Goal: Task Accomplishment & Management: Manage account settings

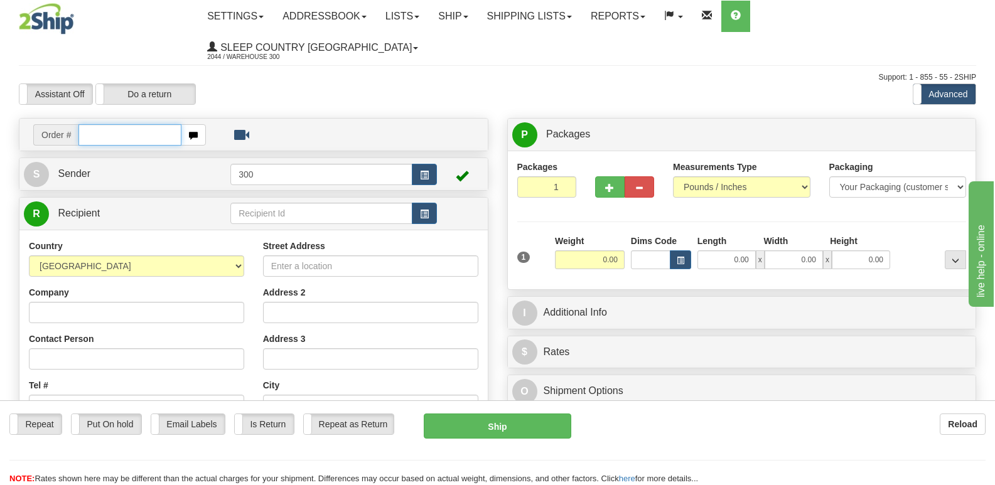
click at [104, 124] on input "text" at bounding box center [129, 134] width 102 height 21
type input "9000i039254"
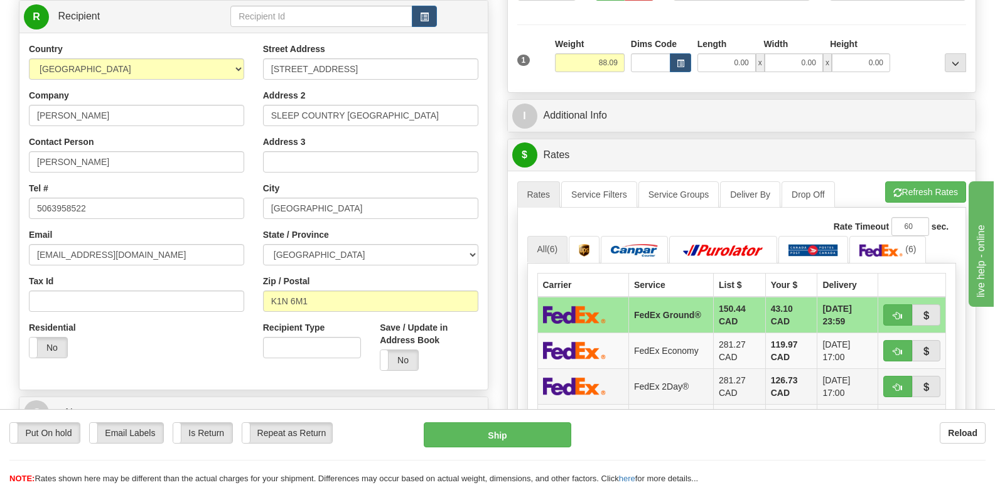
scroll to position [251, 0]
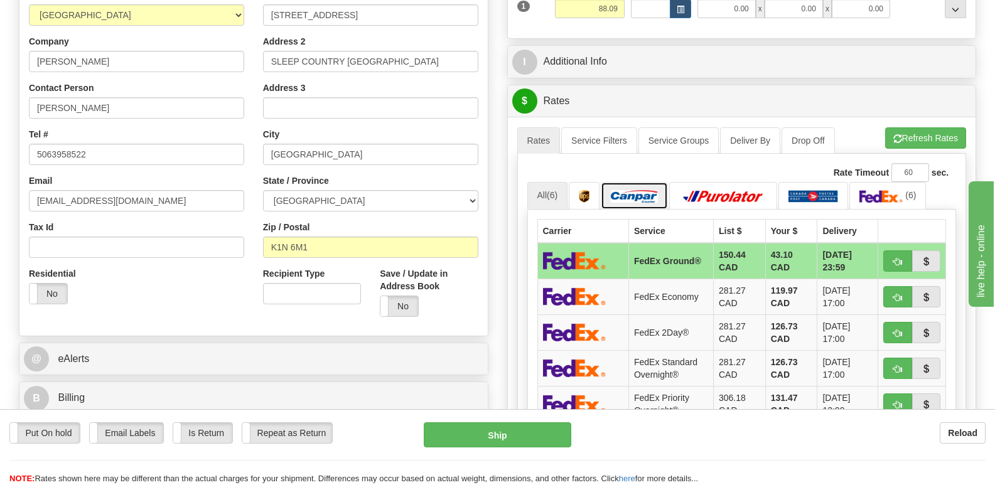
click at [643, 190] on img at bounding box center [634, 196] width 47 height 13
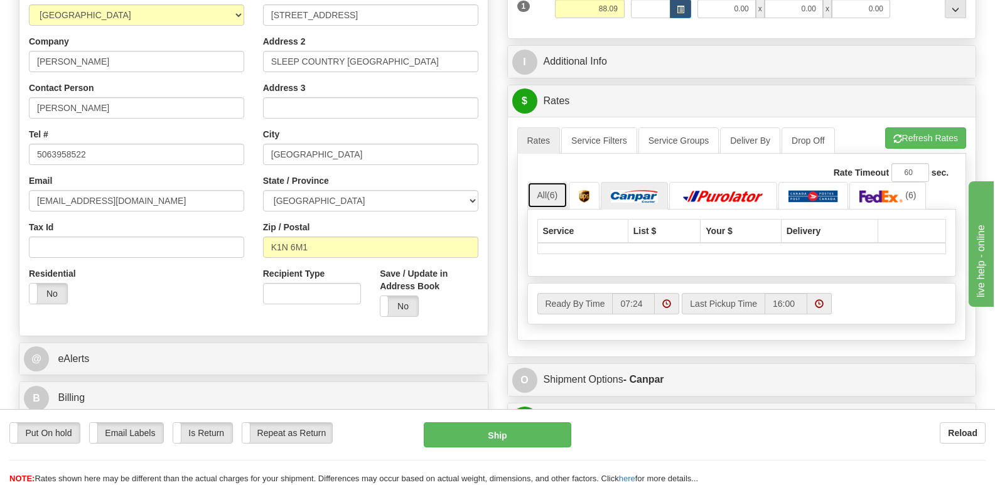
click at [549, 190] on span "(6)" at bounding box center [552, 195] width 11 height 10
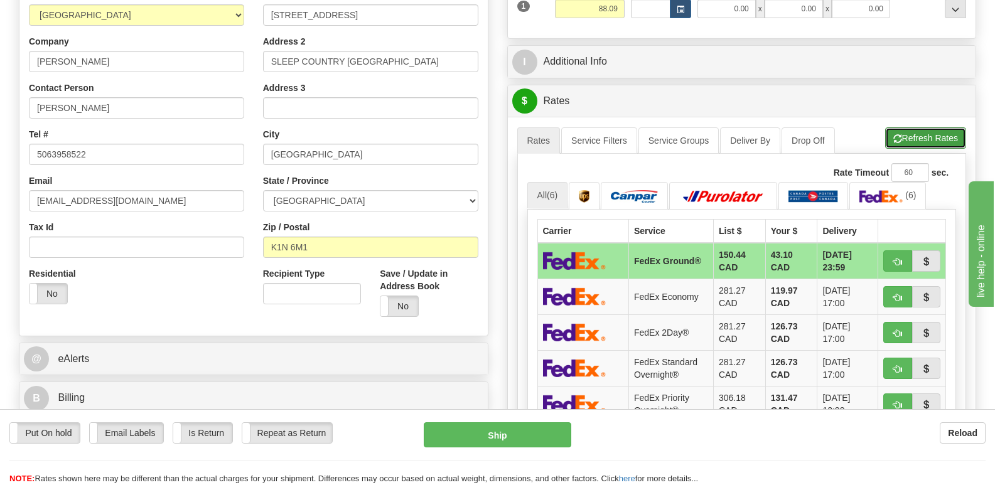
click at [901, 127] on button "Refresh Rates" at bounding box center [925, 137] width 81 height 21
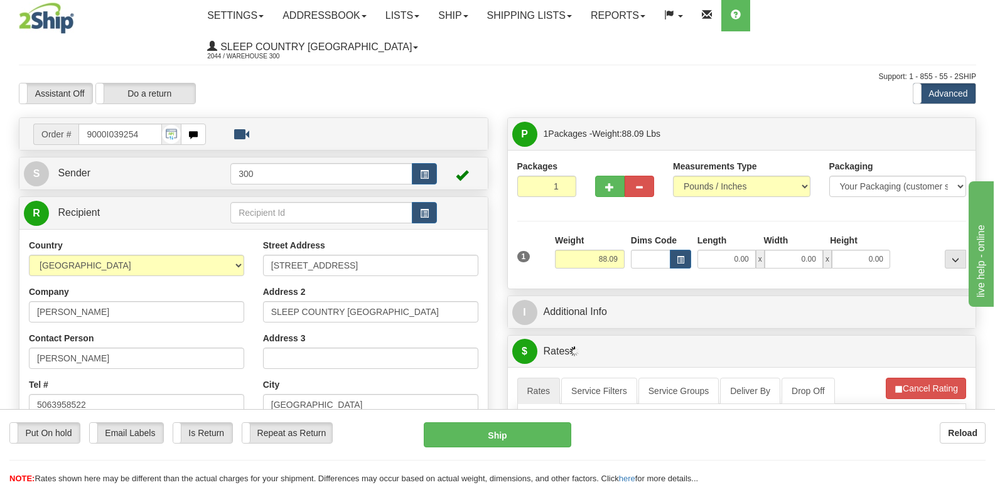
scroll to position [0, 0]
drag, startPoint x: 716, startPoint y: 225, endPoint x: 812, endPoint y: 235, distance: 96.6
click at [812, 250] on div "0.00 x 0.00 x 0.00" at bounding box center [793, 259] width 193 height 19
type input "14.00"
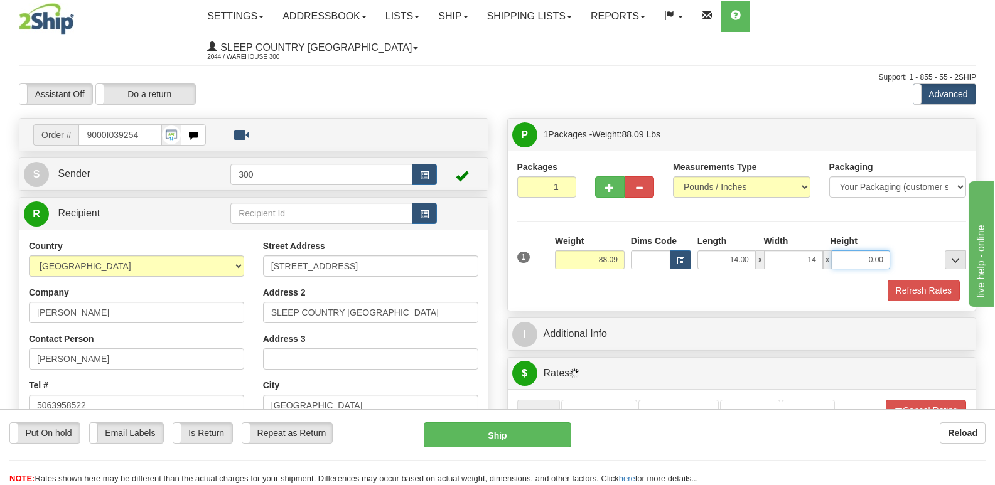
type input "14.00"
type input "58.00"
click at [946, 280] on button "Refresh Rates" at bounding box center [924, 290] width 72 height 21
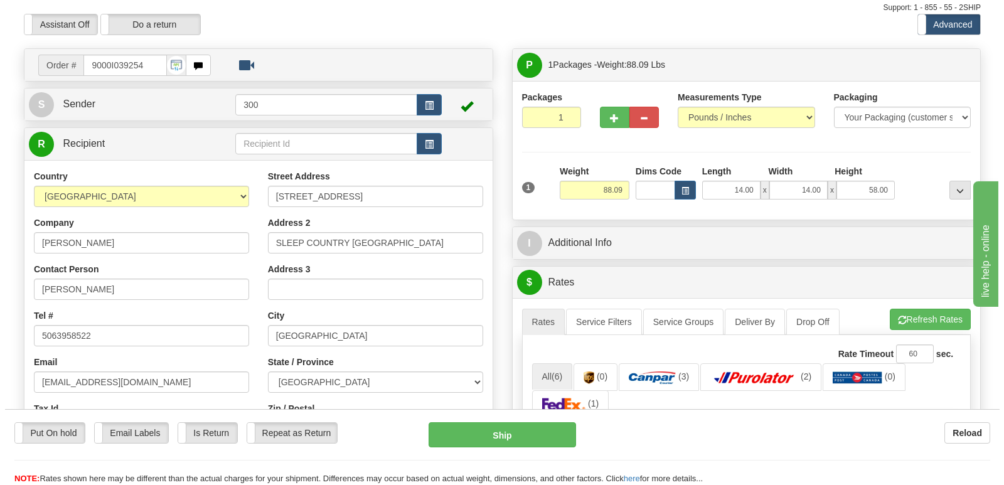
scroll to position [188, 0]
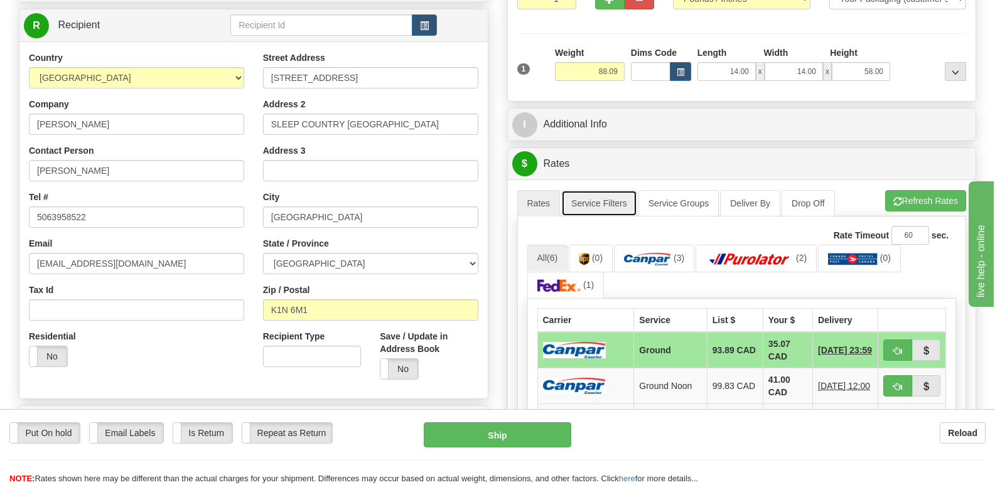
click at [599, 190] on link "Service Filters" at bounding box center [599, 203] width 76 height 26
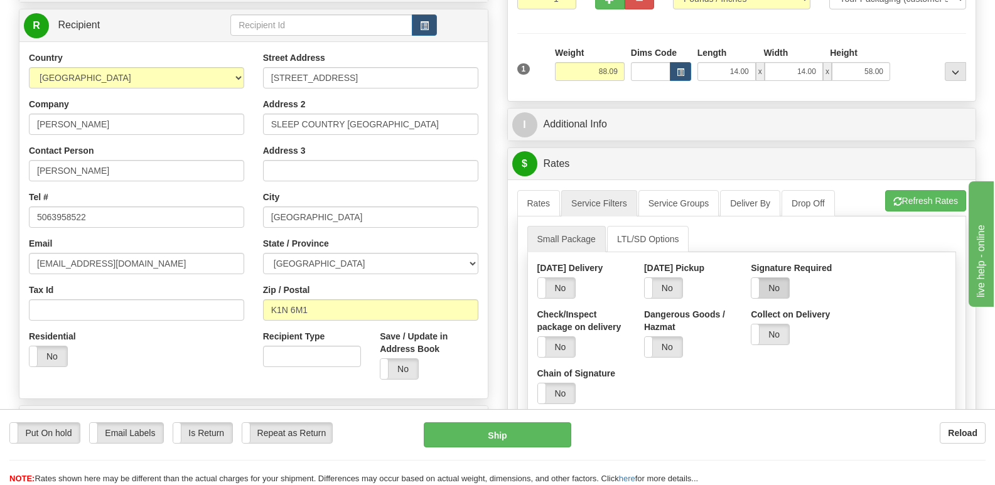
click at [780, 278] on label "No" at bounding box center [770, 288] width 38 height 20
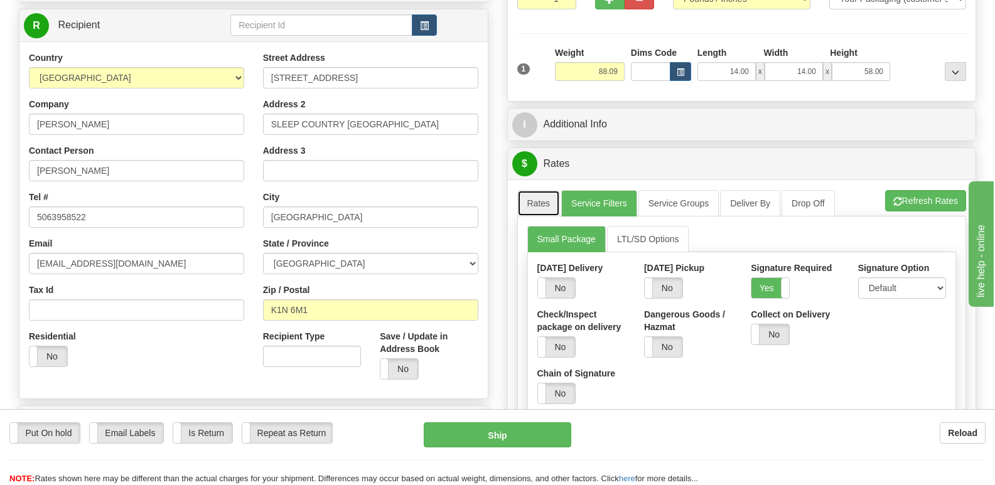
click at [539, 190] on link "Rates" at bounding box center [538, 203] width 43 height 26
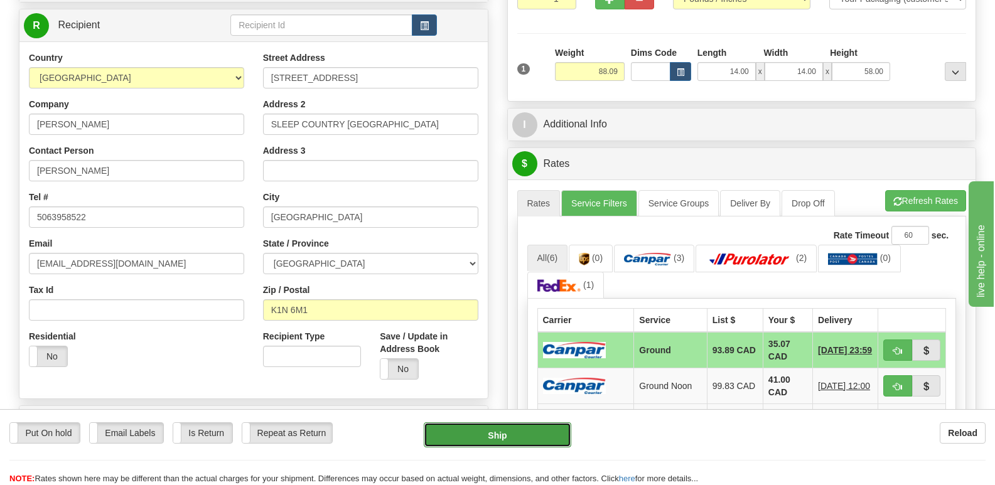
click at [514, 438] on button "Ship" at bounding box center [497, 434] width 147 height 25
type input "1"
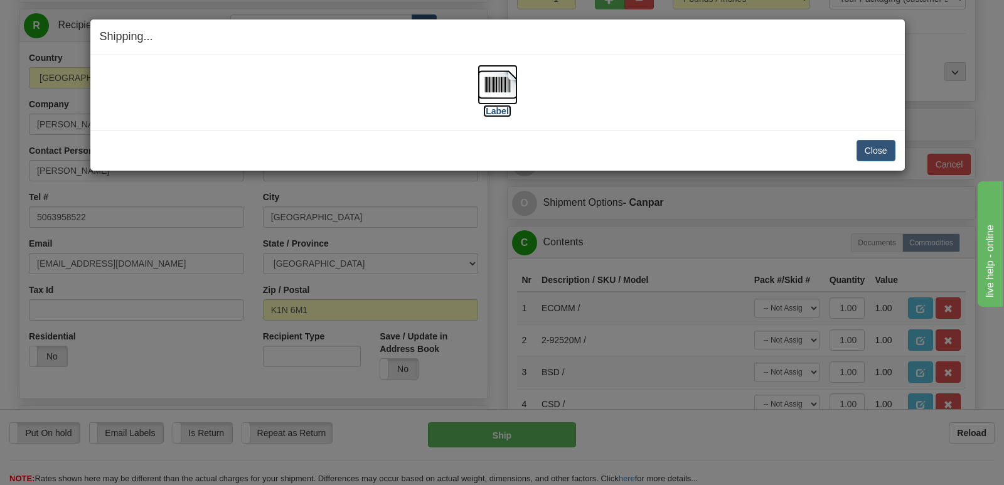
click at [498, 110] on label "[Label]" at bounding box center [497, 111] width 29 height 13
click at [882, 148] on button "Close" at bounding box center [876, 150] width 39 height 21
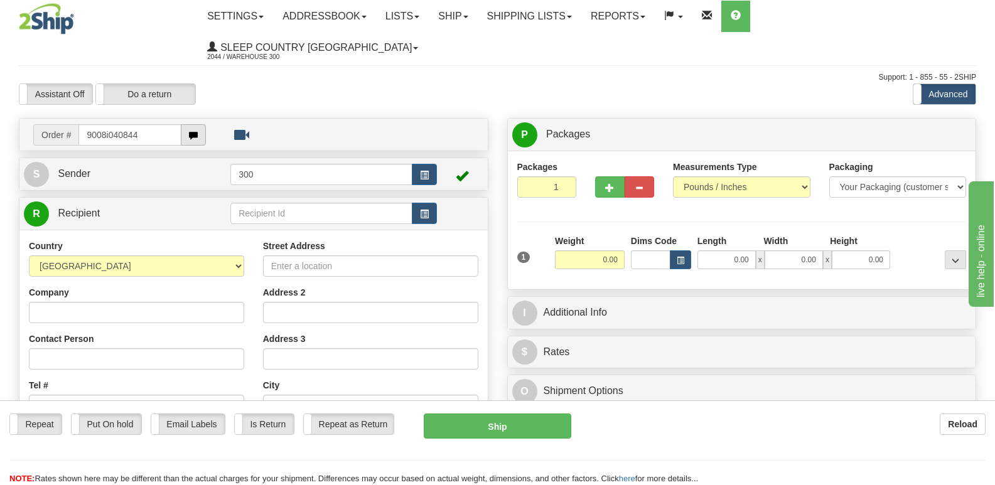
type input "9008i040844"
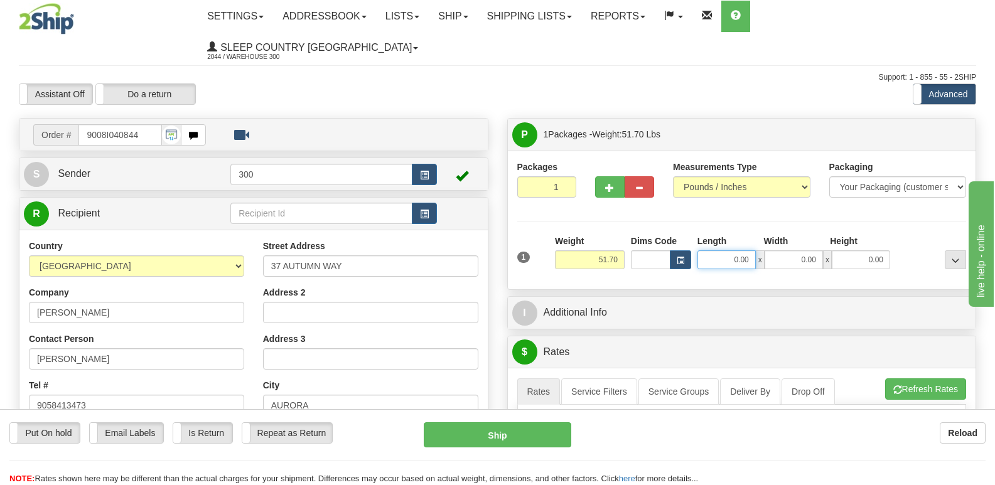
drag, startPoint x: 729, startPoint y: 222, endPoint x: 790, endPoint y: 238, distance: 63.0
click at [790, 250] on div "0.00 x 0.00 x 0.00" at bounding box center [793, 259] width 193 height 19
type input "9.00"
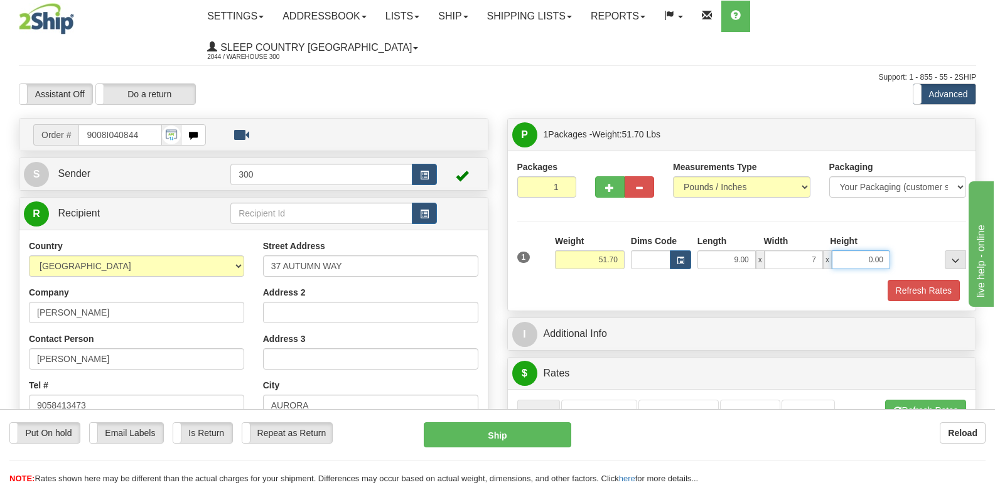
type input "7.00"
type input "73.00"
click at [900, 280] on button "Refresh Rates" at bounding box center [924, 290] width 72 height 21
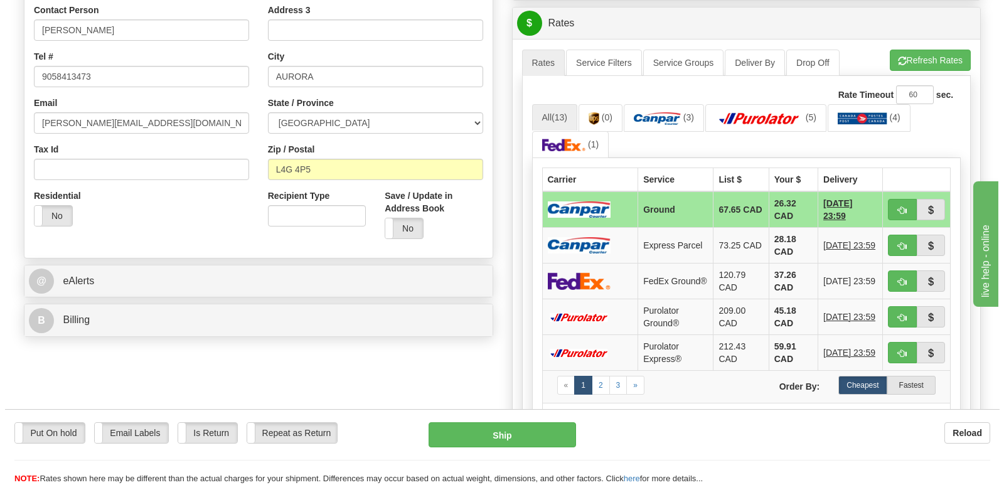
scroll to position [251, 0]
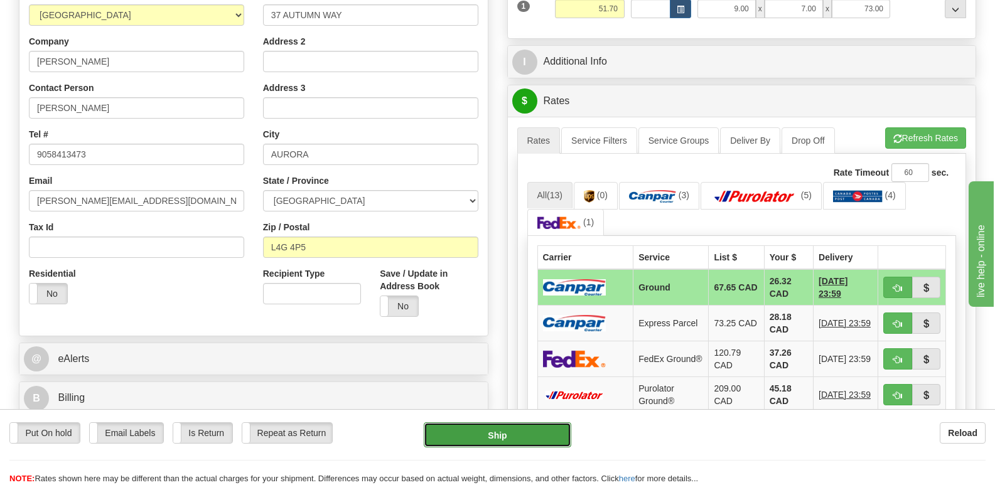
click at [505, 435] on button "Ship" at bounding box center [497, 434] width 147 height 25
type input "1"
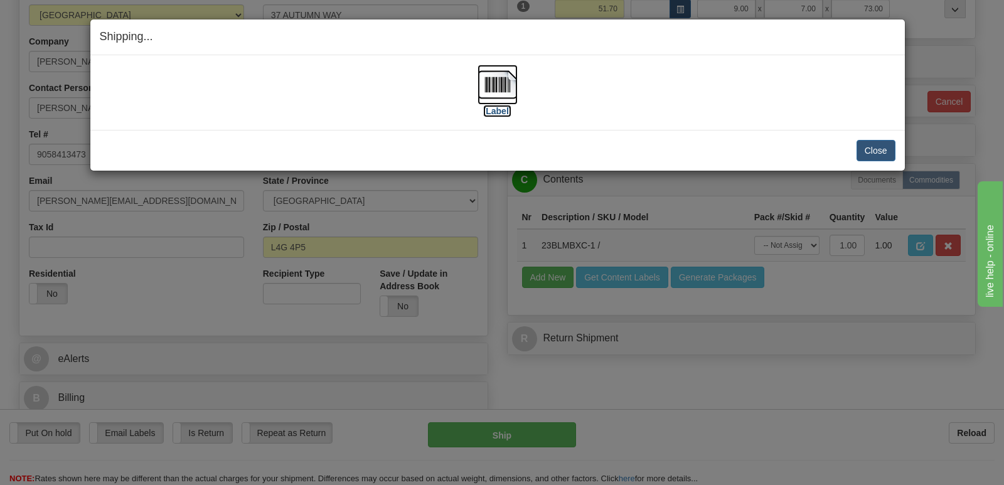
click at [498, 110] on label "[Label]" at bounding box center [497, 111] width 29 height 13
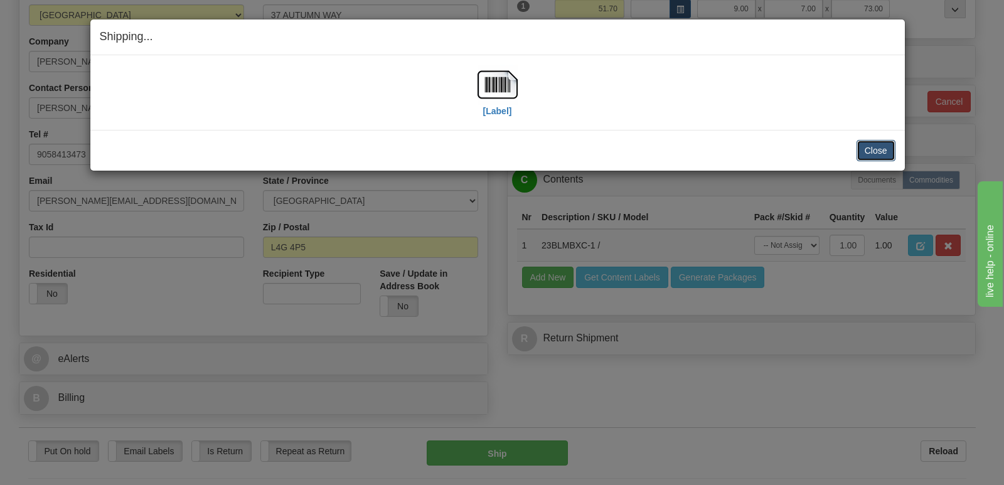
click at [876, 155] on button "Close" at bounding box center [876, 150] width 39 height 21
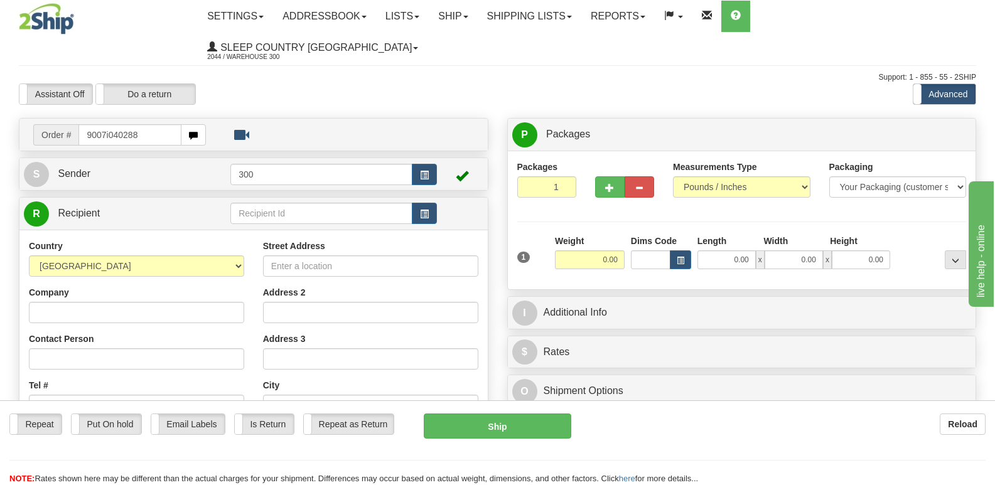
type input "9007i040288"
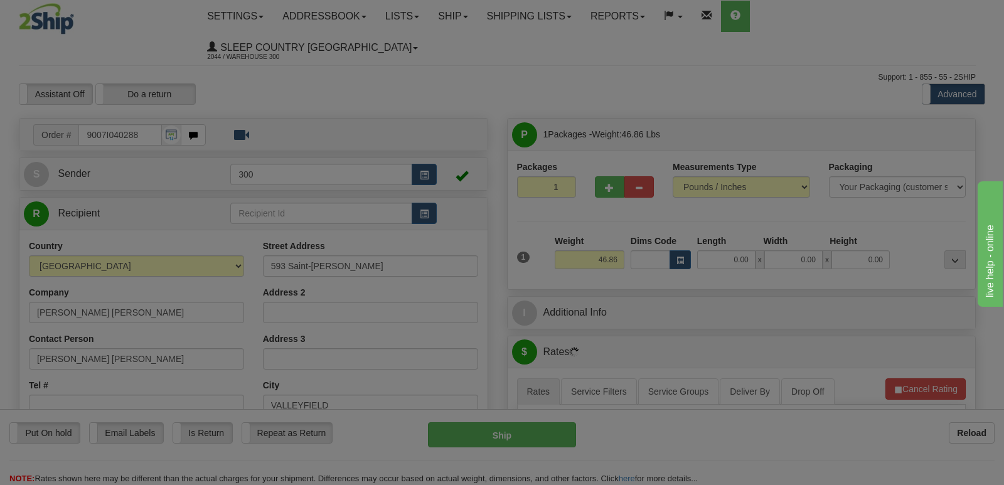
type input "SALABERRY-DE-VALLEYFIELD"
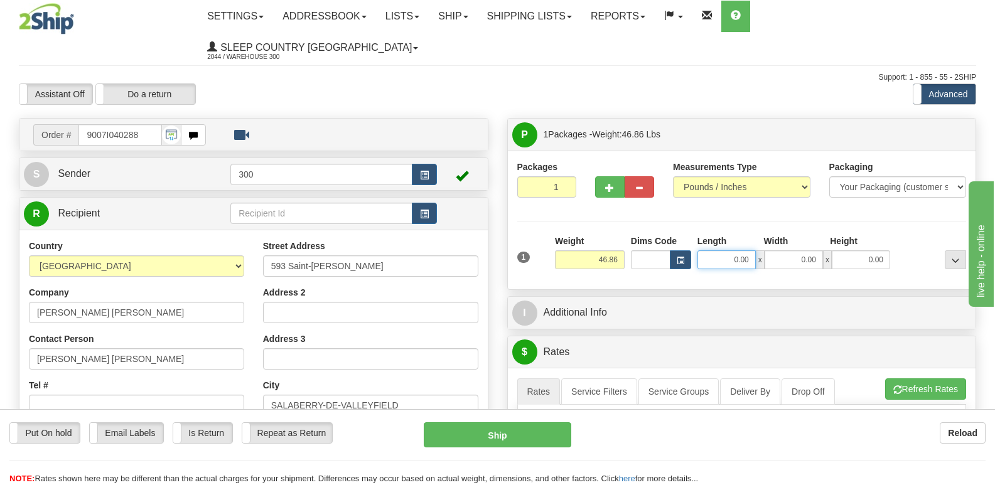
drag, startPoint x: 734, startPoint y: 232, endPoint x: 858, endPoint y: 245, distance: 124.4
click at [856, 245] on div "1 Weight 46.86 Dims Code x x" at bounding box center [742, 257] width 456 height 45
type input "16.00"
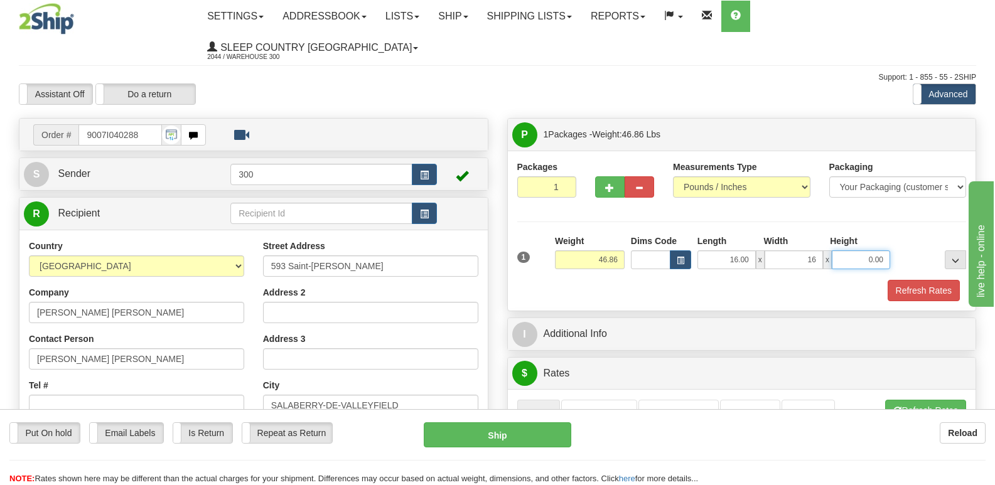
type input "16.00"
type input "40.00"
click at [919, 280] on button "Refresh Rates" at bounding box center [924, 290] width 72 height 21
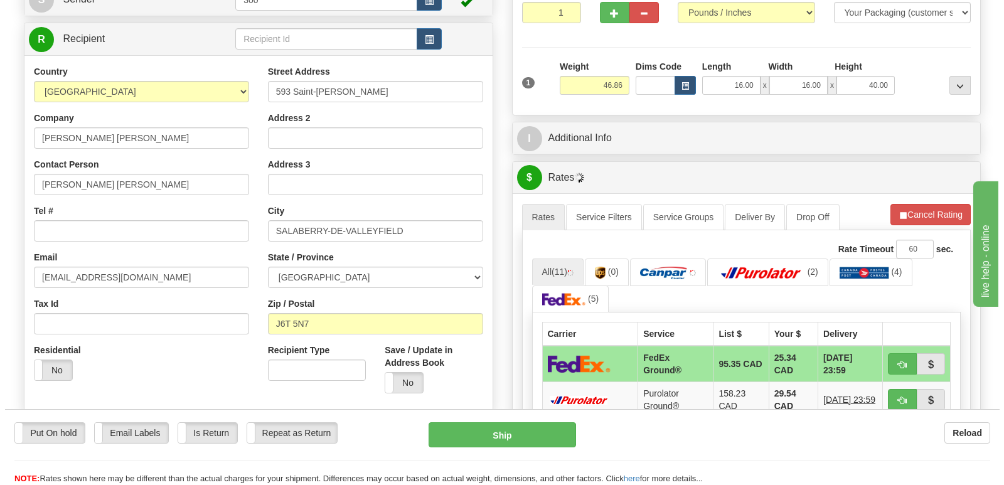
scroll to position [188, 0]
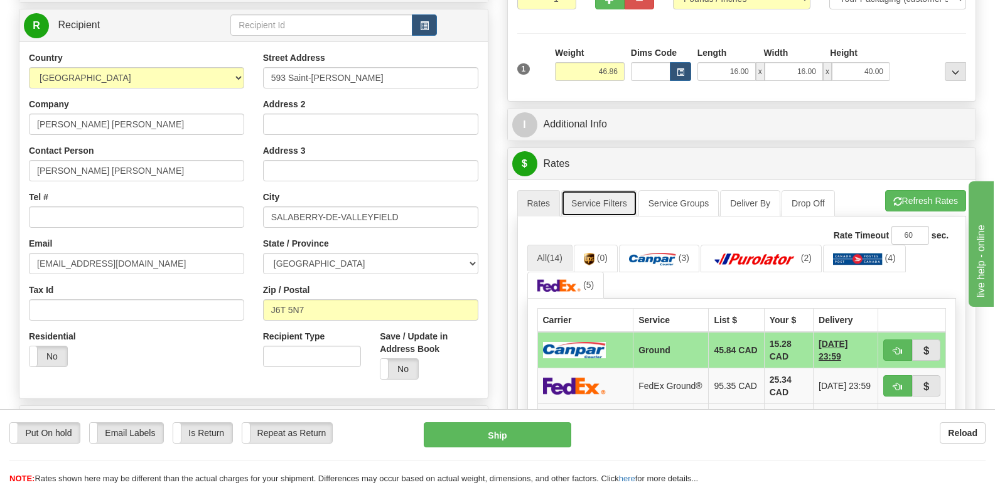
click at [616, 190] on link "Service Filters" at bounding box center [599, 203] width 76 height 26
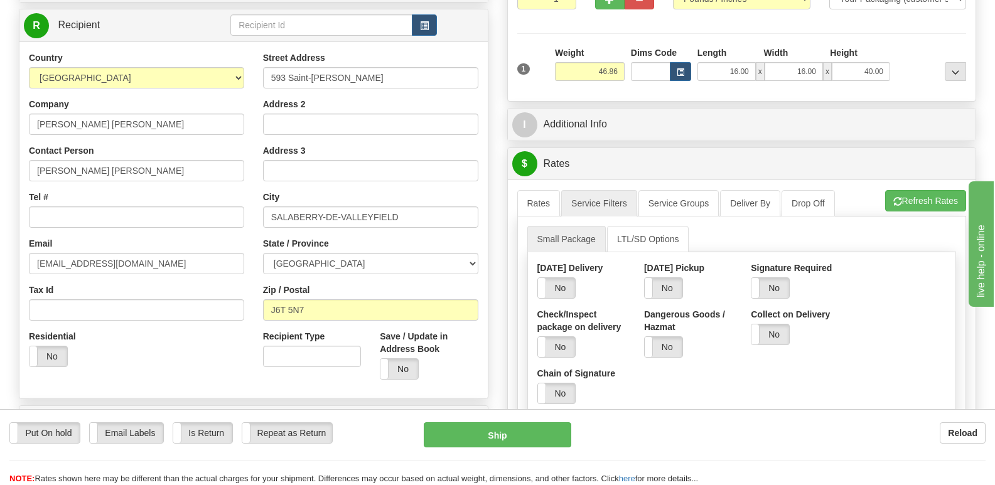
click at [790, 277] on div "Yes No" at bounding box center [770, 287] width 39 height 21
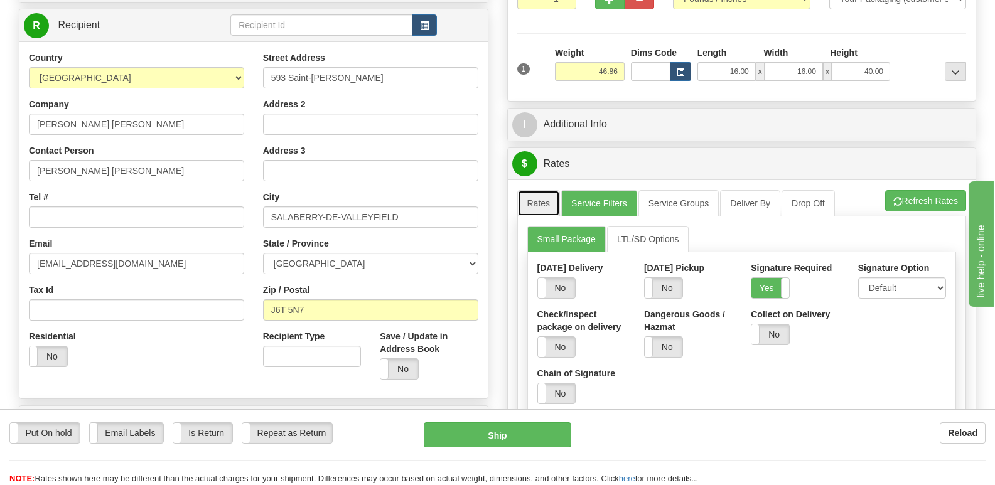
click at [546, 190] on link "Rates" at bounding box center [538, 203] width 43 height 26
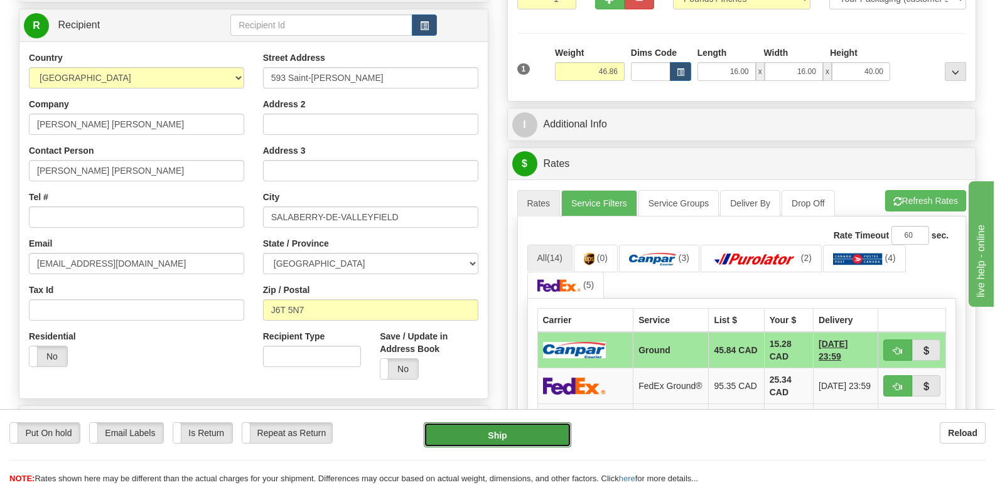
click at [527, 434] on button "Ship" at bounding box center [497, 434] width 147 height 25
type input "1"
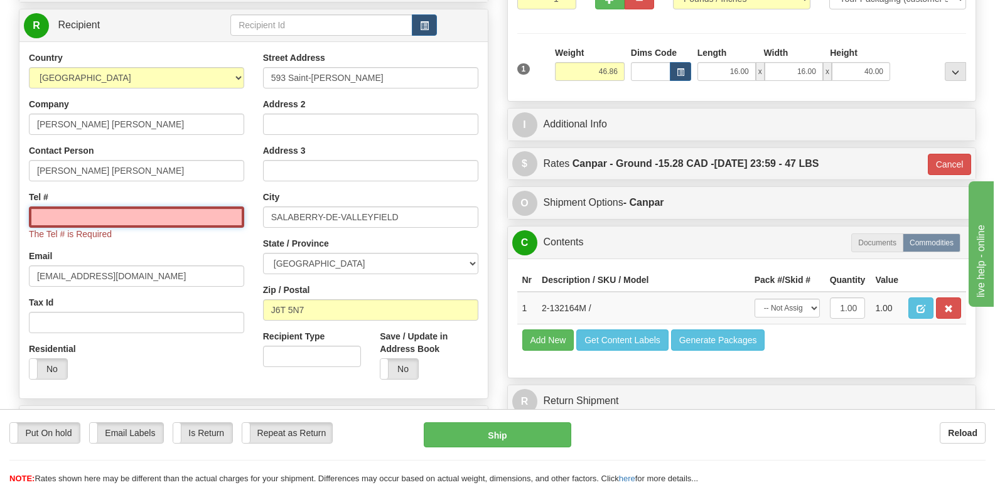
click at [170, 207] on input "Tel #" at bounding box center [136, 217] width 215 height 21
click at [133, 207] on input "Tel #" at bounding box center [136, 217] width 215 height 21
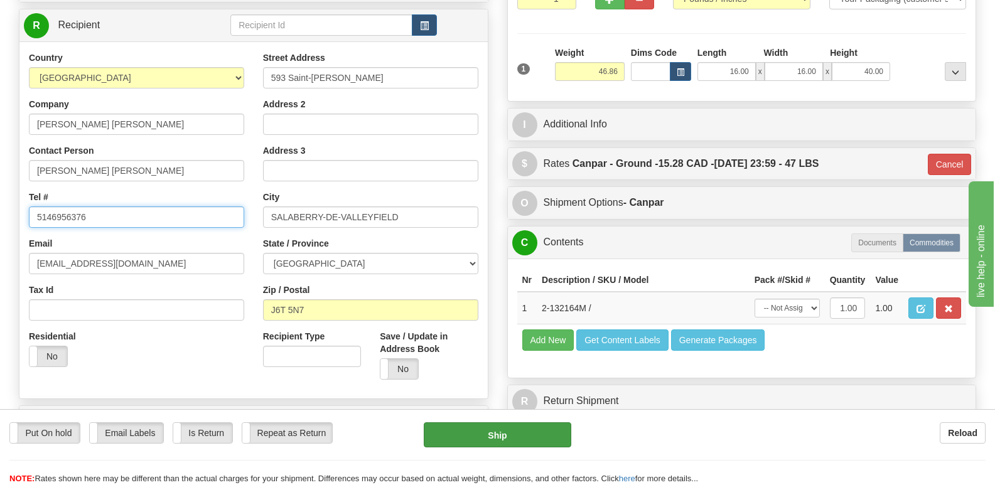
type input "5146956376"
click at [510, 433] on button "Ship" at bounding box center [497, 434] width 147 height 25
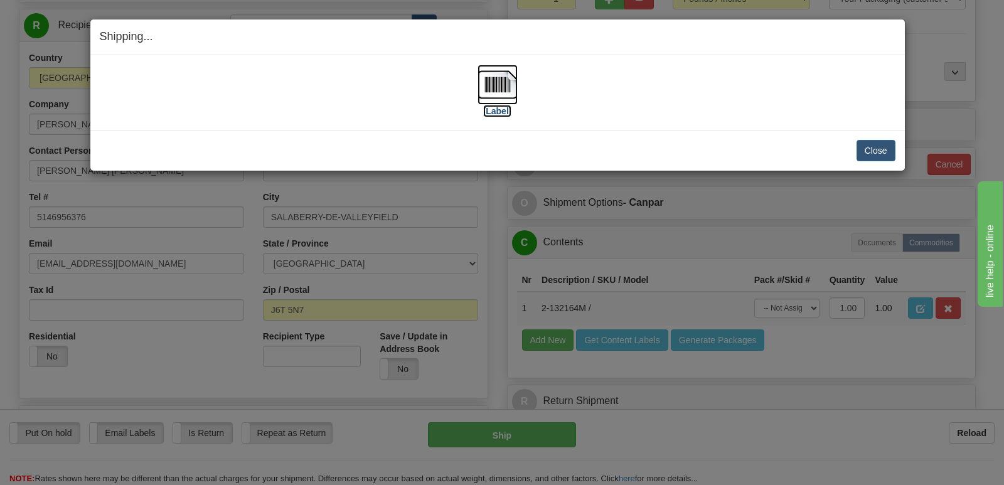
click at [497, 107] on label "[Label]" at bounding box center [497, 111] width 29 height 13
click at [883, 143] on button "Close" at bounding box center [876, 150] width 39 height 21
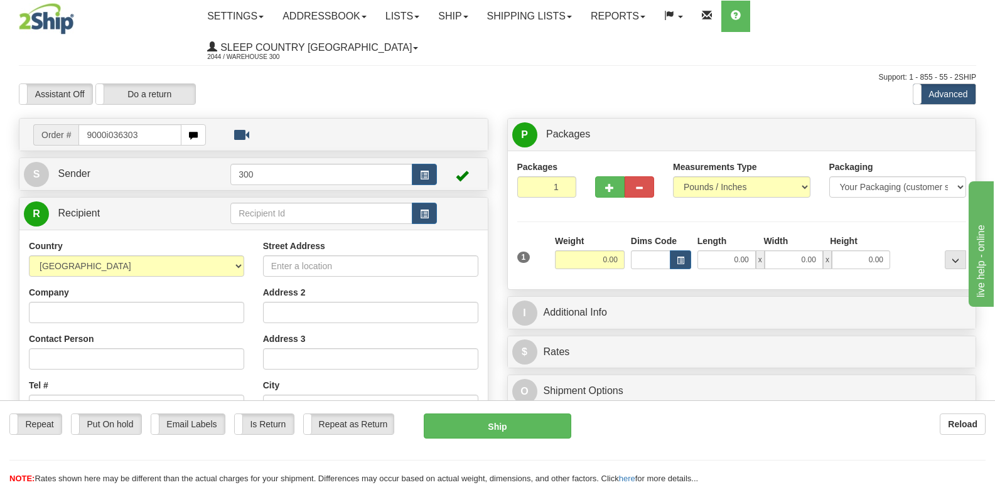
type input "9000i036303"
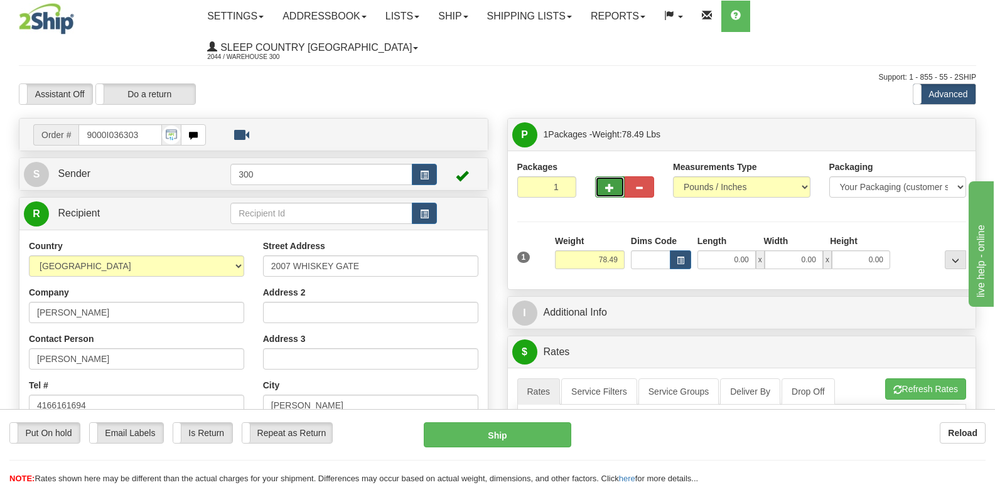
click at [609, 176] on button "button" at bounding box center [610, 186] width 30 height 21
type input "2"
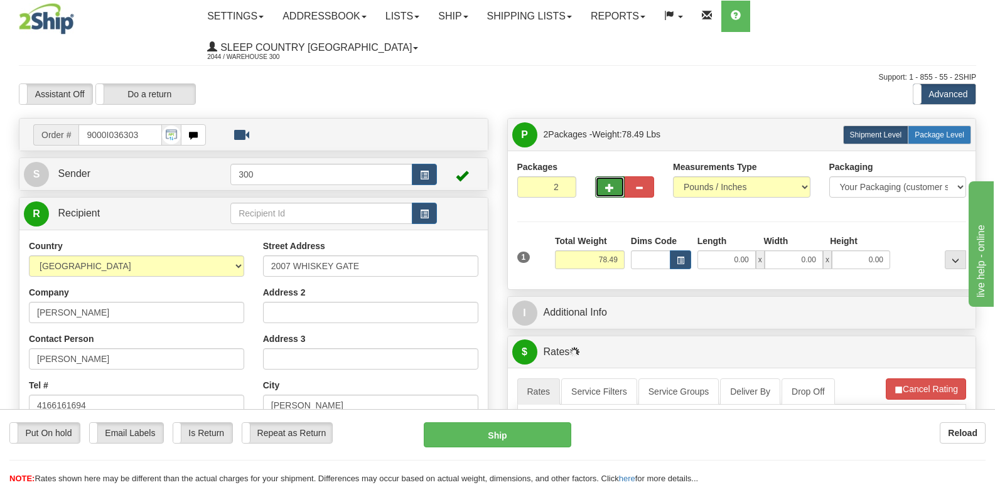
click at [950, 126] on label "Package Level Pack.." at bounding box center [939, 135] width 63 height 19
radio input "true"
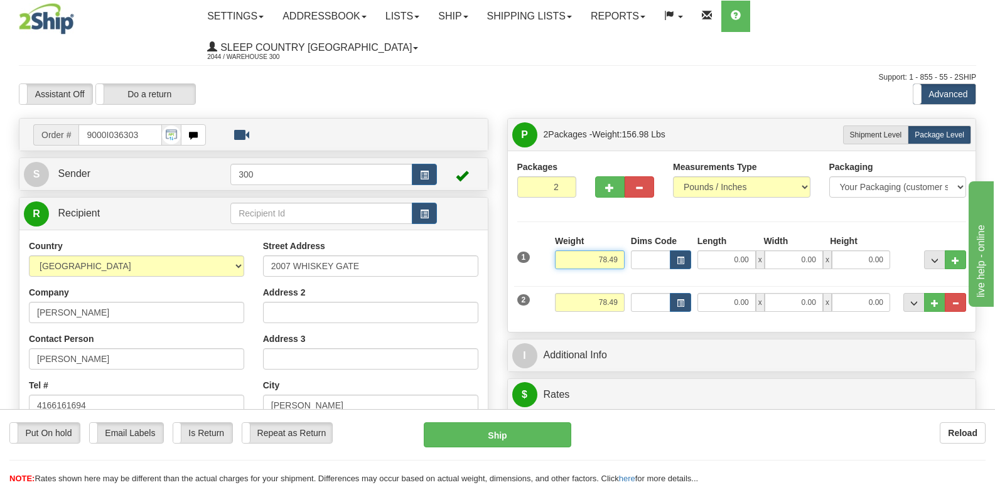
drag, startPoint x: 597, startPoint y: 228, endPoint x: 637, endPoint y: 235, distance: 40.9
click at [637, 235] on div "1 Weight 78.49 Dims Code x x" at bounding box center [742, 257] width 456 height 45
click at [603, 293] on div "Weight 78.49" at bounding box center [590, 307] width 76 height 28
type input "50.00"
click at [599, 293] on input "78.49" at bounding box center [590, 302] width 70 height 19
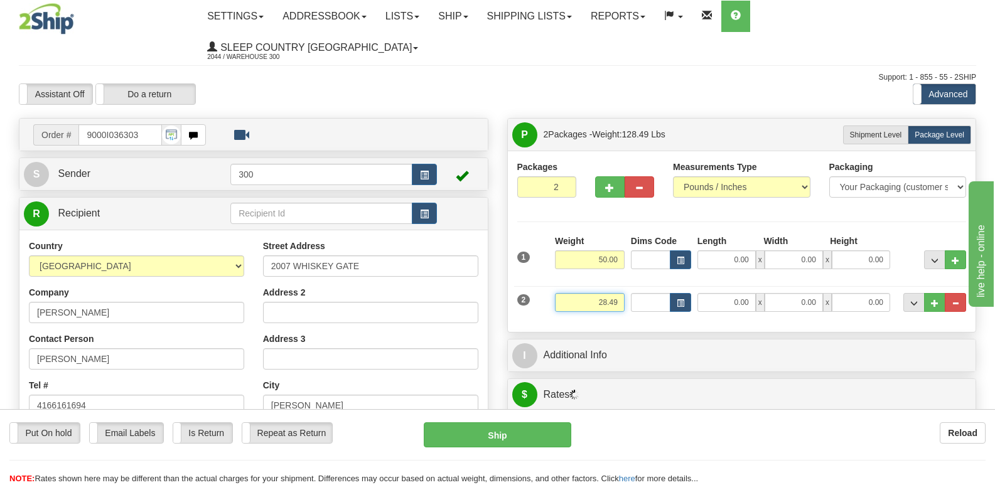
type input "28.49"
drag, startPoint x: 731, startPoint y: 221, endPoint x: 822, endPoint y: 223, distance: 91.1
click at [822, 250] on div "0.00 x 0.00 x 0.00" at bounding box center [793, 259] width 193 height 19
type input "2"
type input "9.00"
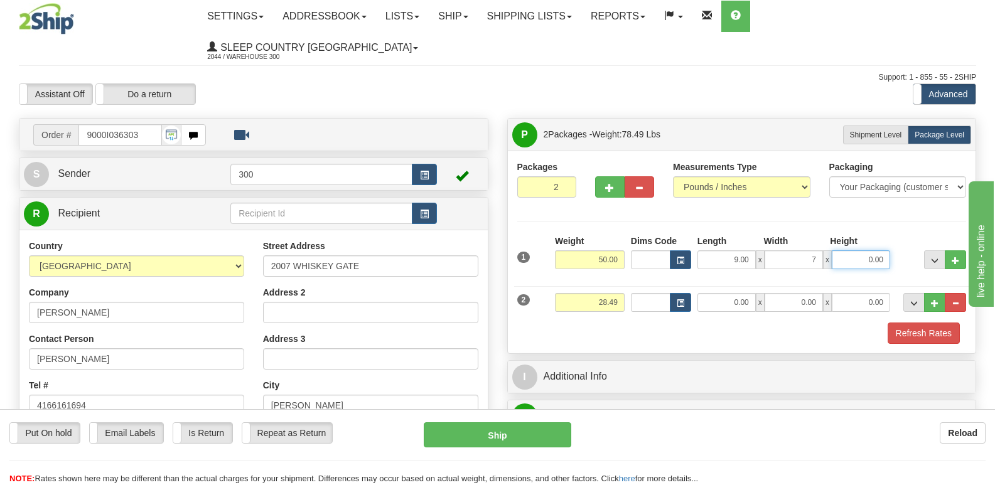
type input "7.00"
type input "73.00"
click at [739, 293] on input "0.00" at bounding box center [726, 302] width 58 height 19
type input "13.00"
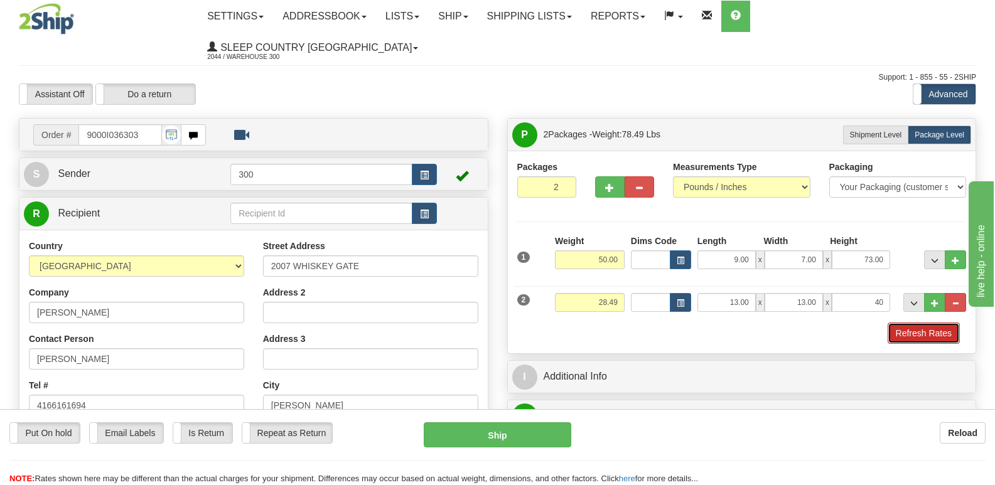
type input "40.00"
click at [906, 323] on button "Refresh Rates" at bounding box center [924, 333] width 72 height 21
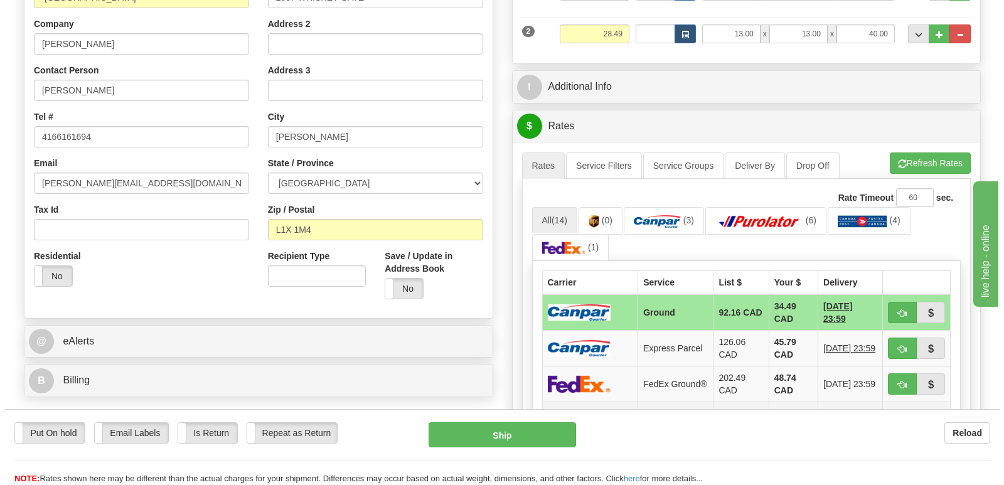
scroll to position [314, 0]
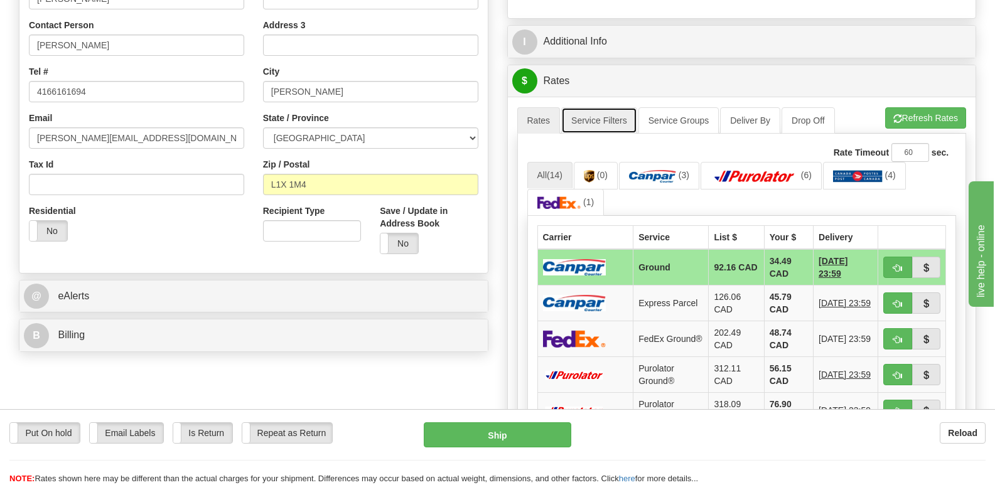
click at [616, 107] on link "Service Filters" at bounding box center [599, 120] width 76 height 26
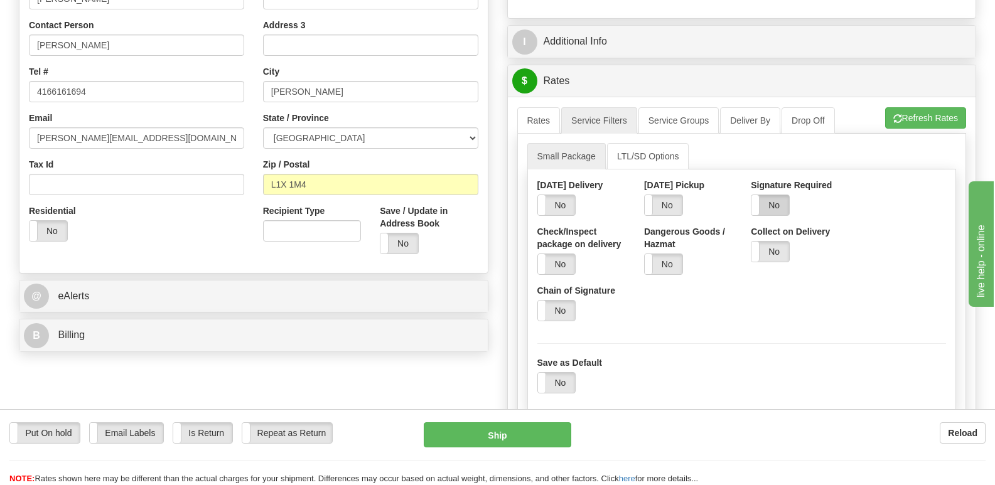
click at [776, 195] on label "No" at bounding box center [770, 205] width 38 height 20
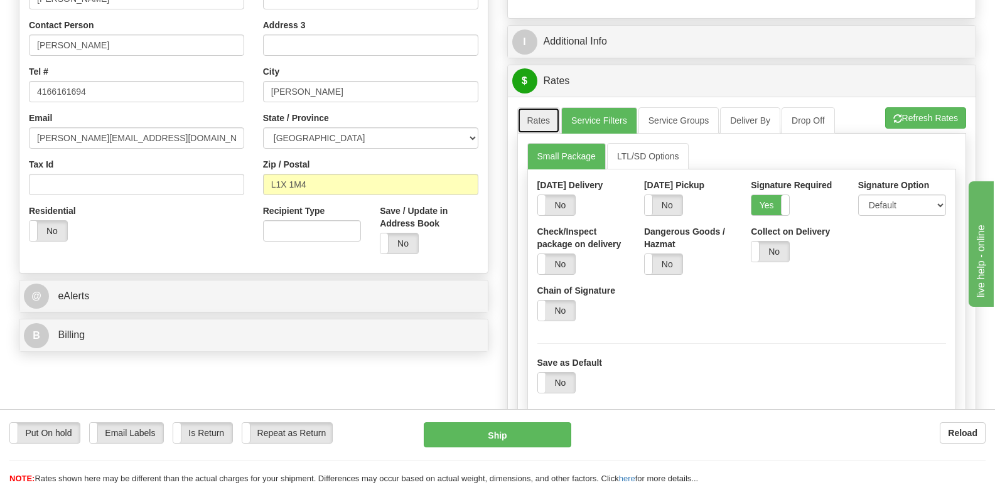
click at [547, 107] on link "Rates" at bounding box center [538, 120] width 43 height 26
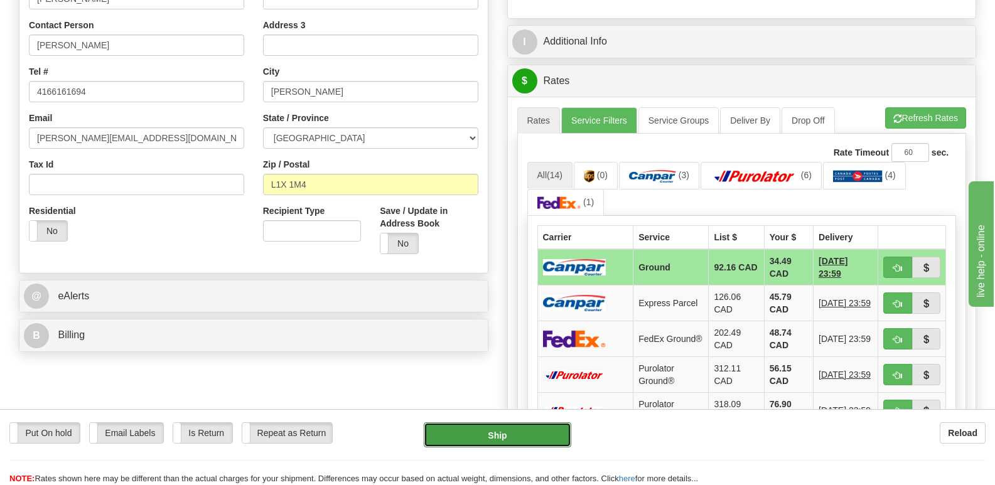
click at [536, 435] on button "Ship" at bounding box center [497, 434] width 147 height 25
type input "1"
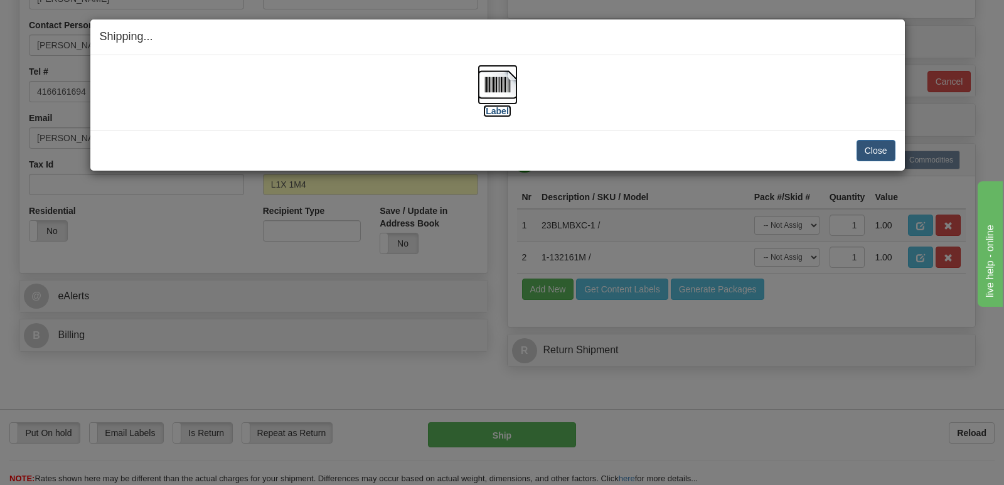
click at [506, 107] on label "[Label]" at bounding box center [497, 111] width 29 height 13
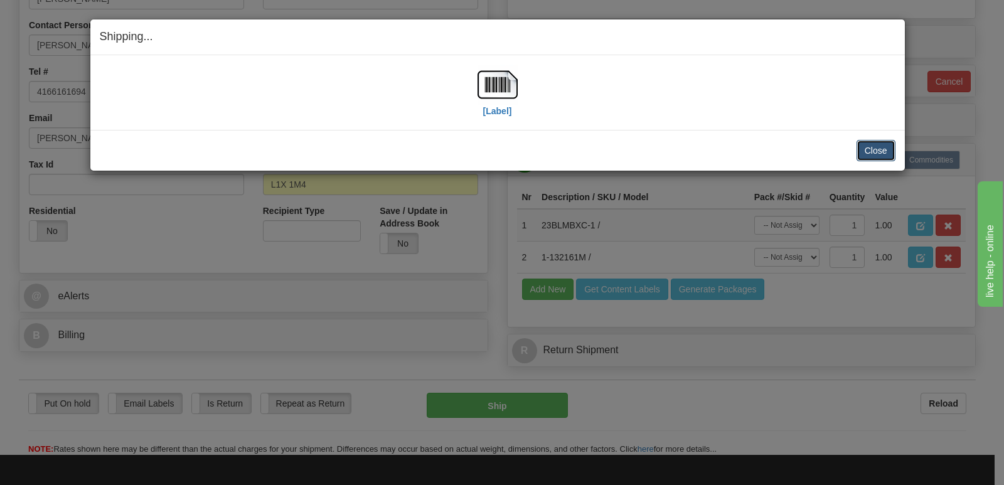
click at [882, 150] on button "Close" at bounding box center [876, 150] width 39 height 21
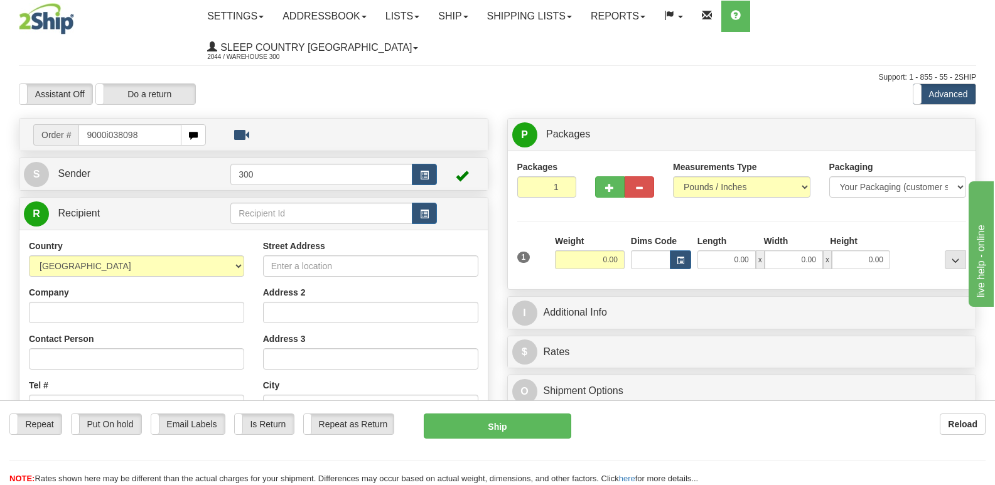
type input "9000i038098"
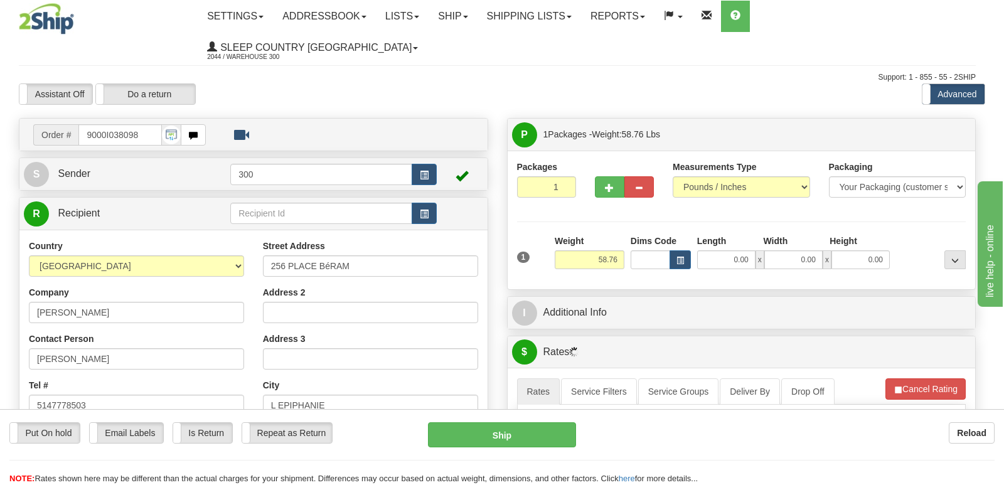
type input "L'EPIPHANIE"
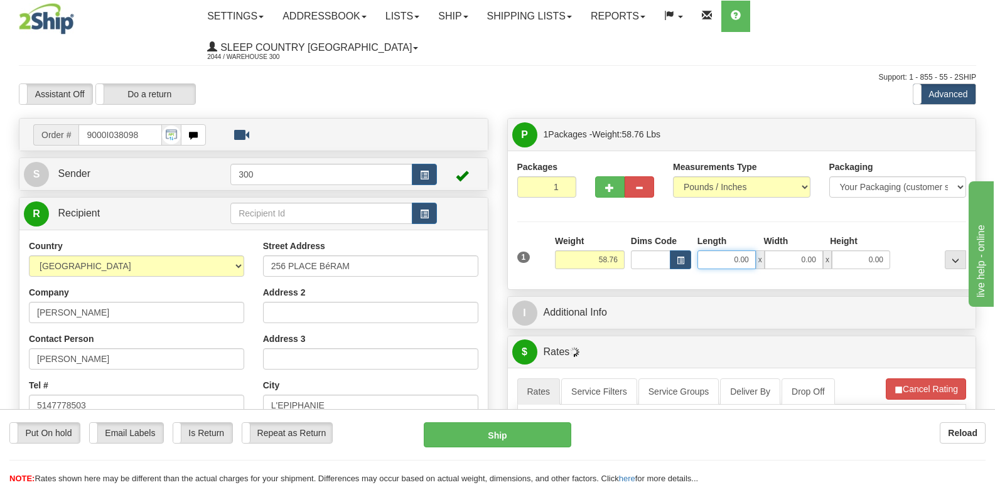
drag, startPoint x: 731, startPoint y: 229, endPoint x: 852, endPoint y: 230, distance: 120.5
click at [852, 250] on div "0.00 x 0.00 x 0.00" at bounding box center [793, 259] width 193 height 19
type input "17.00"
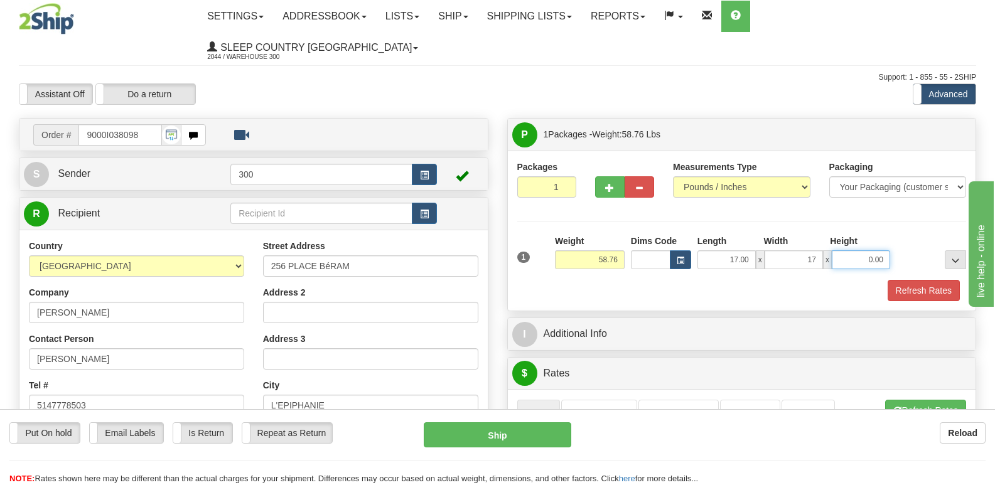
type input "17.00"
type input "42.00"
click at [958, 280] on button "Refresh Rates" at bounding box center [924, 290] width 72 height 21
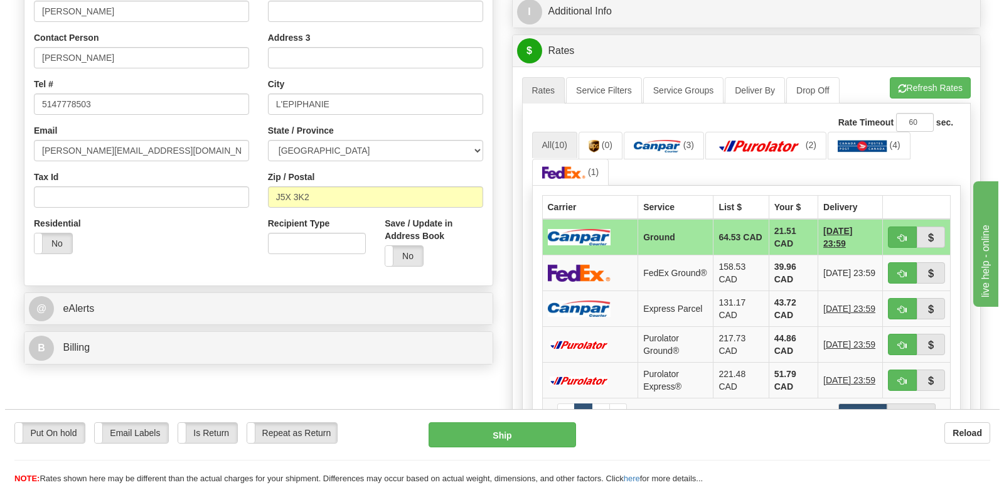
scroll to position [314, 0]
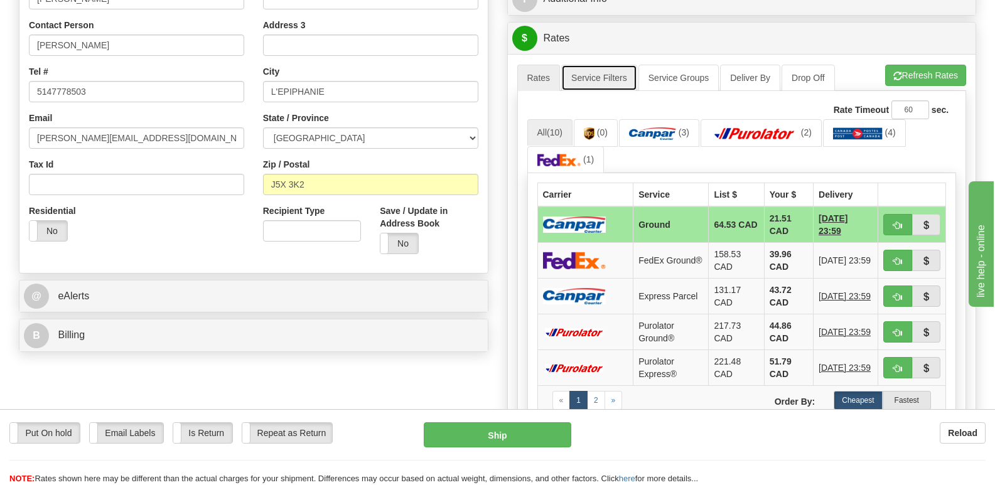
click at [613, 65] on link "Service Filters" at bounding box center [599, 78] width 76 height 26
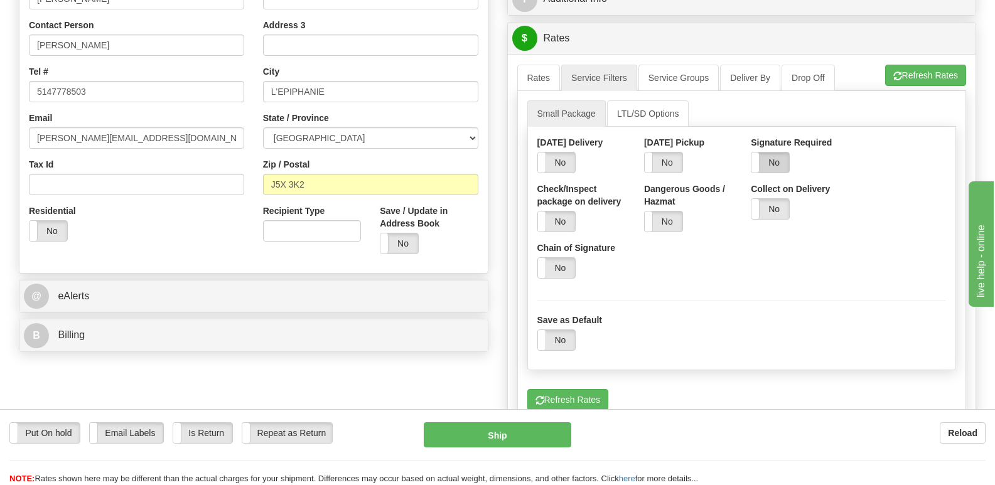
click at [774, 153] on label "No" at bounding box center [770, 163] width 38 height 20
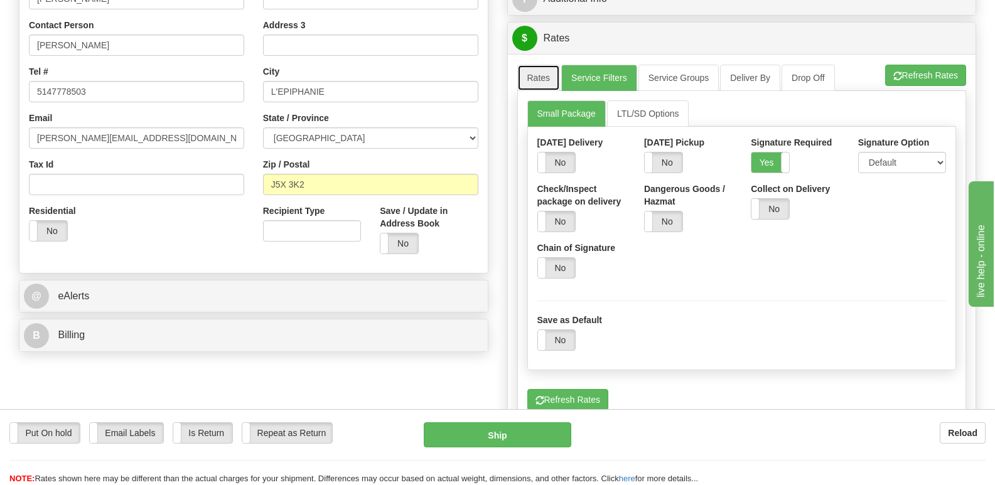
click at [530, 65] on link "Rates" at bounding box center [538, 78] width 43 height 26
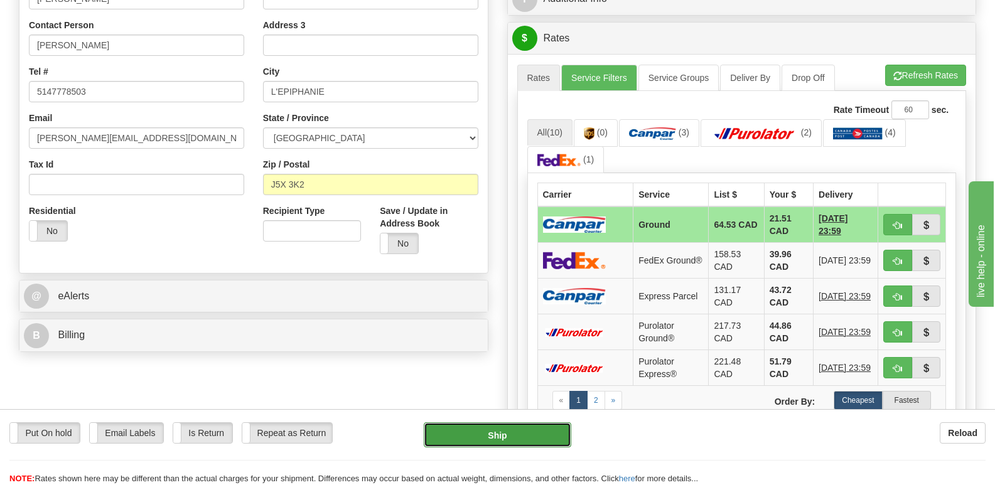
click at [544, 438] on button "Ship" at bounding box center [497, 434] width 147 height 25
type input "1"
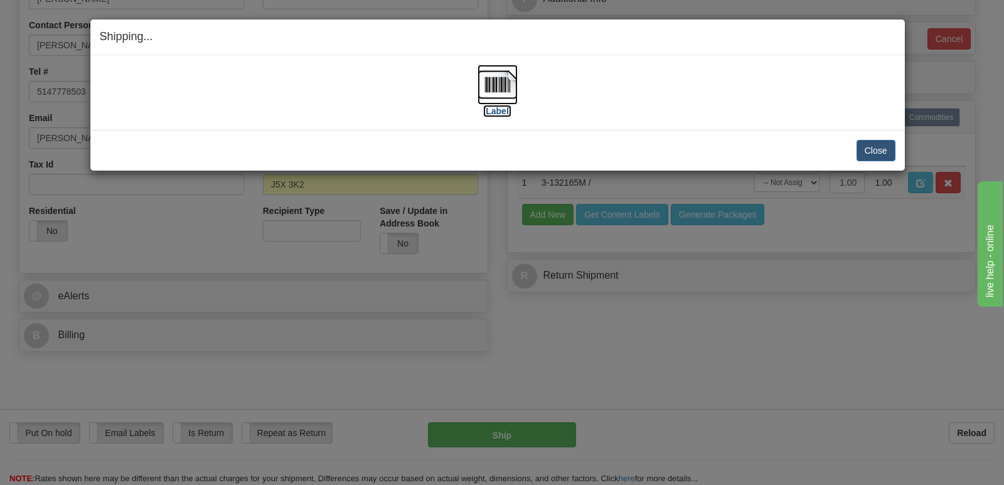
click at [505, 114] on label "[Label]" at bounding box center [497, 111] width 29 height 13
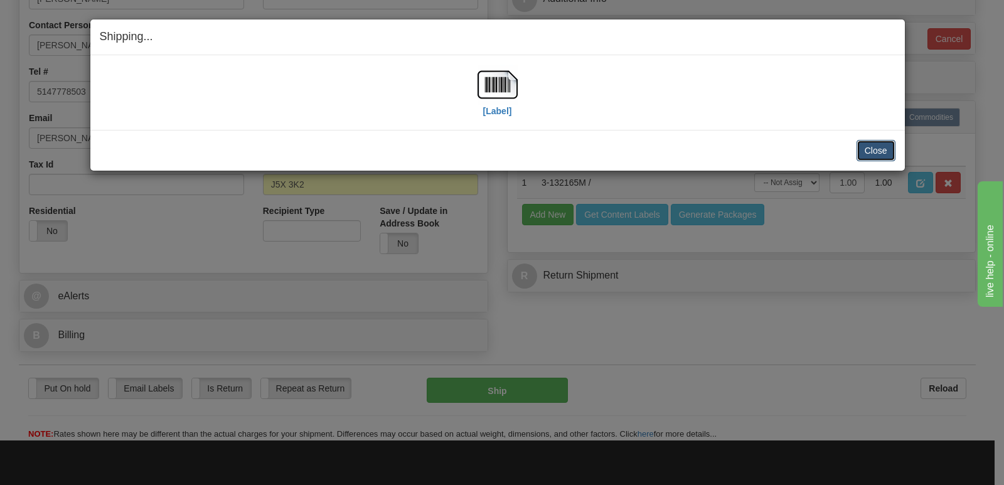
click at [886, 145] on button "Close" at bounding box center [876, 150] width 39 height 21
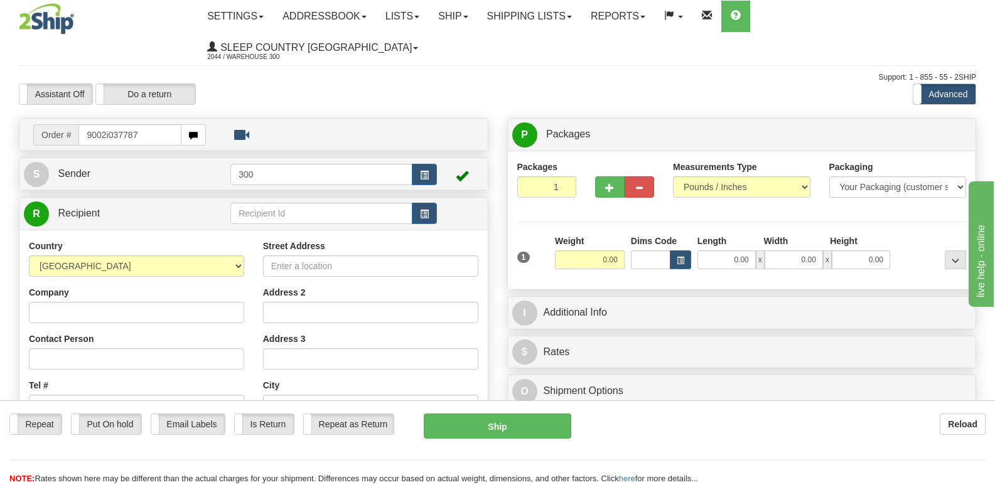
type input "9002i037787"
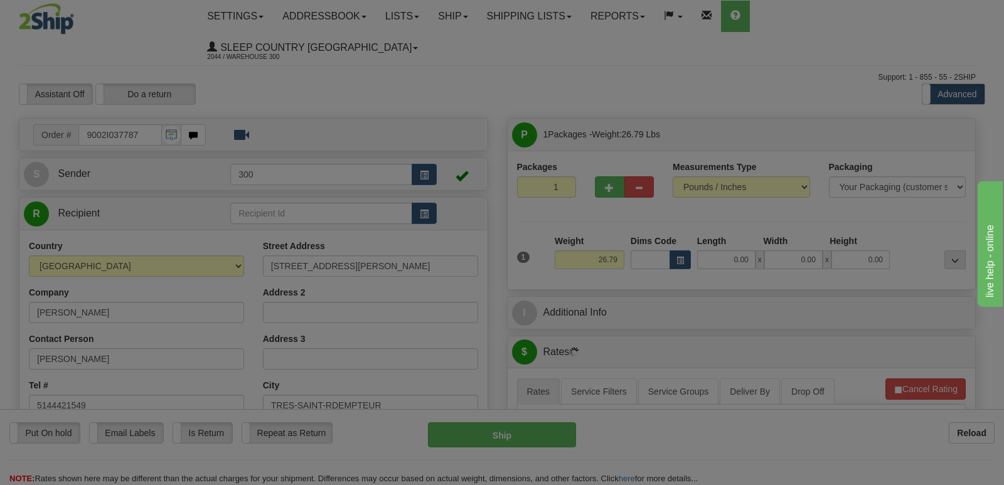
type input "TRES-SAINT-REDEMPTEUR"
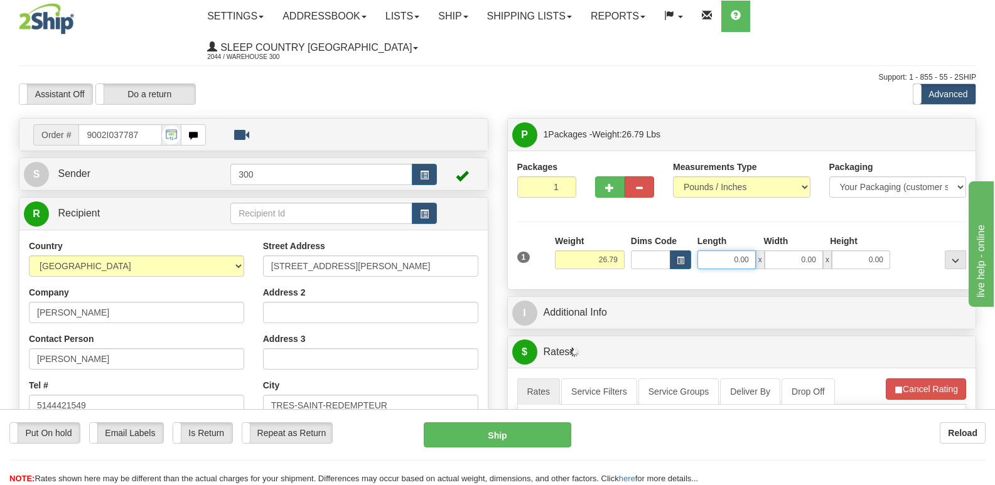
drag, startPoint x: 732, startPoint y: 230, endPoint x: 822, endPoint y: 221, distance: 90.9
click at [822, 250] on div "0.00 x 0.00 x 0.00" at bounding box center [793, 259] width 193 height 19
type input "13.00"
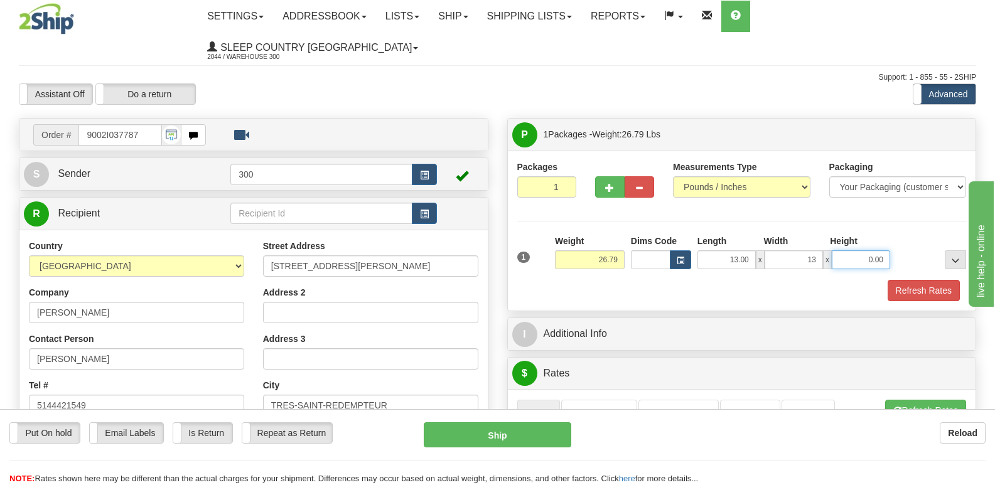
type input "13.00"
type input "40.00"
click at [916, 280] on button "Refresh Rates" at bounding box center [924, 290] width 72 height 21
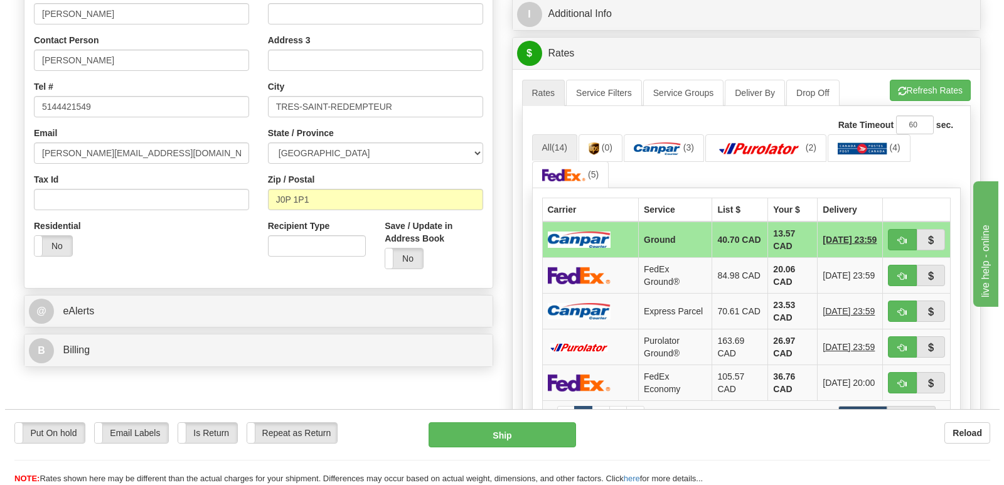
scroll to position [314, 0]
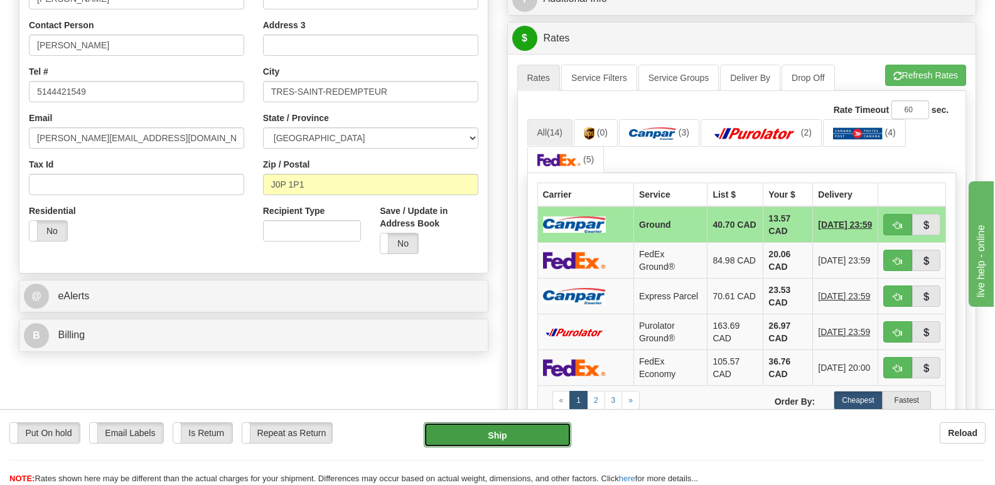
click at [537, 442] on button "Ship" at bounding box center [497, 434] width 147 height 25
type input "1"
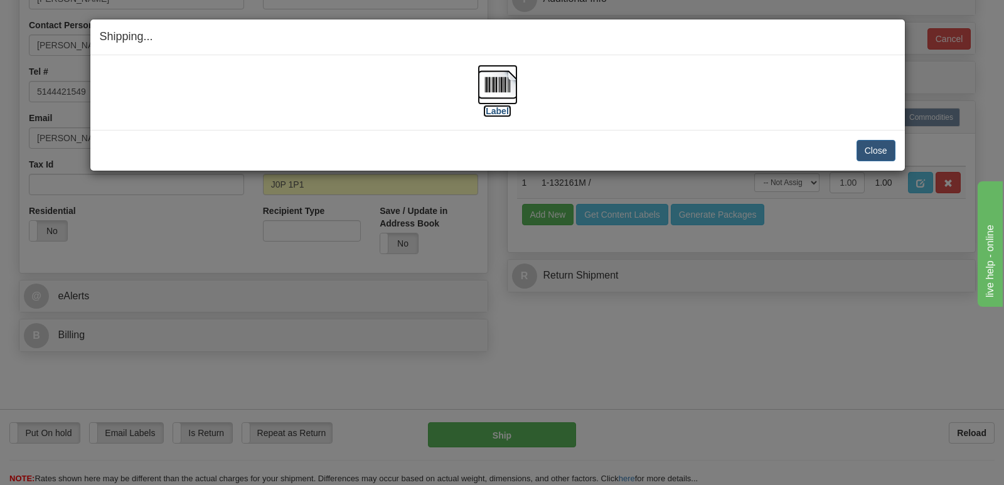
click at [503, 110] on label "[Label]" at bounding box center [497, 111] width 29 height 13
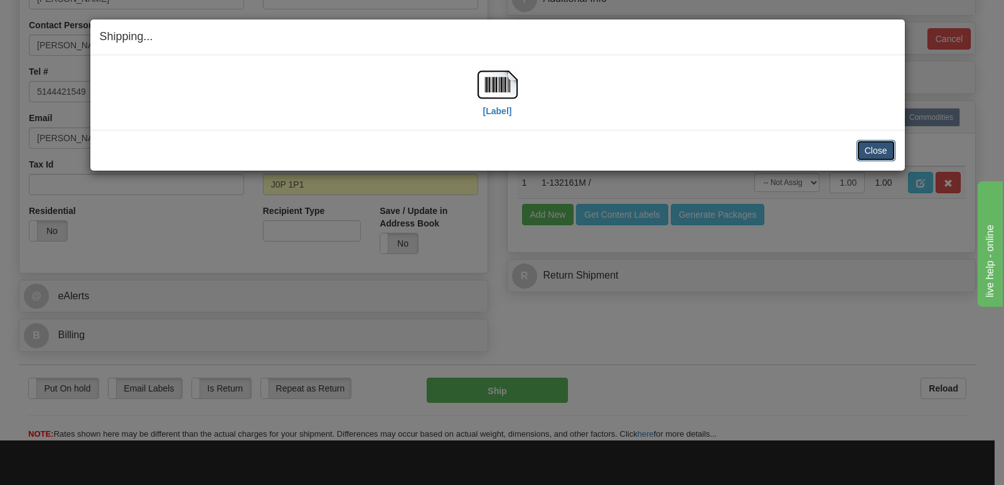
click at [880, 148] on button "Close" at bounding box center [876, 150] width 39 height 21
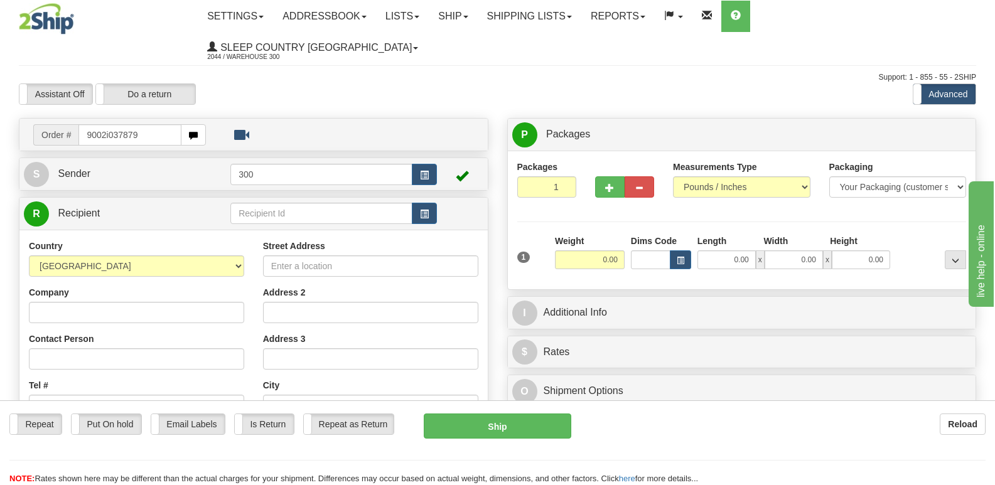
type input "9002i037879"
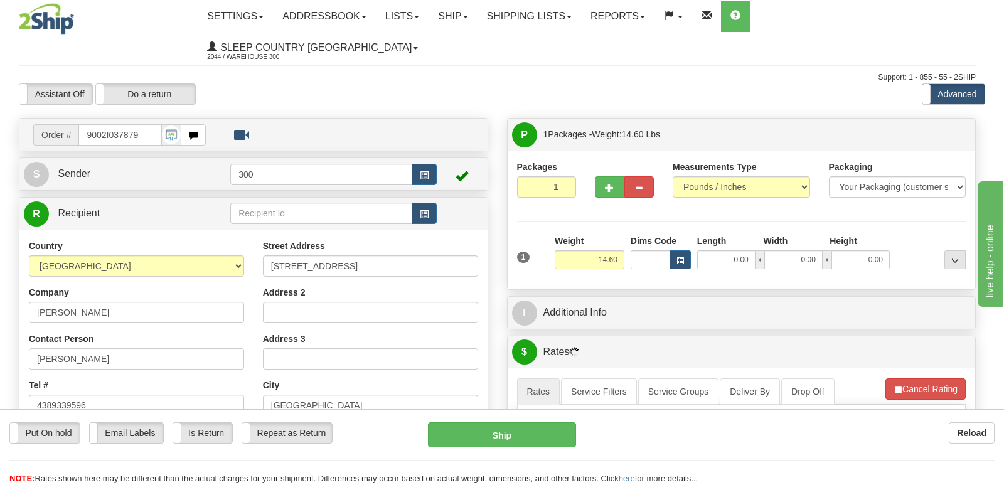
type input "SAINT-[PERSON_NAME]"
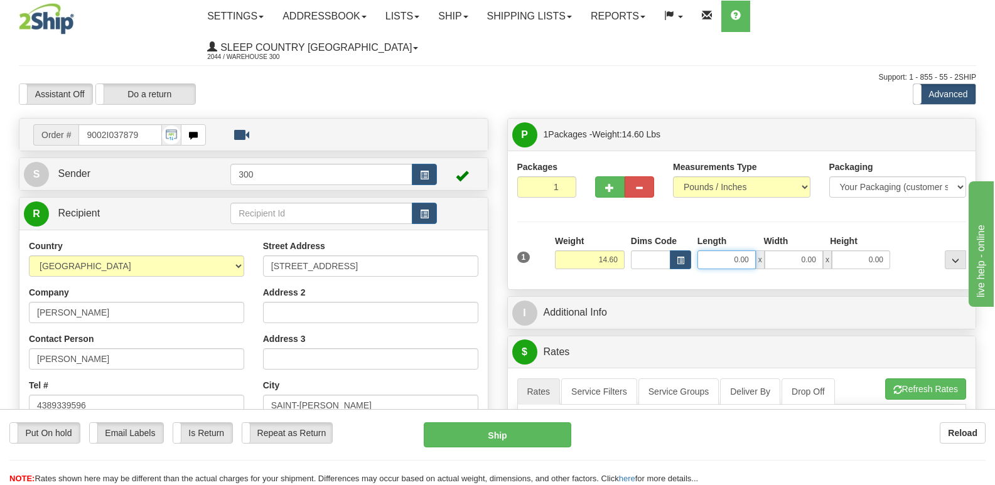
drag, startPoint x: 709, startPoint y: 233, endPoint x: 800, endPoint y: 232, distance: 91.0
click at [788, 250] on div "0.00 x 0.00 x 0.00" at bounding box center [793, 259] width 193 height 19
type input "10.00"
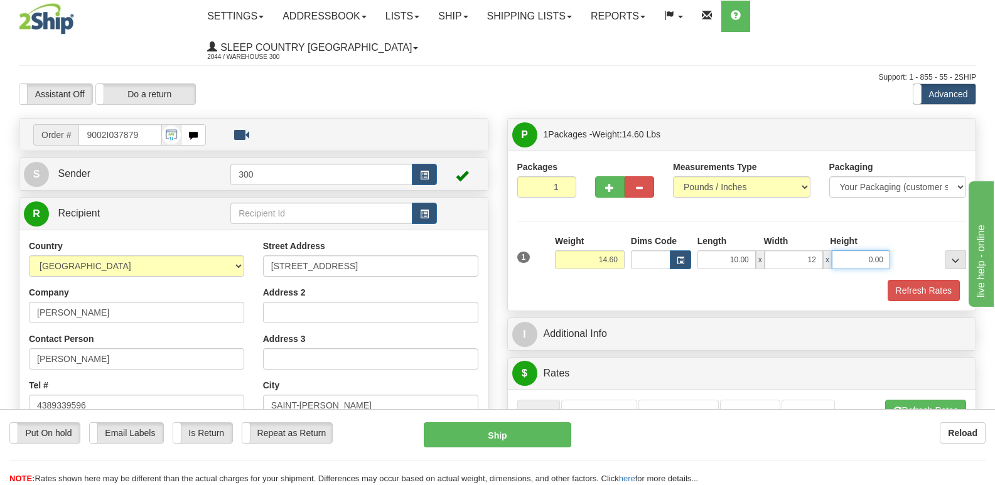
type input "12.00"
type input "4.00"
click at [935, 280] on button "Refresh Rates" at bounding box center [924, 290] width 72 height 21
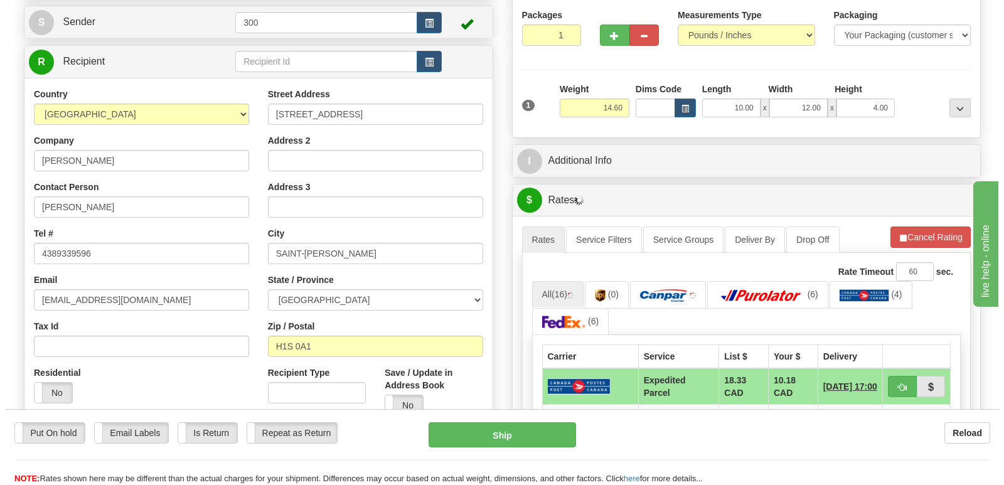
scroll to position [188, 0]
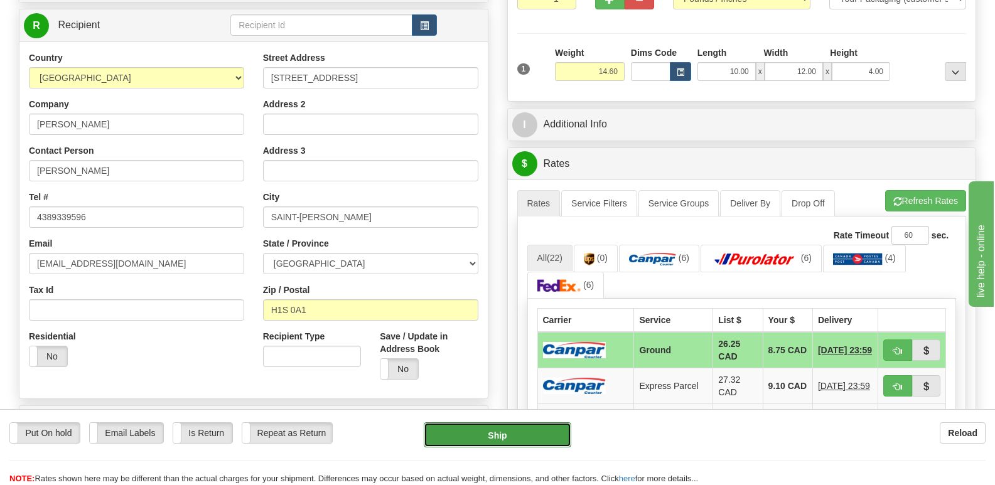
click at [539, 434] on button "Ship" at bounding box center [497, 434] width 147 height 25
type input "1"
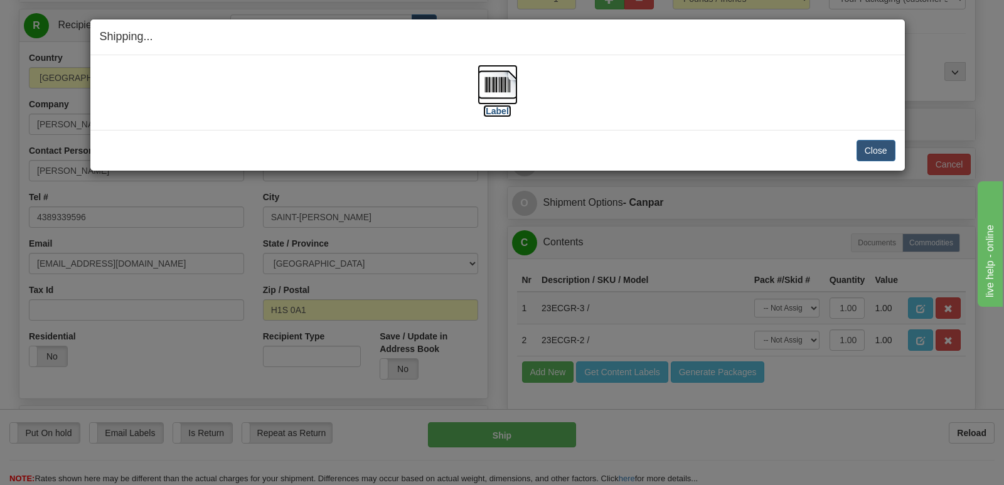
click at [500, 110] on label "[Label]" at bounding box center [497, 111] width 29 height 13
click at [890, 155] on button "Close" at bounding box center [876, 150] width 39 height 21
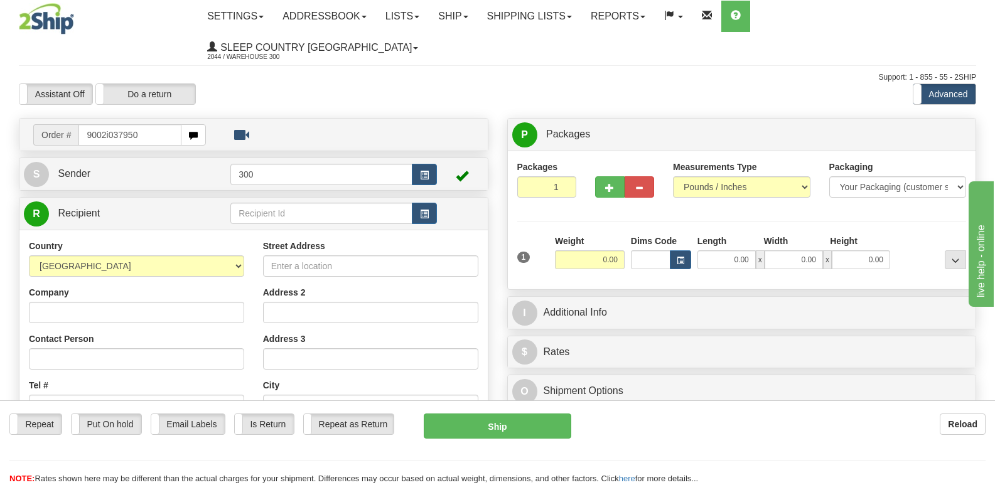
type input "9002i037950"
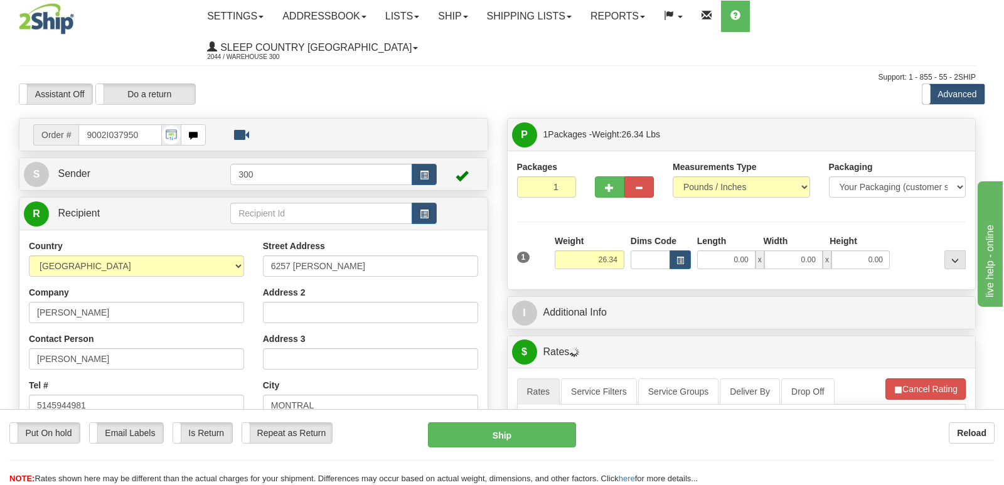
type input "[GEOGRAPHIC_DATA]"
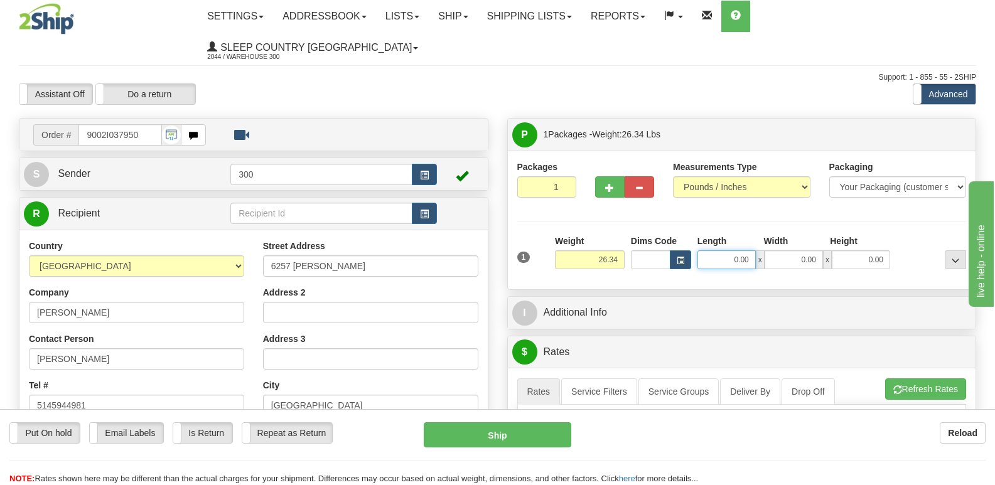
drag, startPoint x: 726, startPoint y: 229, endPoint x: 820, endPoint y: 220, distance: 94.6
click at [819, 250] on div "0.00 x 0.00 x 0.00" at bounding box center [793, 259] width 193 height 19
type input "11.00"
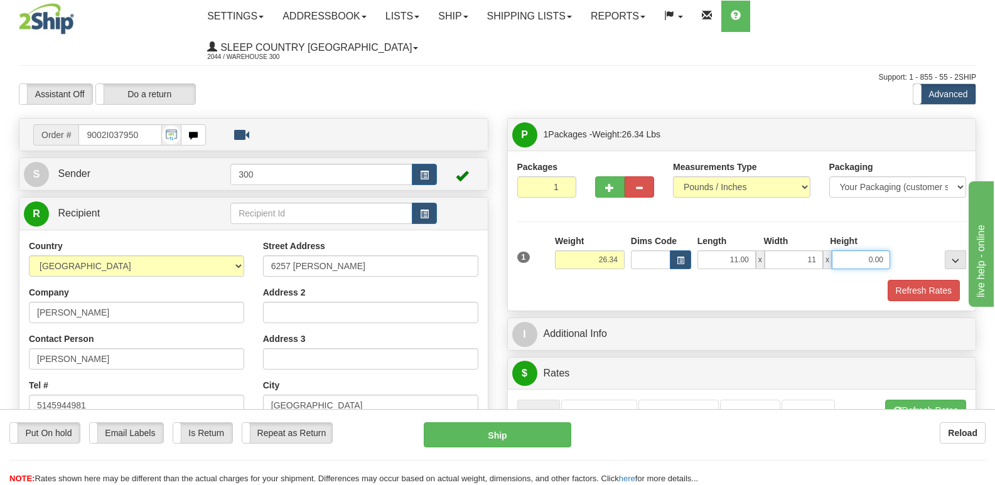
type input "11.00"
type input "23.00"
click at [933, 280] on button "Refresh Rates" at bounding box center [924, 290] width 72 height 21
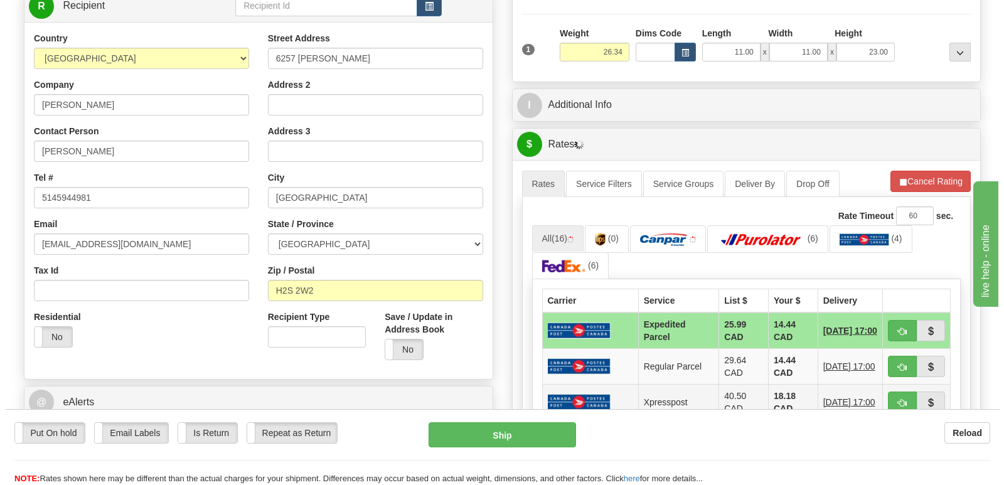
scroll to position [251, 0]
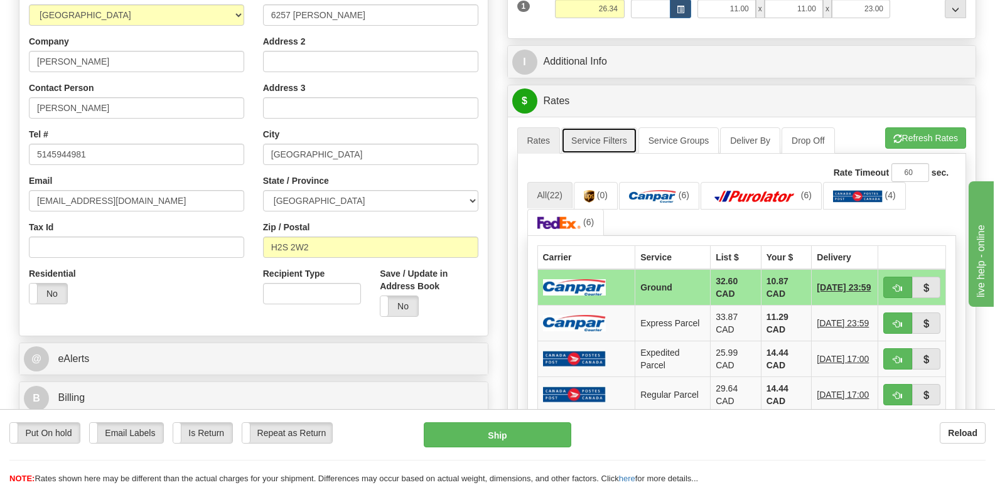
click at [611, 127] on link "Service Filters" at bounding box center [599, 140] width 76 height 26
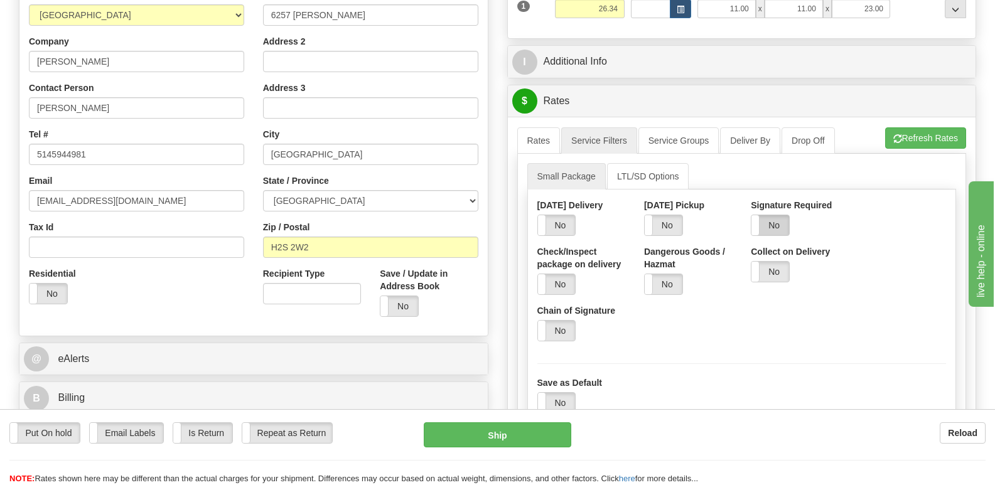
click at [777, 215] on label "No" at bounding box center [770, 225] width 38 height 20
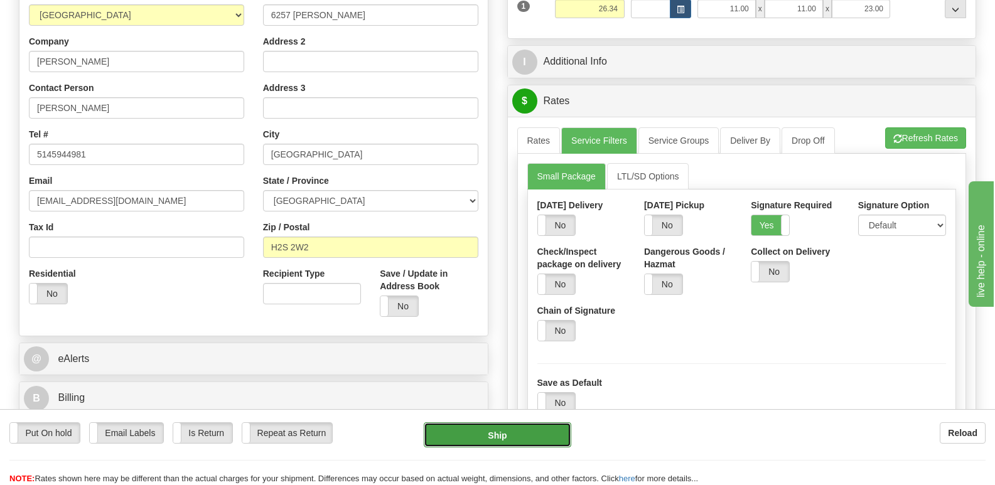
click at [510, 429] on button "Ship" at bounding box center [497, 434] width 147 height 25
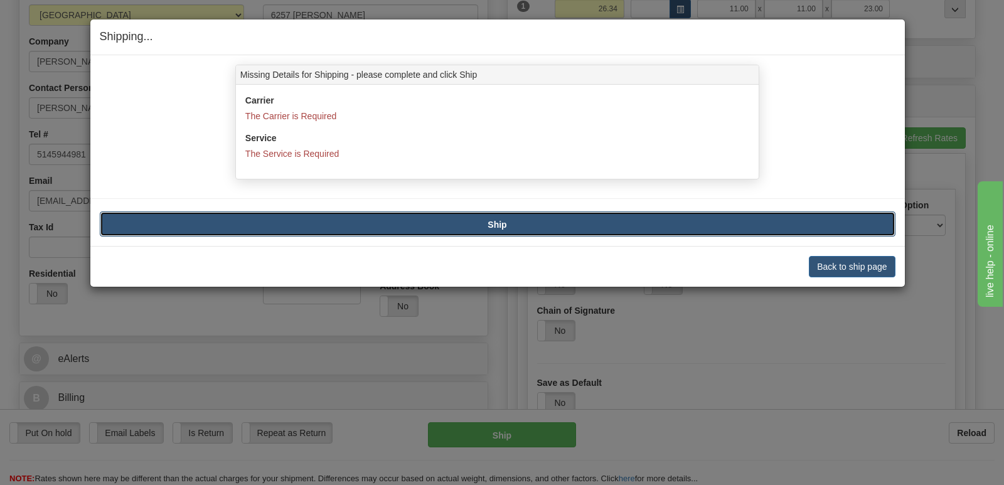
click at [550, 223] on button "Ship" at bounding box center [498, 224] width 796 height 25
click at [825, 265] on button "Back to ship page" at bounding box center [852, 266] width 86 height 21
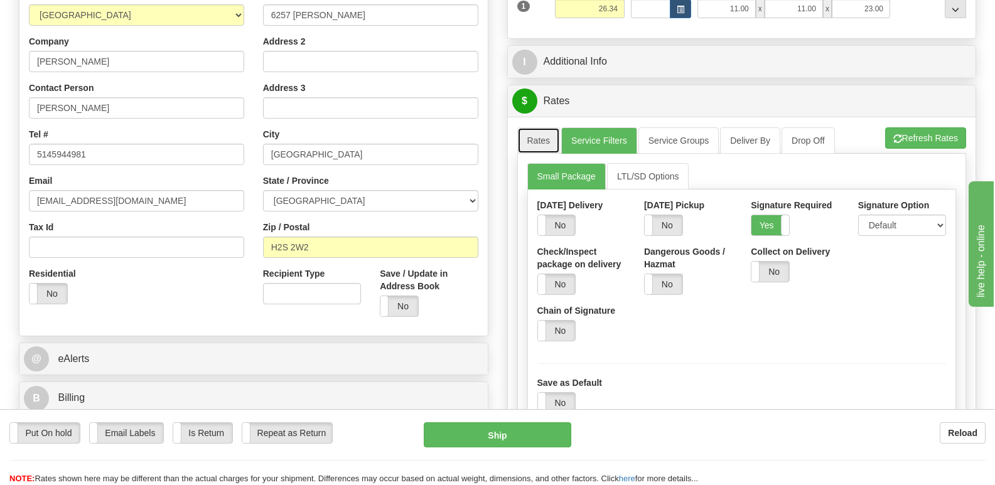
click at [546, 127] on link "Rates" at bounding box center [538, 140] width 43 height 26
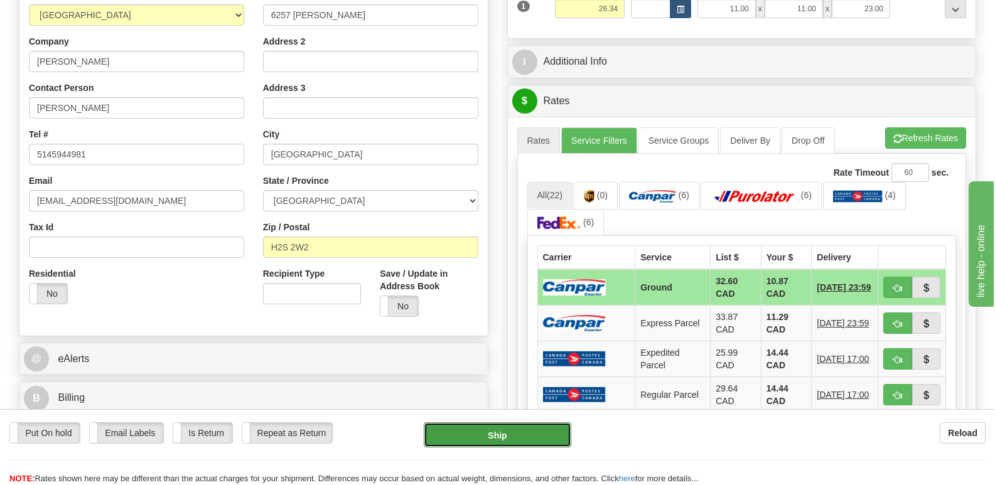
click at [539, 436] on button "Ship" at bounding box center [497, 434] width 147 height 25
type input "1"
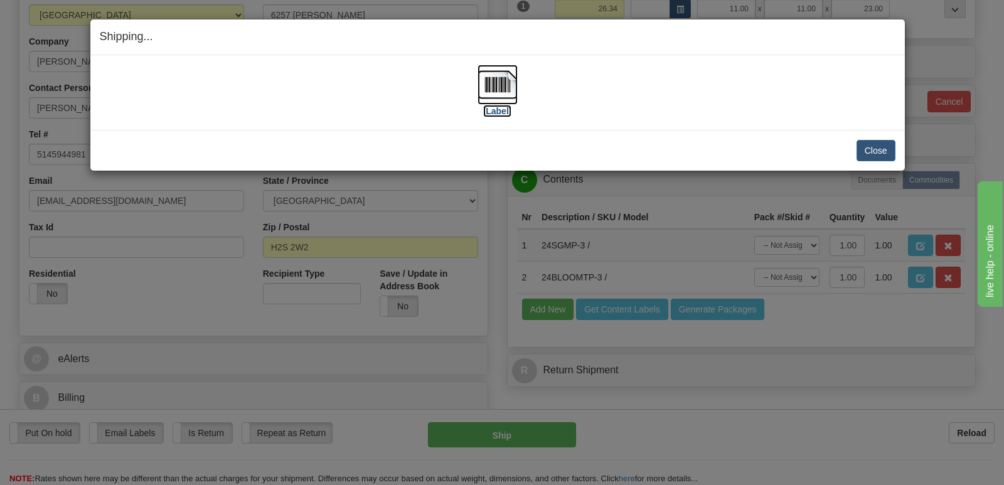
click at [503, 111] on label "[Label]" at bounding box center [497, 111] width 29 height 13
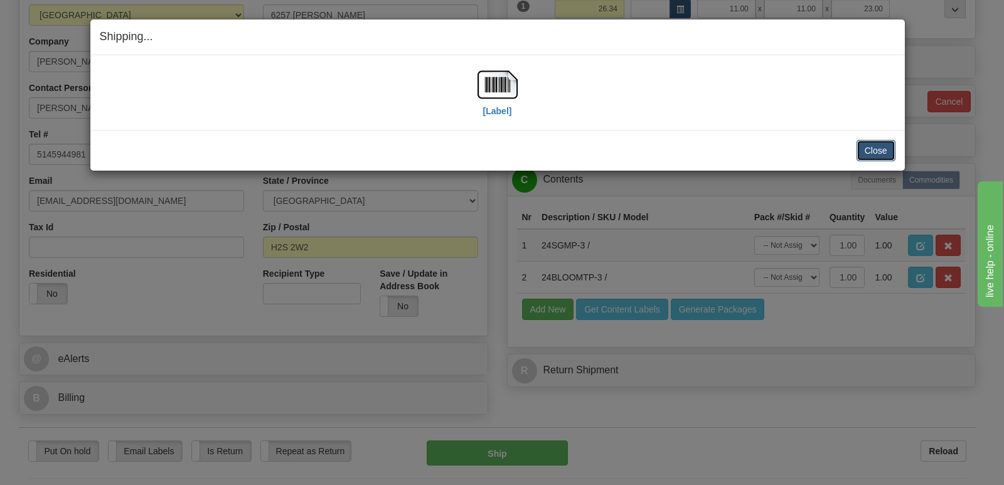
click at [868, 144] on button "Close" at bounding box center [876, 150] width 39 height 21
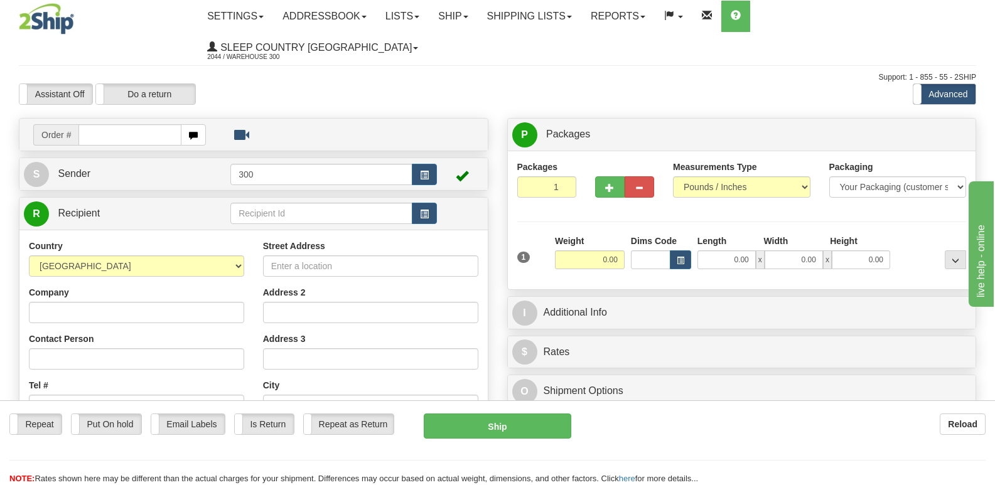
click at [137, 124] on input "text" at bounding box center [129, 134] width 102 height 21
type input "9002i037966"
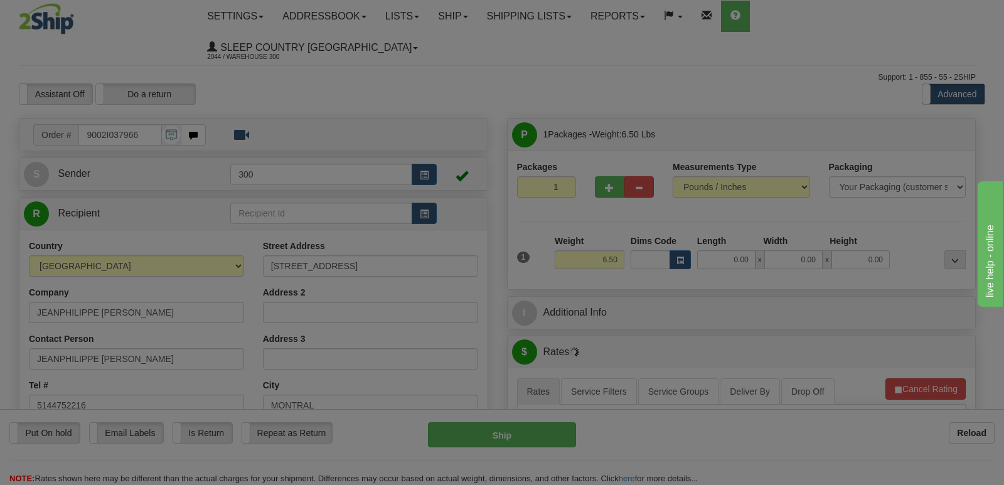
type input "MONTREAL"
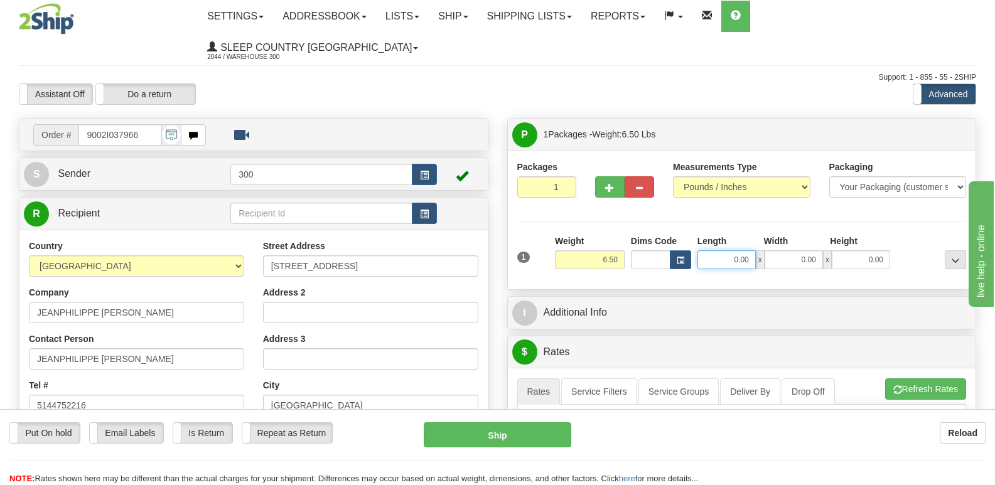
drag, startPoint x: 730, startPoint y: 226, endPoint x: 799, endPoint y: 226, distance: 69.1
click at [799, 250] on div "0.00 x 0.00 x 0.00" at bounding box center [793, 259] width 193 height 19
type input "27.00"
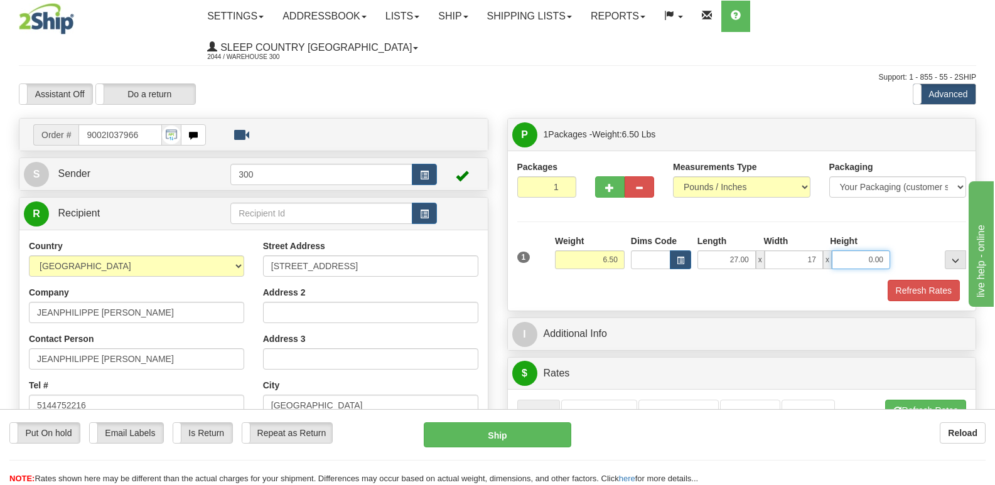
type input "17.00"
type input "5.00"
click at [954, 280] on button "Refresh Rates" at bounding box center [924, 290] width 72 height 21
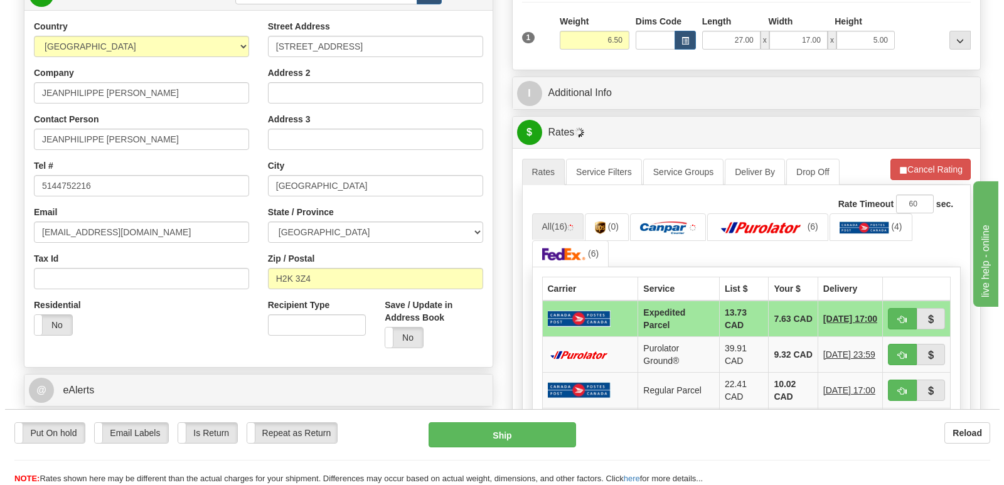
scroll to position [314, 0]
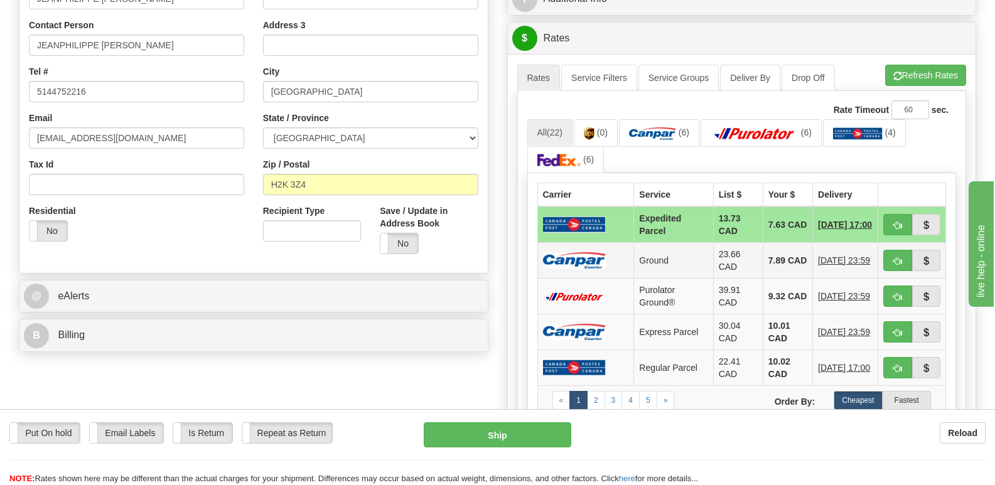
click at [589, 252] on img at bounding box center [574, 260] width 63 height 17
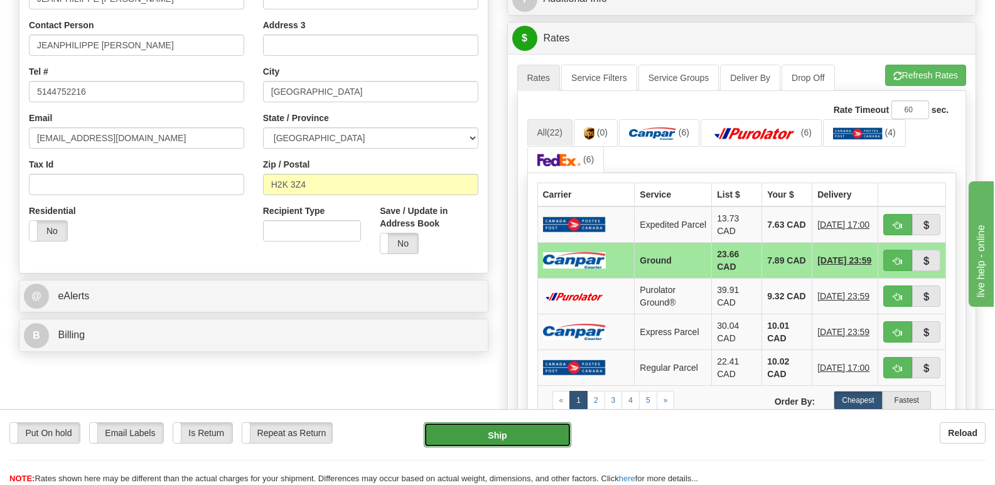
click at [488, 433] on button "Ship" at bounding box center [497, 434] width 147 height 25
type input "1"
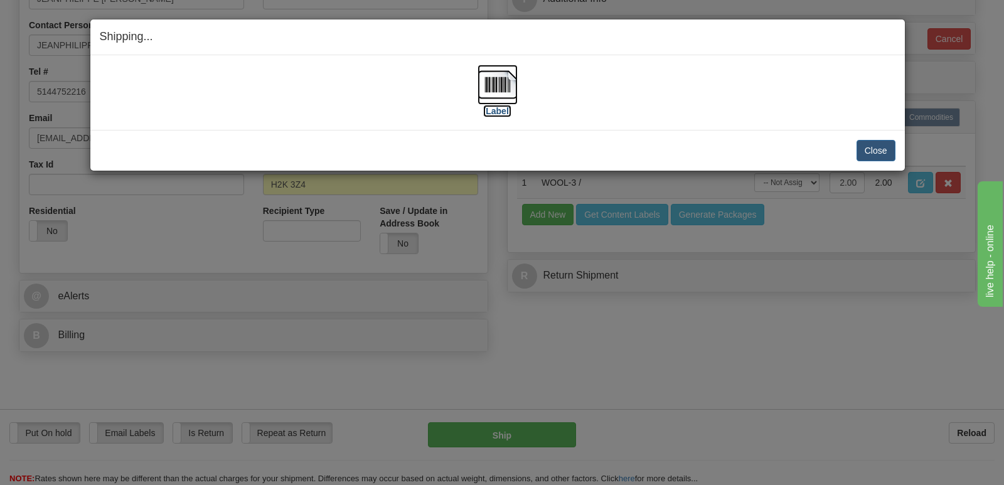
click at [503, 110] on label "[Label]" at bounding box center [497, 111] width 29 height 13
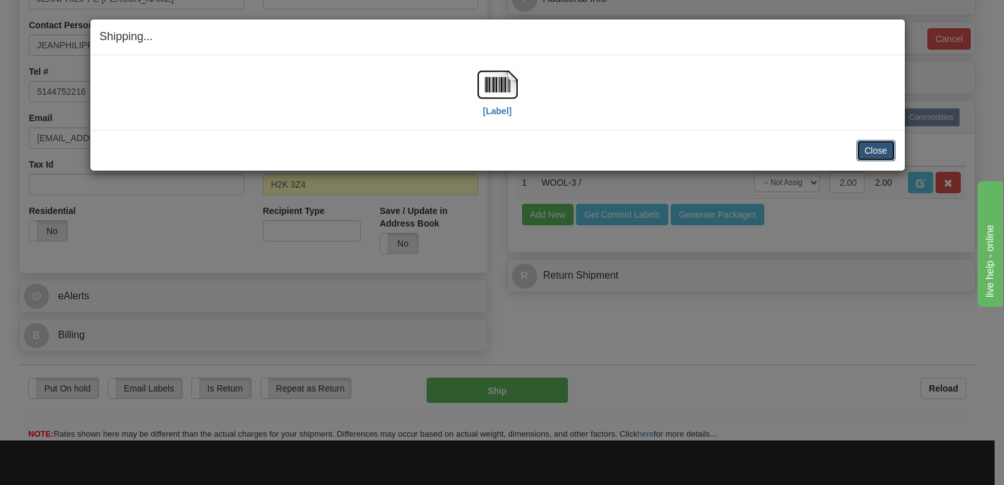
click at [878, 146] on button "Close" at bounding box center [876, 150] width 39 height 21
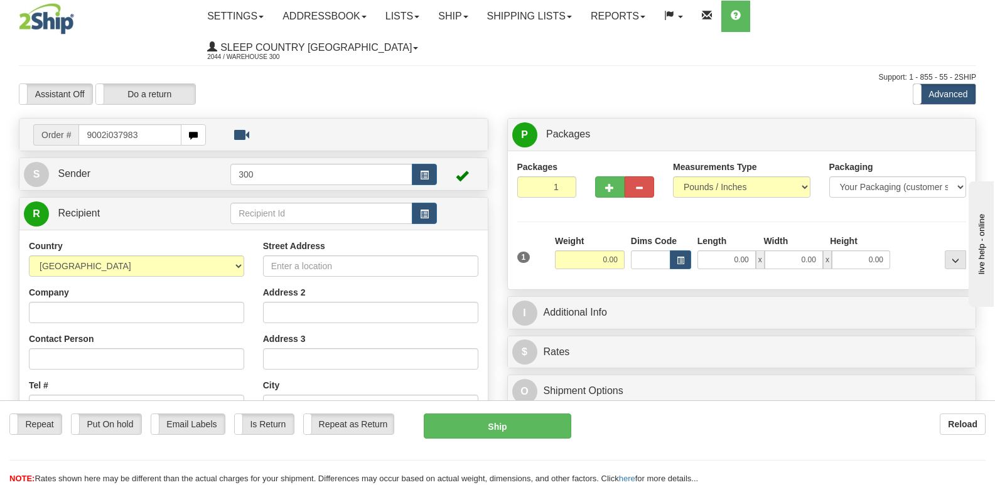
type input "9002i037983"
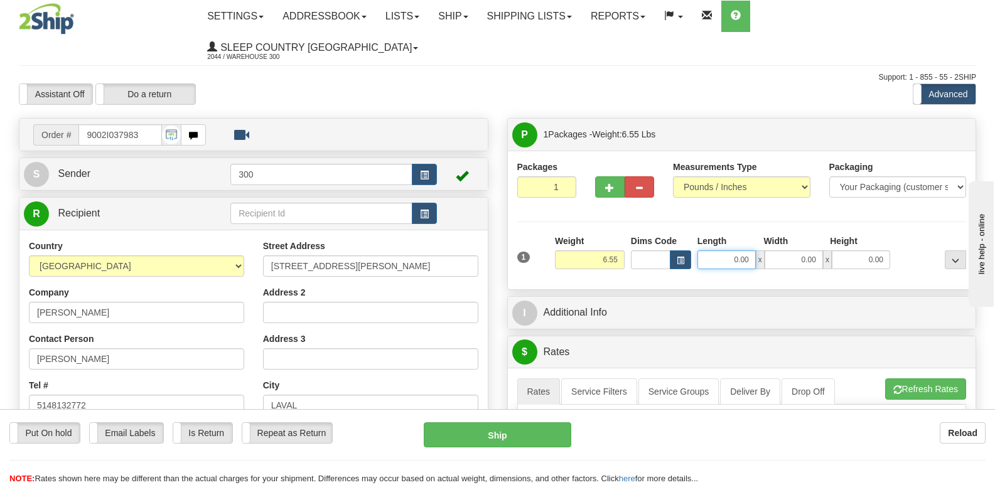
drag, startPoint x: 797, startPoint y: 229, endPoint x: 836, endPoint y: 227, distance: 39.0
click at [834, 250] on div "0.00 x 0.00 x 0.00" at bounding box center [793, 259] width 193 height 19
type input "12.00"
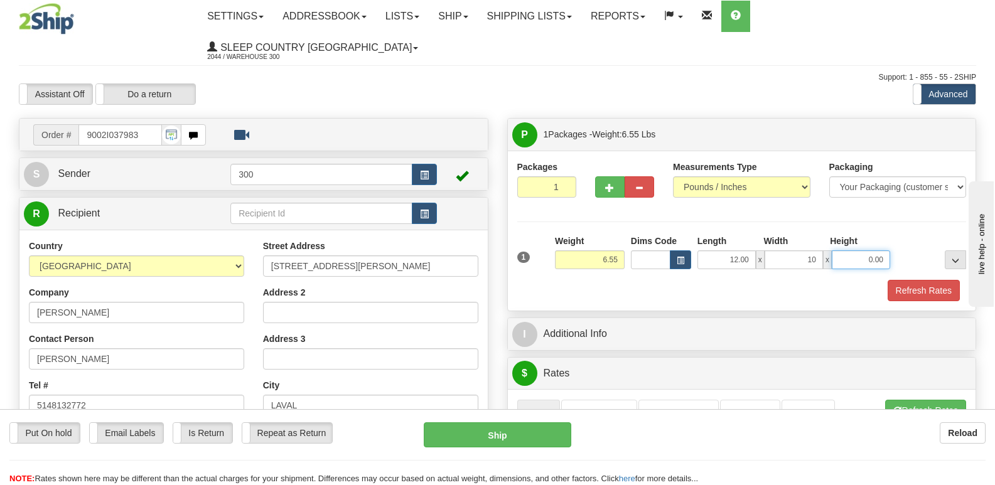
type input "10.00"
type input "3.00"
click at [906, 280] on button "Refresh Rates" at bounding box center [924, 290] width 72 height 21
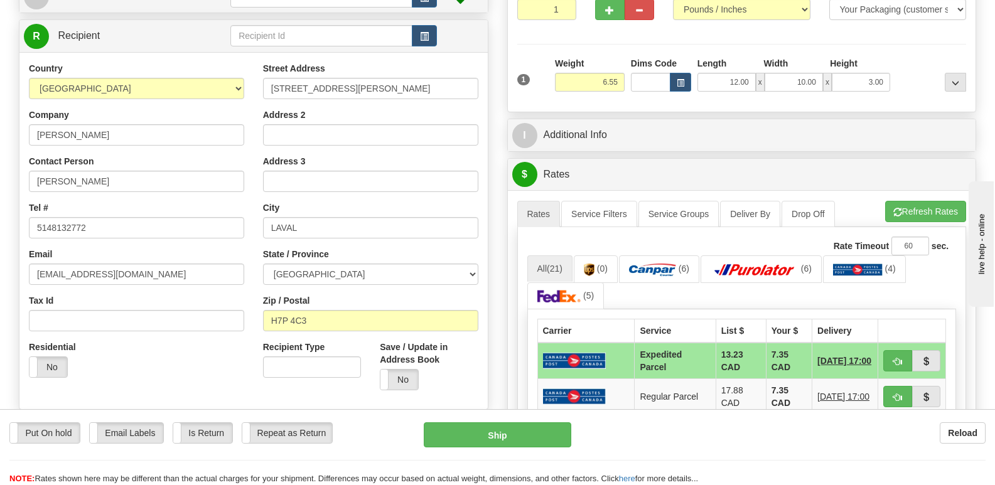
scroll to position [251, 0]
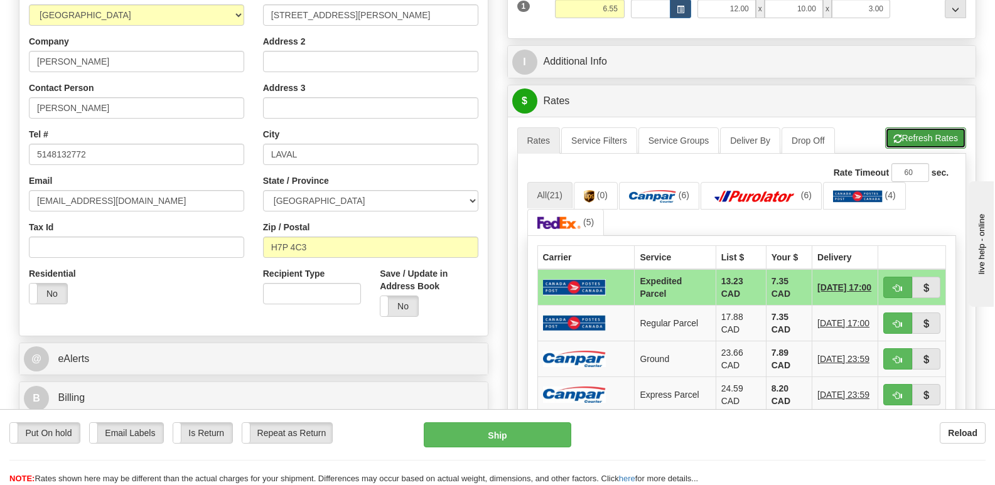
click at [922, 127] on button "Refresh Rates" at bounding box center [925, 137] width 81 height 21
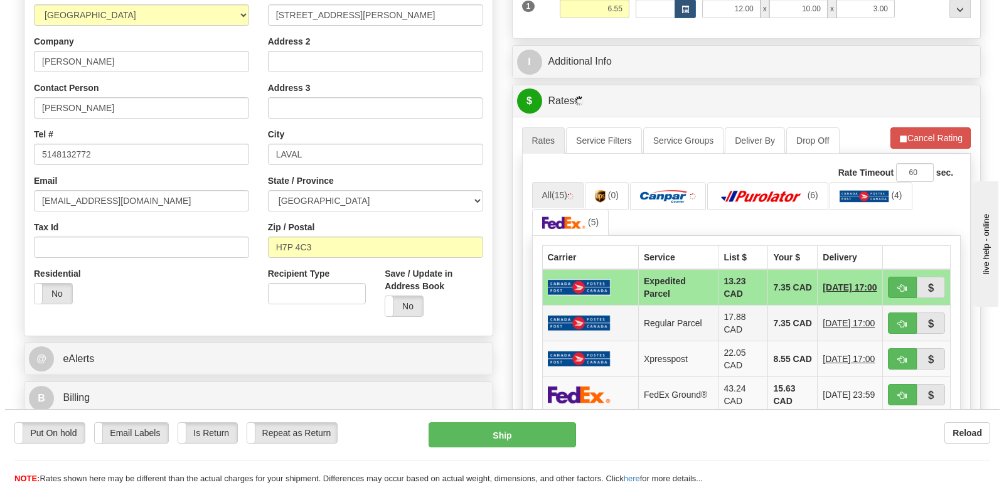
scroll to position [314, 0]
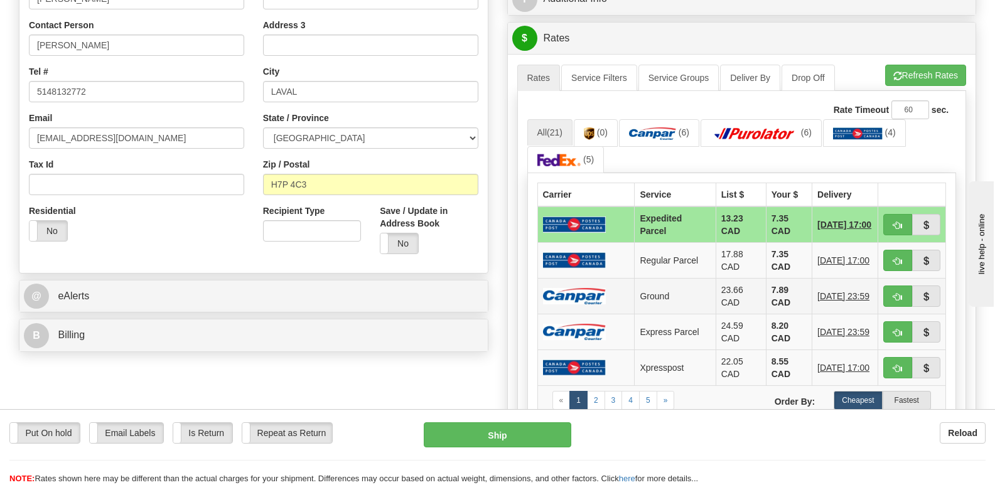
click at [600, 288] on img at bounding box center [574, 296] width 63 height 17
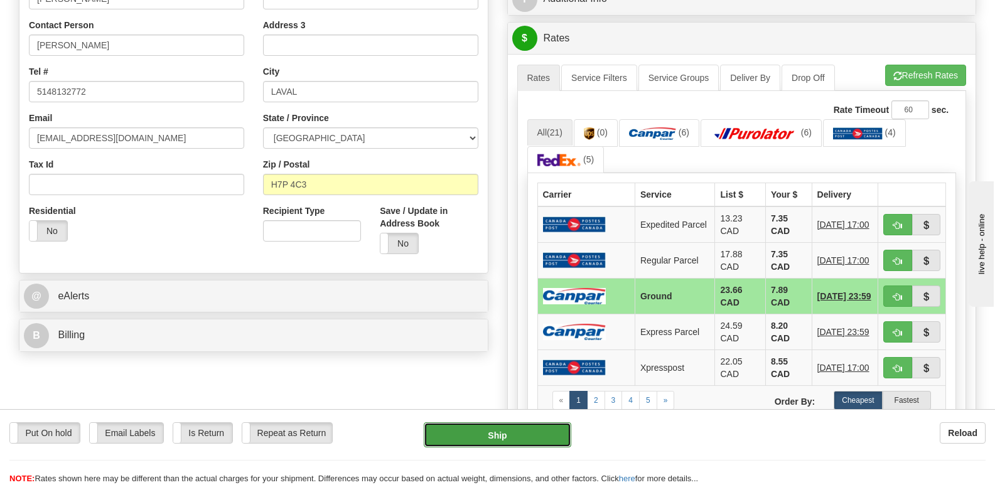
click at [530, 437] on button "Ship" at bounding box center [497, 434] width 147 height 25
type input "1"
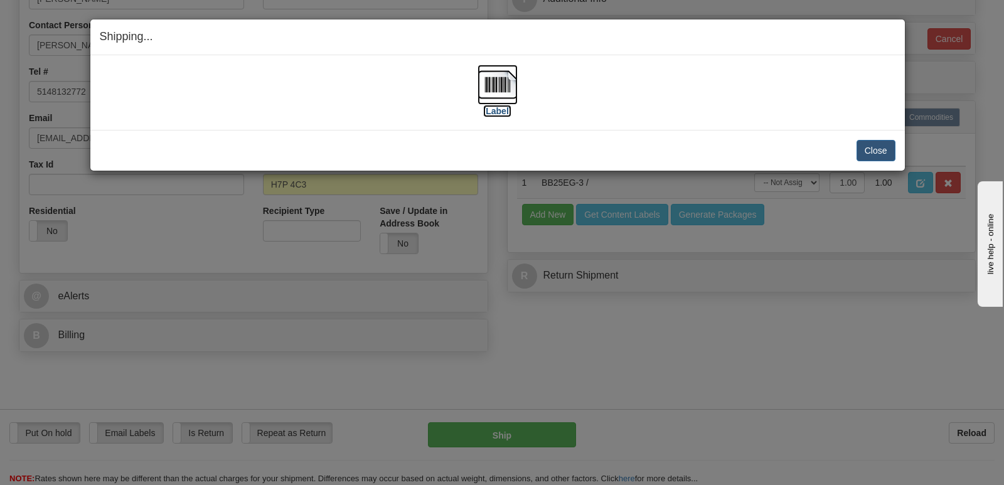
click at [500, 105] on label "[Label]" at bounding box center [497, 111] width 29 height 13
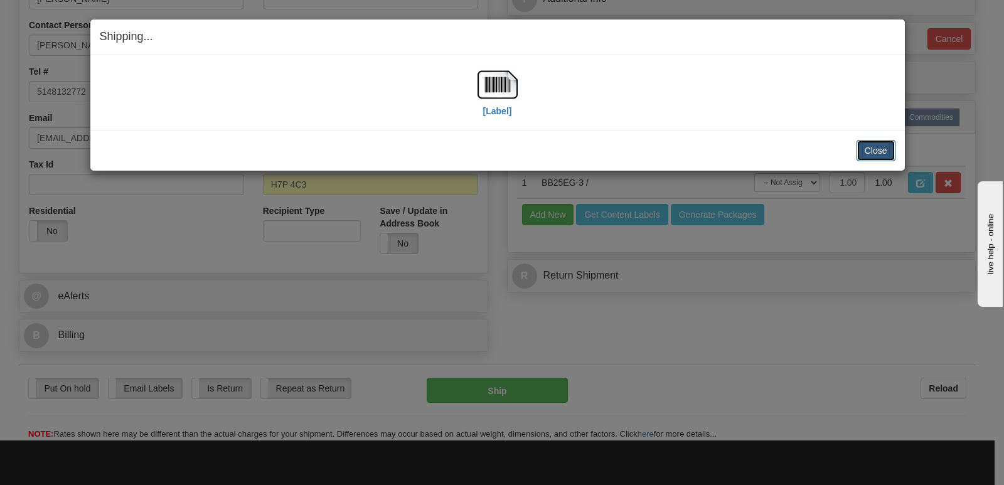
click at [878, 153] on button "Close" at bounding box center [876, 150] width 39 height 21
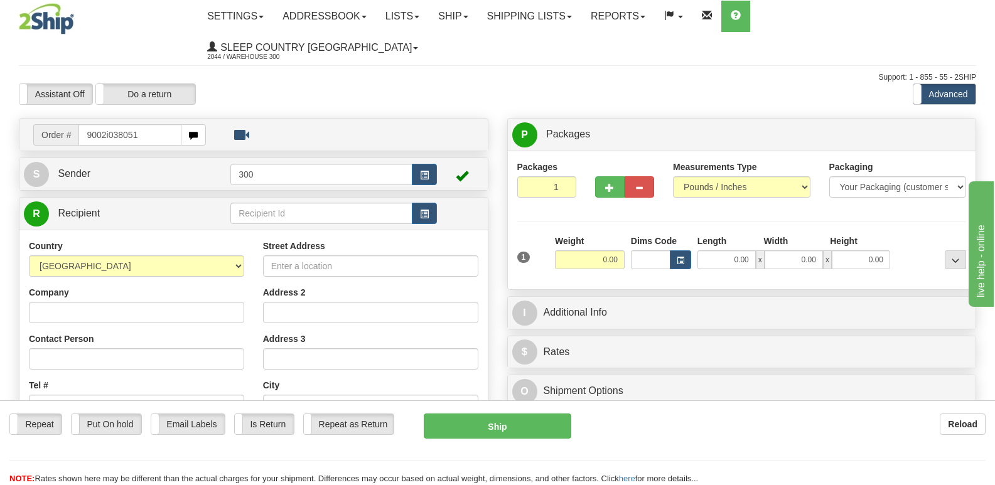
type input "9002i038051"
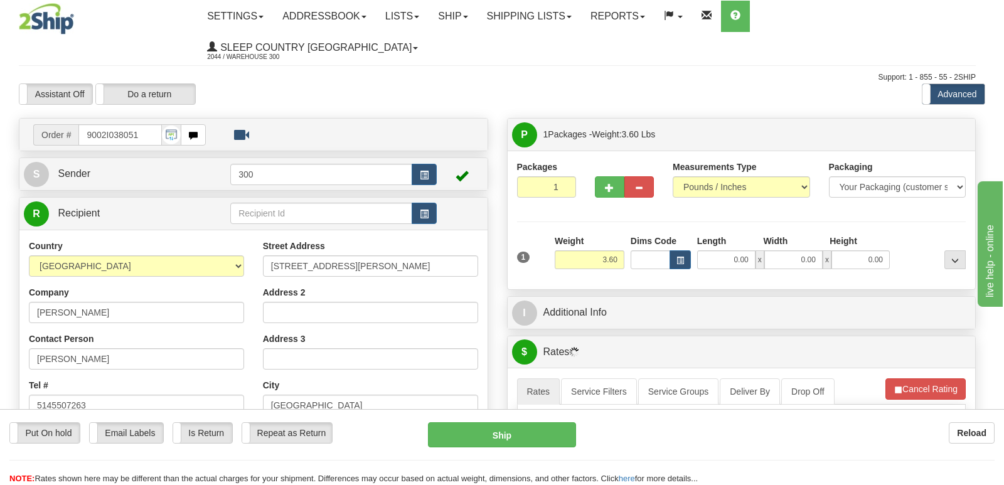
type input "SAINT-LAURENT"
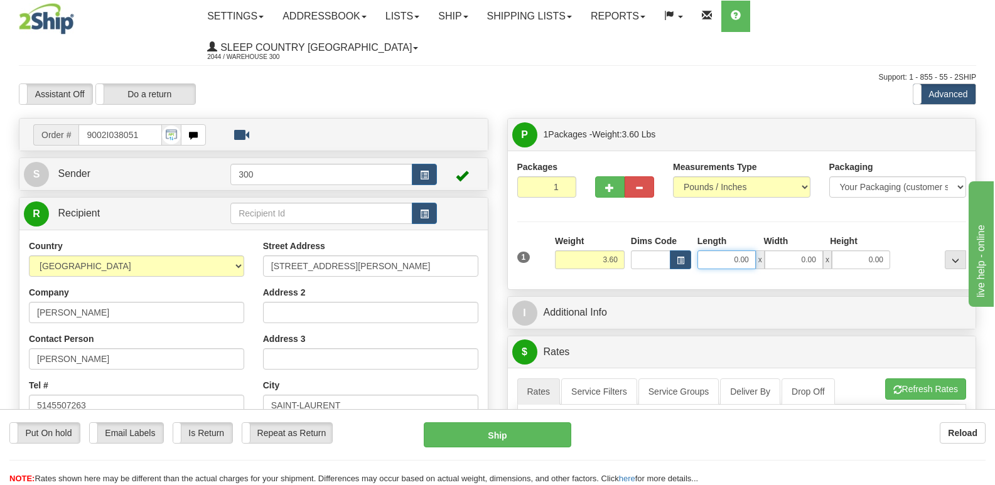
drag, startPoint x: 751, startPoint y: 233, endPoint x: 801, endPoint y: 231, distance: 49.6
click at [801, 250] on div "0.00 x 0.00 x 0.00" at bounding box center [793, 259] width 193 height 19
type input "7.00"
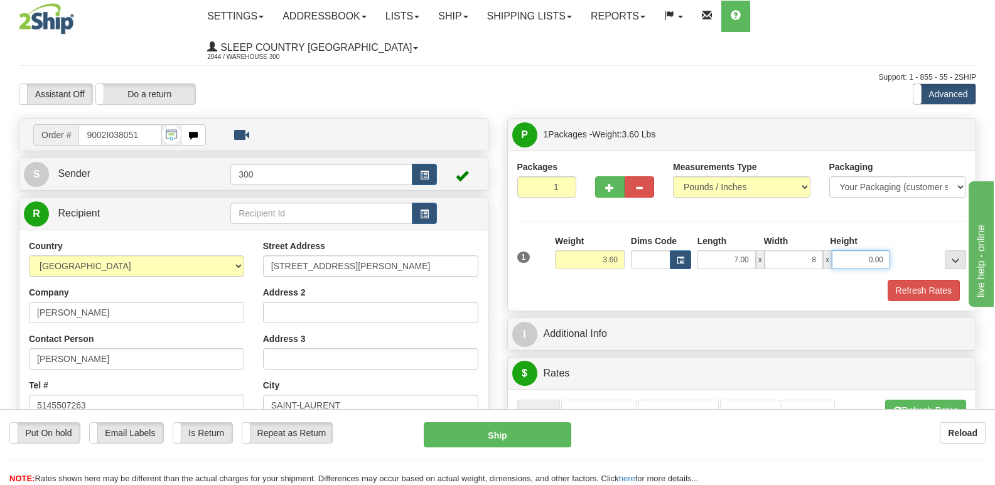
type input "8.00"
type input "18.00"
click at [940, 280] on button "Refresh Rates" at bounding box center [924, 290] width 72 height 21
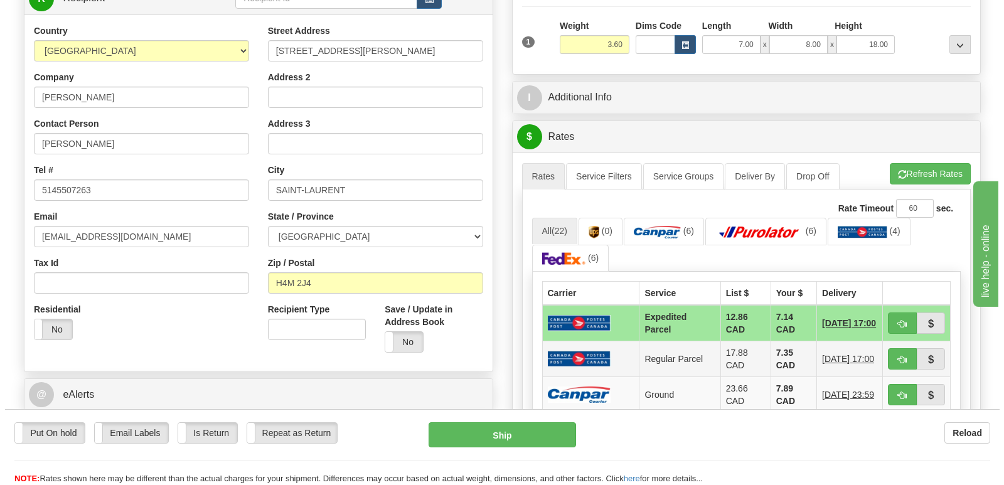
scroll to position [251, 0]
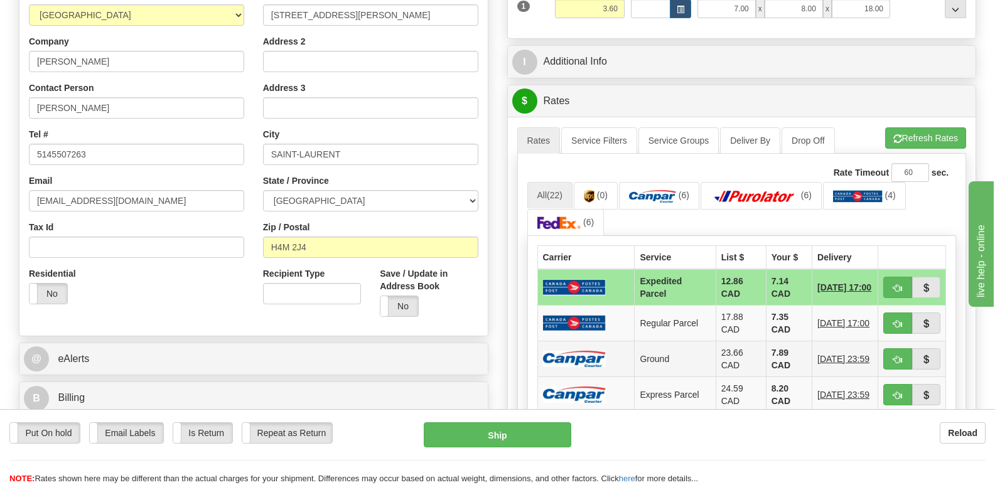
click at [609, 342] on td at bounding box center [585, 360] width 97 height 36
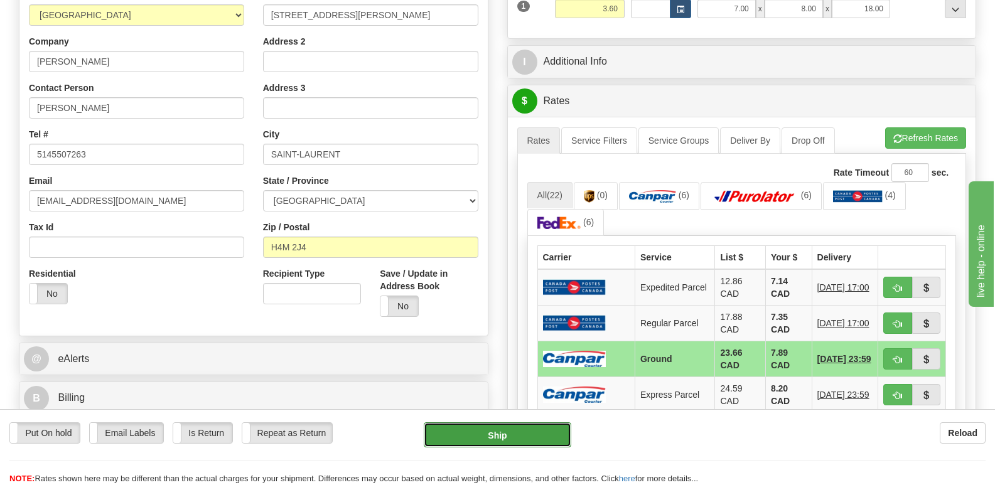
click at [521, 431] on button "Ship" at bounding box center [497, 434] width 147 height 25
type input "1"
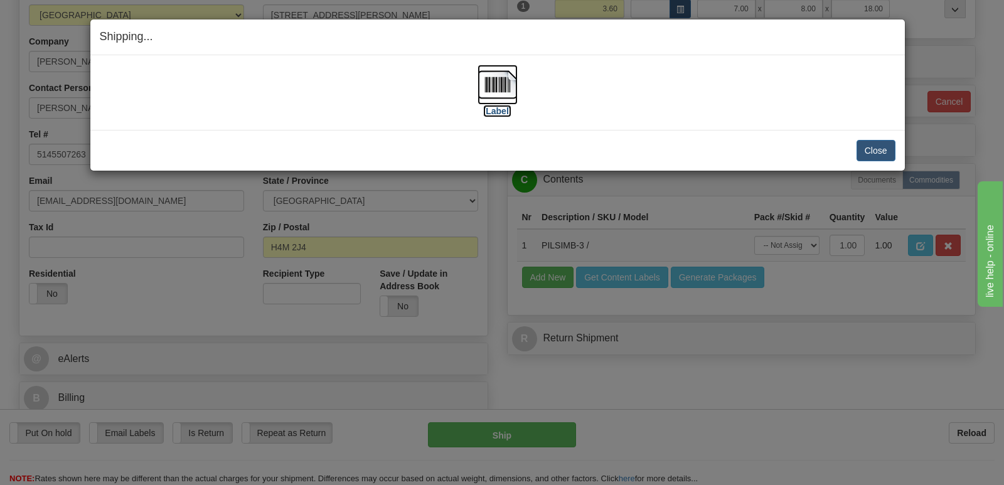
click at [497, 116] on label "[Label]" at bounding box center [497, 111] width 29 height 13
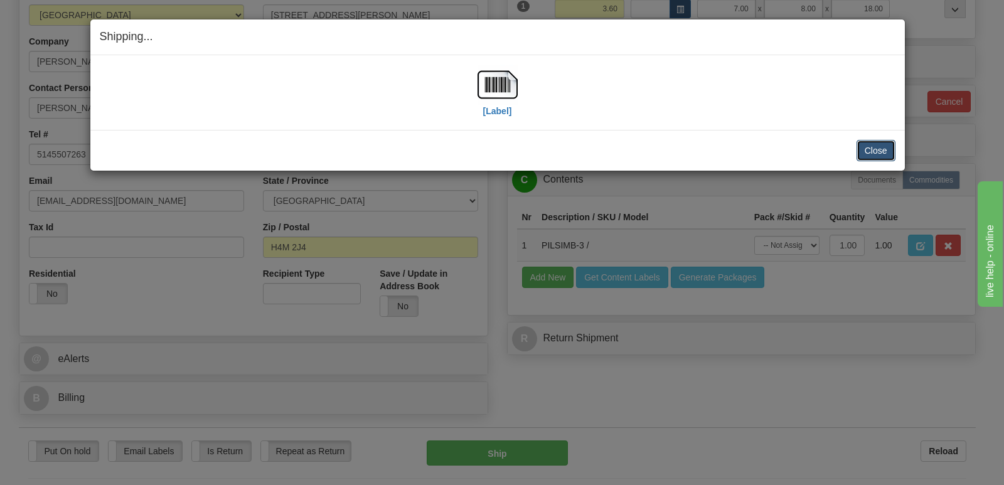
click at [860, 144] on button "Close" at bounding box center [876, 150] width 39 height 21
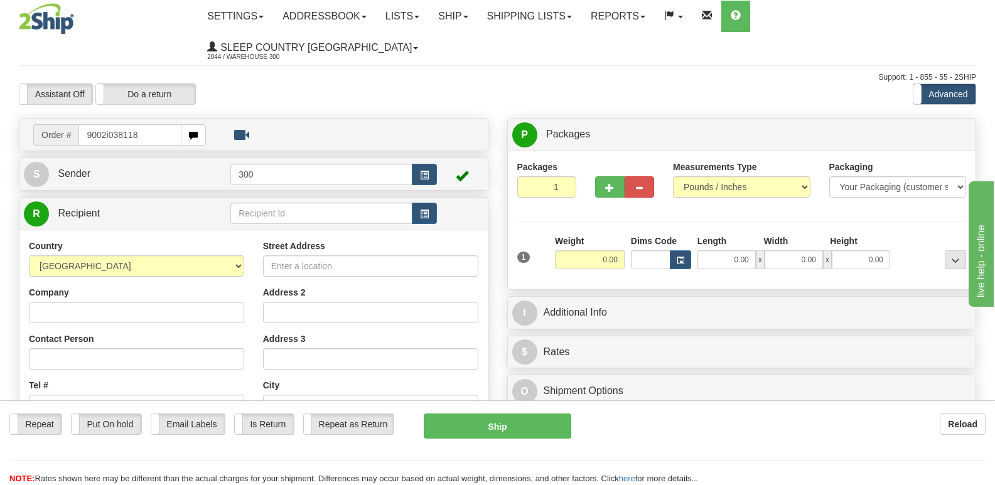
type input "9002i038118"
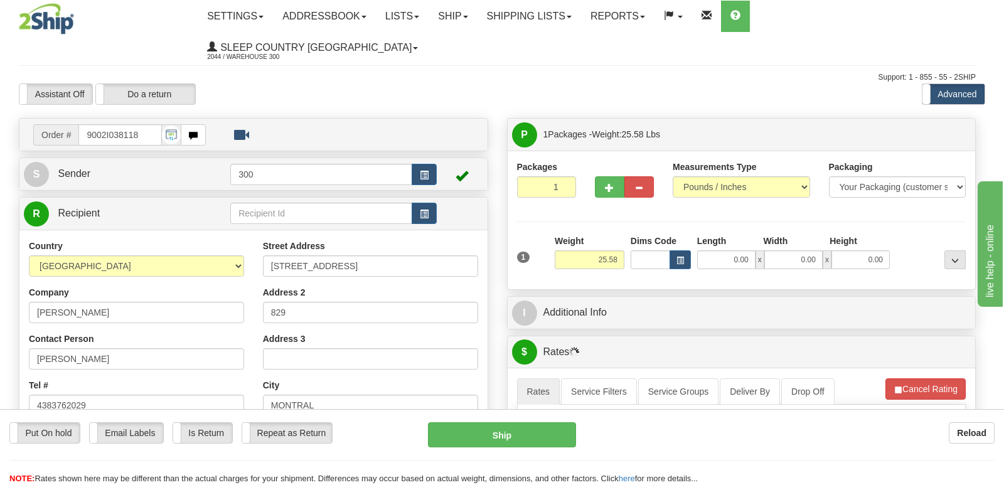
type input "[GEOGRAPHIC_DATA]"
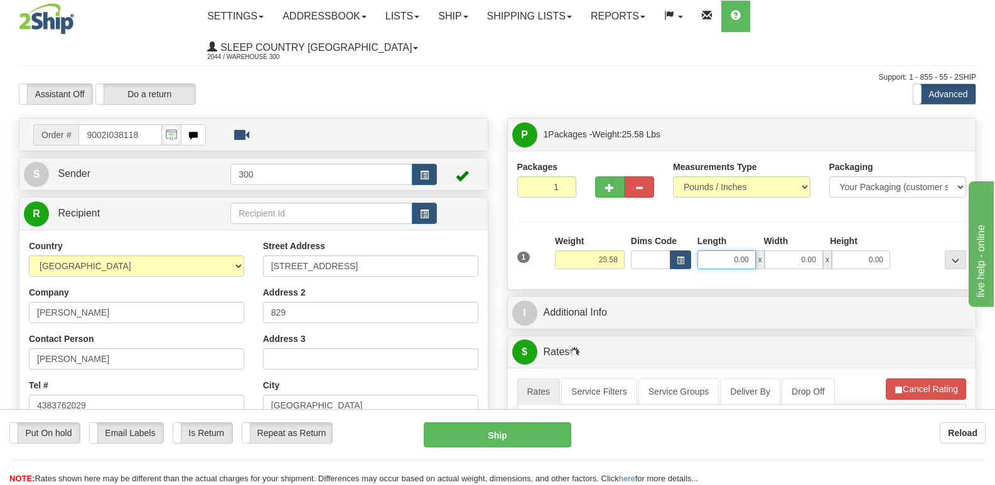
drag, startPoint x: 729, startPoint y: 222, endPoint x: 826, endPoint y: 228, distance: 97.5
click at [826, 250] on div "0.00 x 0.00 x 0.00" at bounding box center [793, 259] width 193 height 19
type input "8.00"
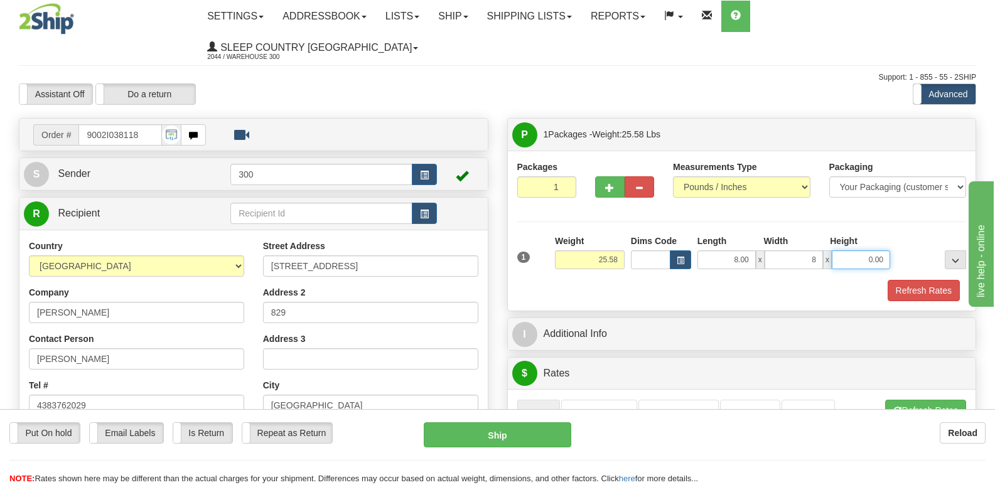
type input "8.00"
type input "16.00"
click at [601, 176] on button "button" at bounding box center [610, 186] width 30 height 21
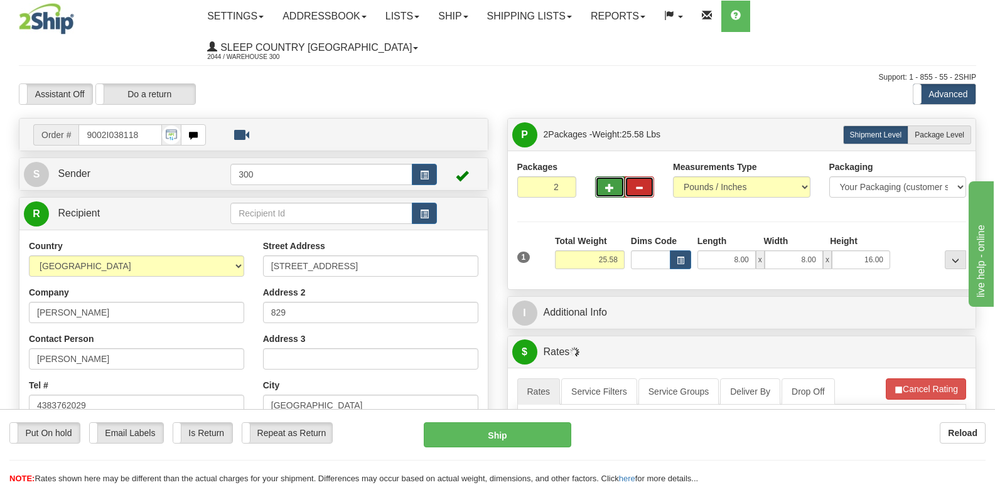
click at [637, 184] on span "button" at bounding box center [639, 188] width 9 height 8
type input "1"
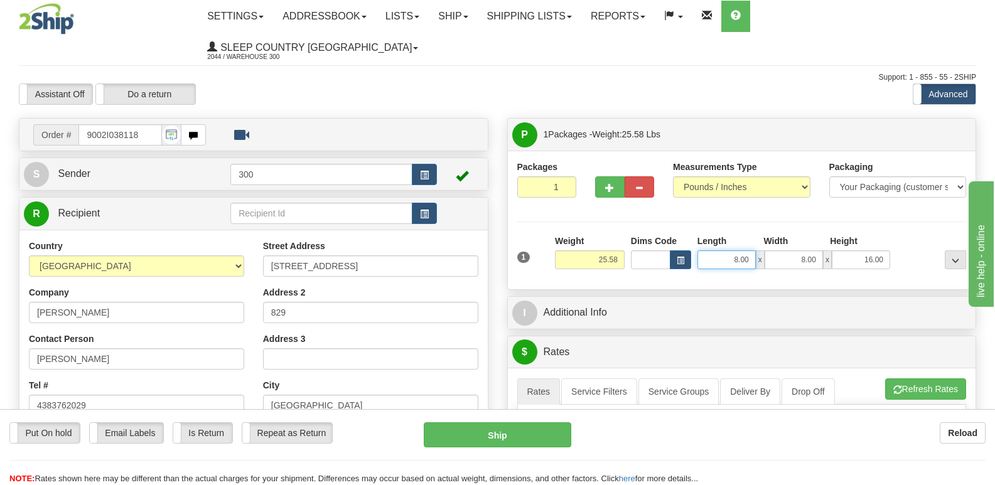
drag, startPoint x: 738, startPoint y: 229, endPoint x: 810, endPoint y: 238, distance: 73.4
click at [810, 250] on div "8.00 x 8.00 x 16.00" at bounding box center [793, 259] width 193 height 19
type input "11.00"
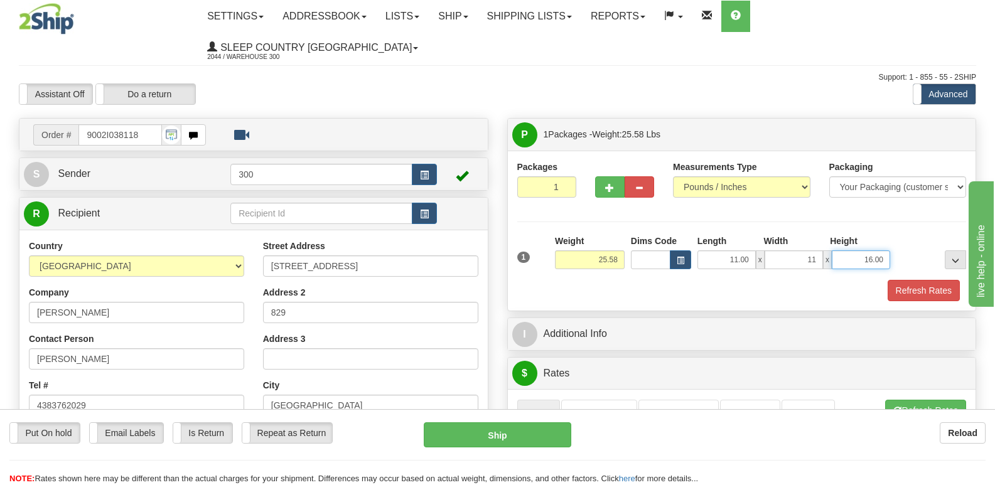
type input "11.00"
type input "23.00"
click at [910, 280] on button "Refresh Rates" at bounding box center [924, 290] width 72 height 21
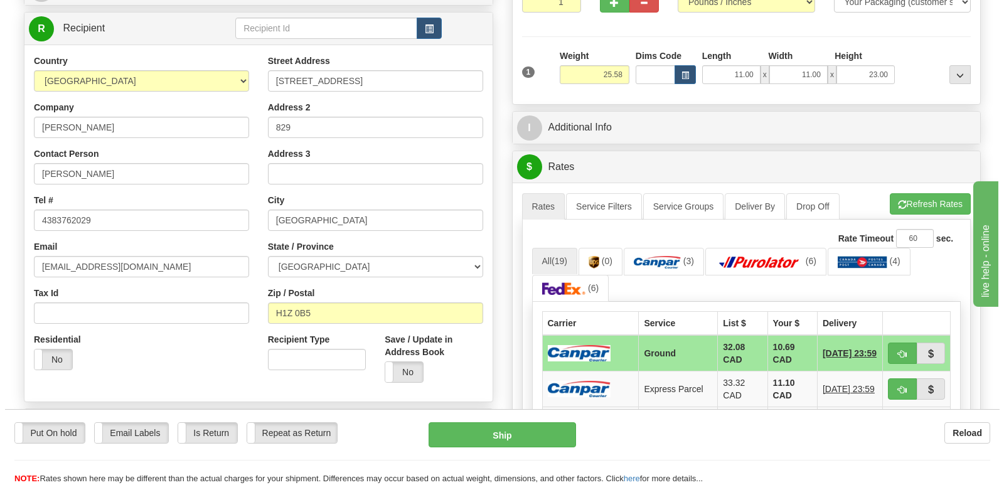
scroll to position [188, 0]
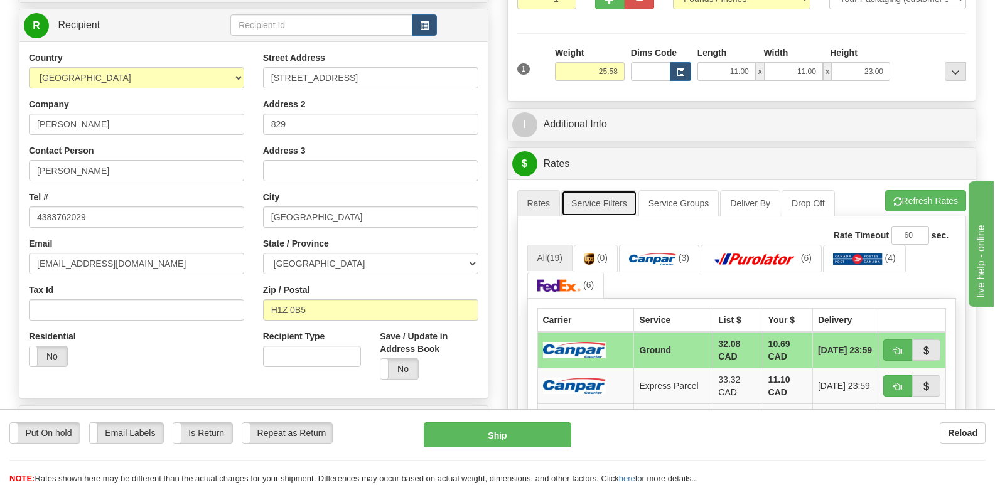
click at [605, 190] on link "Service Filters" at bounding box center [599, 203] width 76 height 26
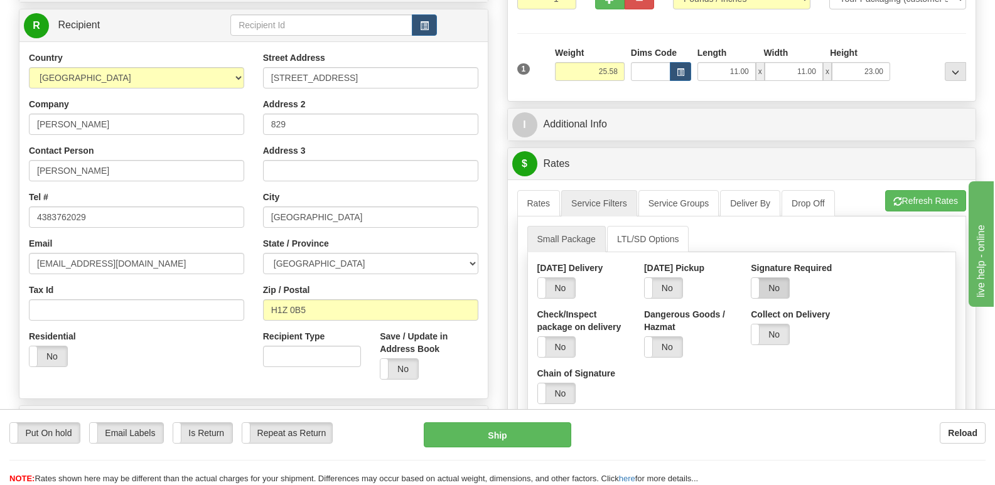
click at [783, 278] on label "No" at bounding box center [770, 288] width 38 height 20
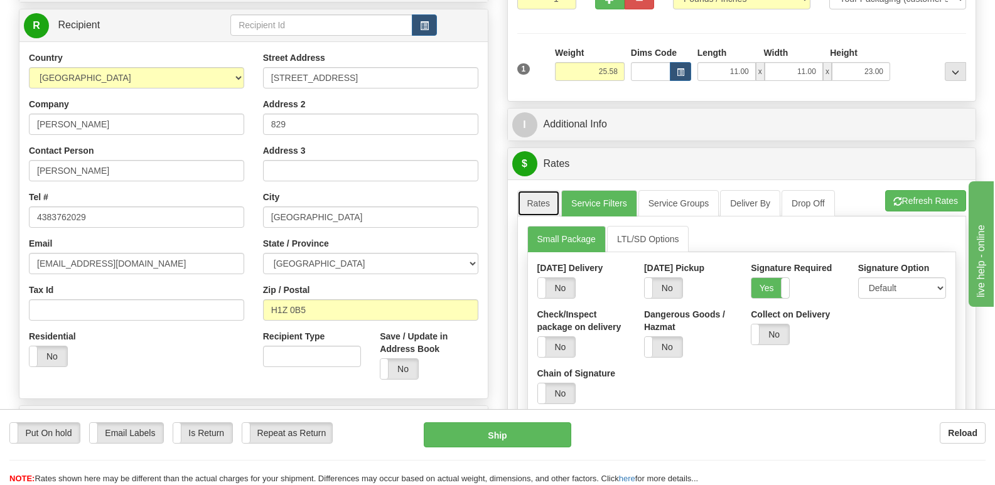
click at [537, 190] on link "Rates" at bounding box center [538, 203] width 43 height 26
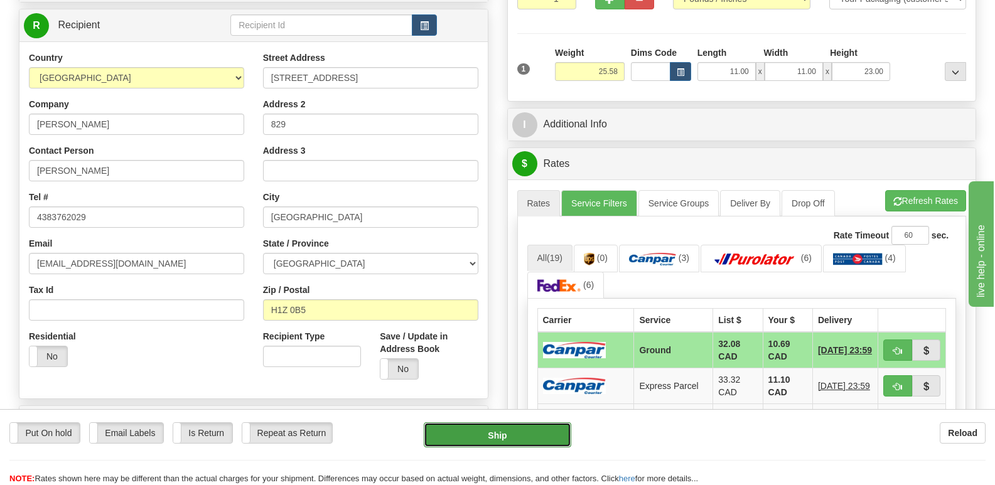
click at [532, 437] on button "Ship" at bounding box center [497, 434] width 147 height 25
type input "1"
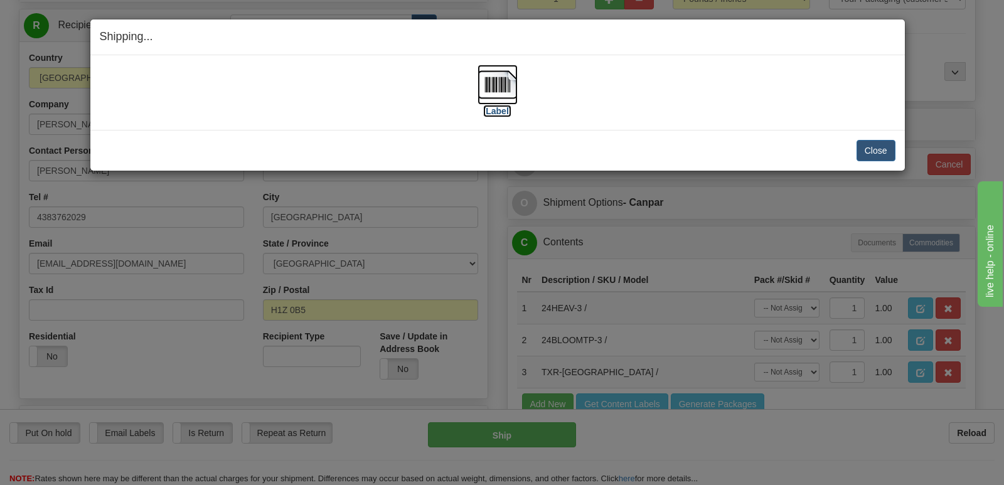
click at [496, 108] on label "[Label]" at bounding box center [497, 111] width 29 height 13
click at [867, 149] on button "Close" at bounding box center [876, 150] width 39 height 21
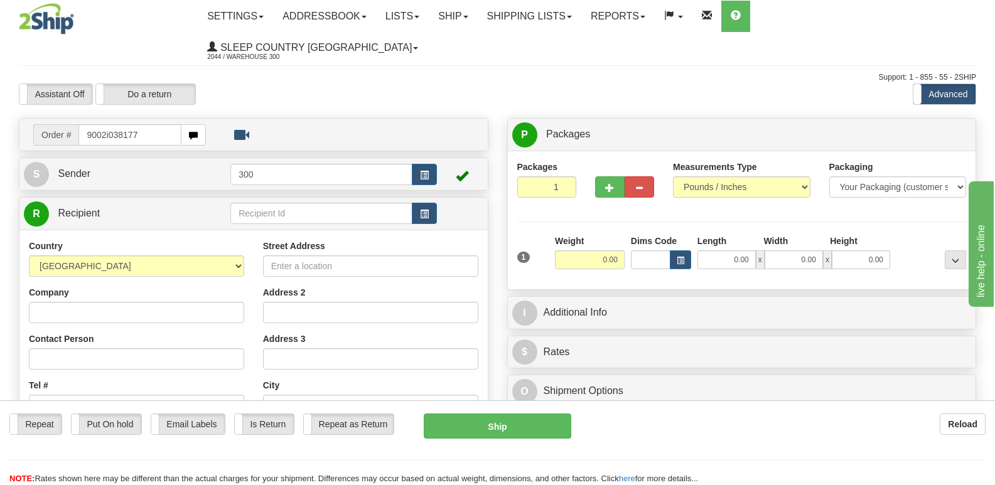
type input "9002i038177"
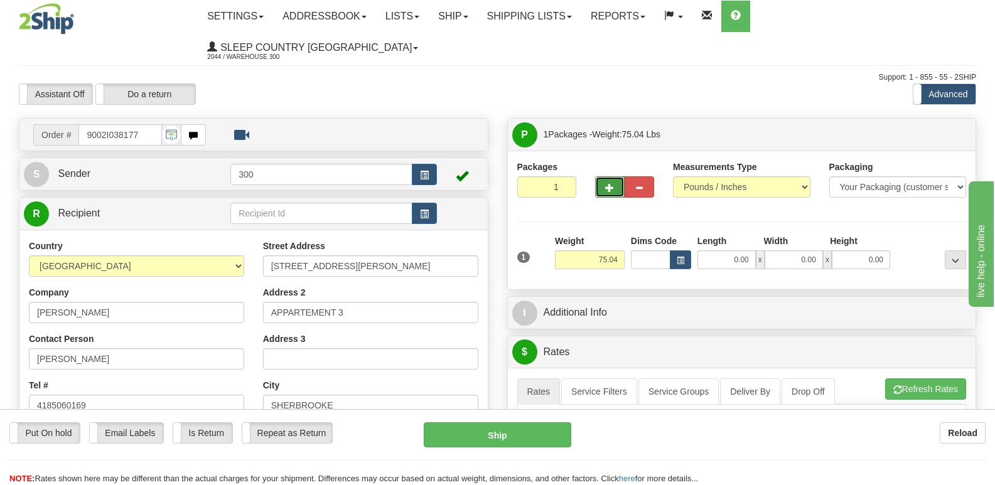
click at [611, 184] on span "button" at bounding box center [609, 188] width 9 height 8
type input "2"
click at [944, 126] on label "Package Level Pack.." at bounding box center [939, 135] width 63 height 19
radio input "true"
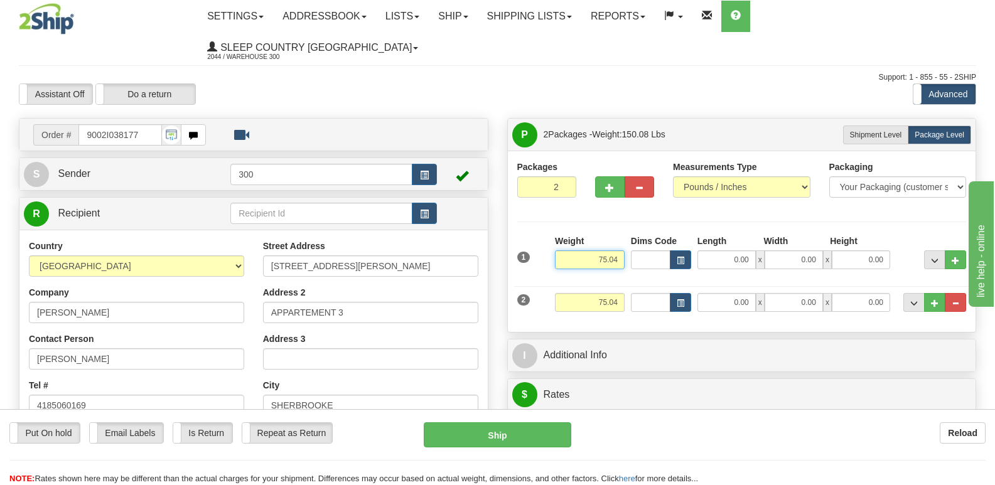
drag, startPoint x: 596, startPoint y: 230, endPoint x: 644, endPoint y: 230, distance: 48.3
click at [644, 235] on div "1 Weight 75.04 Dims Code x x" at bounding box center [742, 257] width 456 height 45
type input "40.00"
click at [597, 293] on div "Weight 75.04" at bounding box center [590, 307] width 76 height 28
drag, startPoint x: 597, startPoint y: 279, endPoint x: 666, endPoint y: 279, distance: 69.1
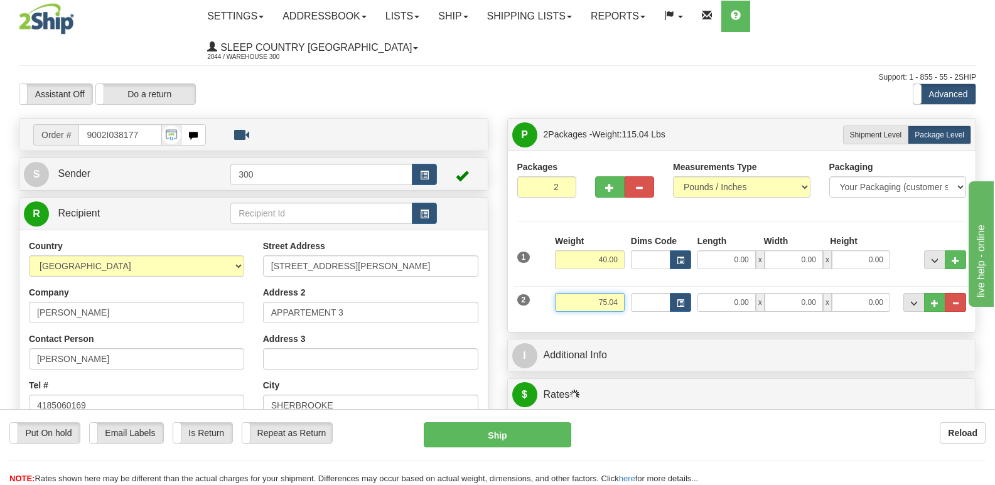
click at [666, 280] on div "2 Weight 75.04 Dims Code Length Width Height" at bounding box center [742, 301] width 456 height 42
type input "25.00"
click at [729, 293] on input "0.00" at bounding box center [726, 302] width 58 height 19
type input "0.00"
click at [729, 250] on input "0.00" at bounding box center [726, 259] width 58 height 19
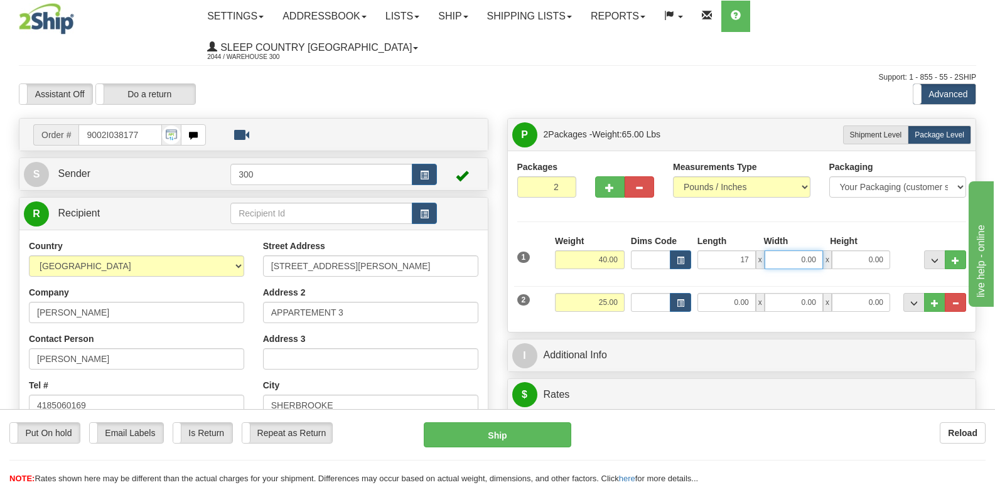
type input "17.00"
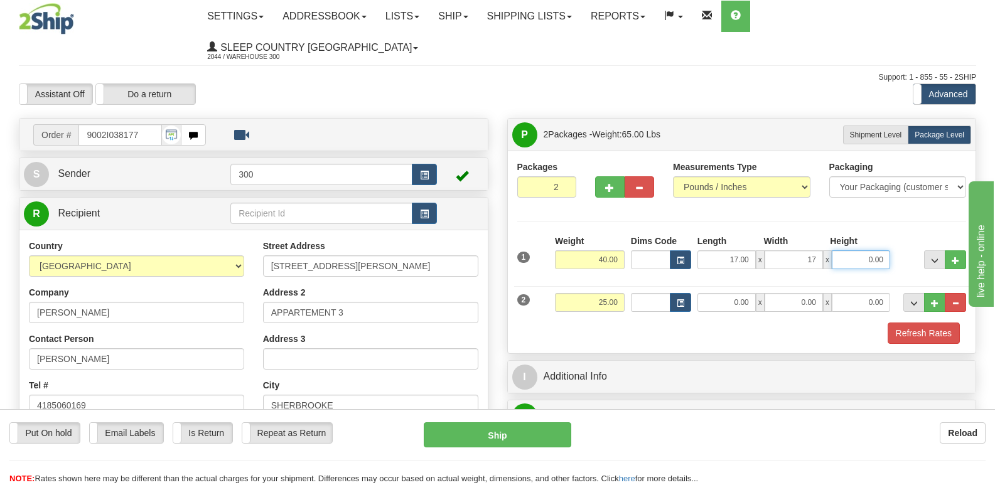
type input "17.00"
type input "42.00"
click at [736, 293] on input "0.00" at bounding box center [726, 302] width 58 height 19
type input "1"
type input "21.00"
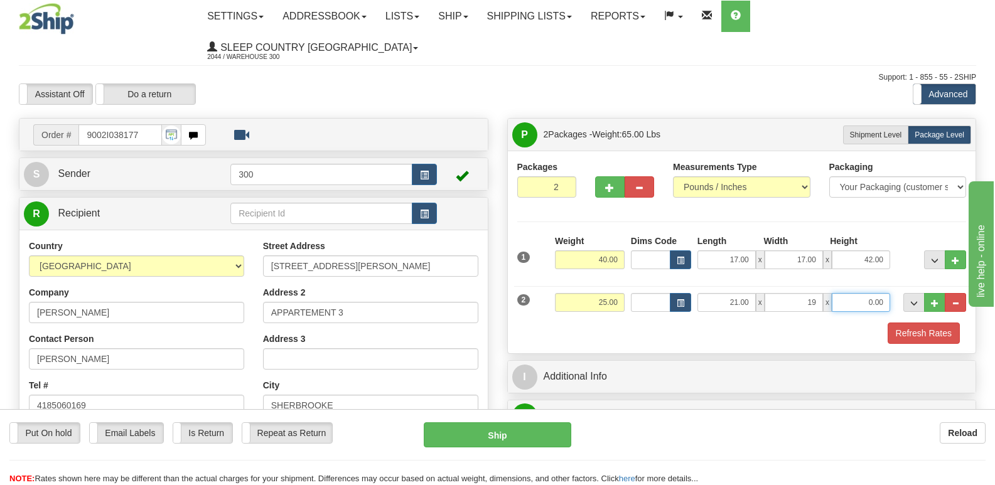
type input "19.00"
type input "14.00"
click at [926, 323] on button "Refresh Rates" at bounding box center [924, 333] width 72 height 21
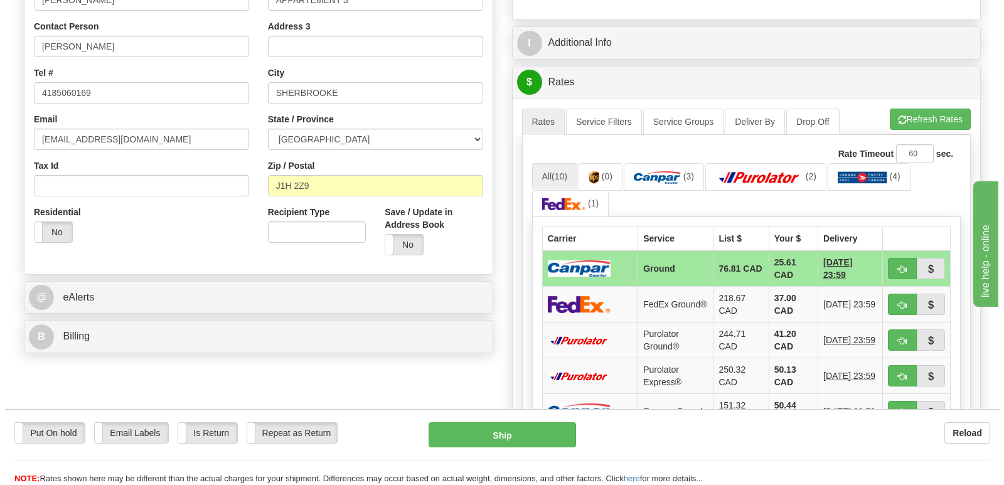
scroll to position [314, 0]
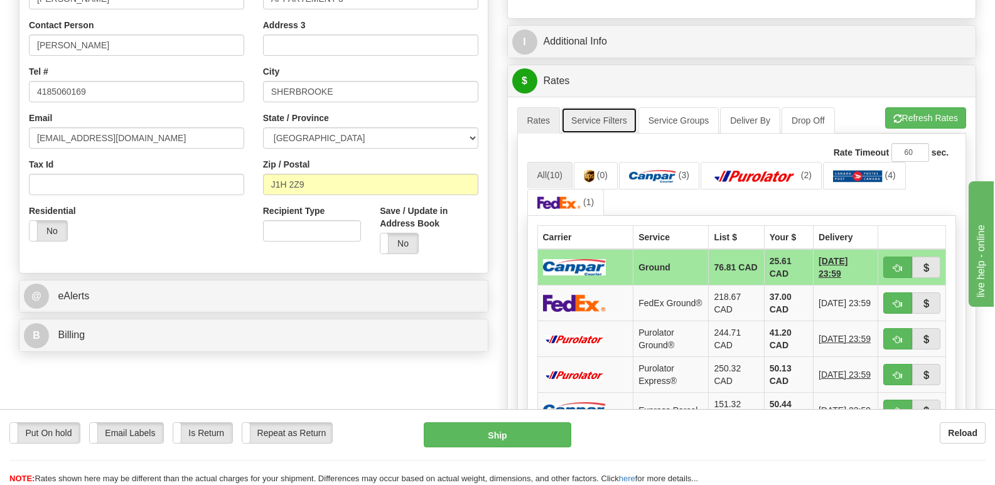
click at [586, 107] on link "Service Filters" at bounding box center [599, 120] width 76 height 26
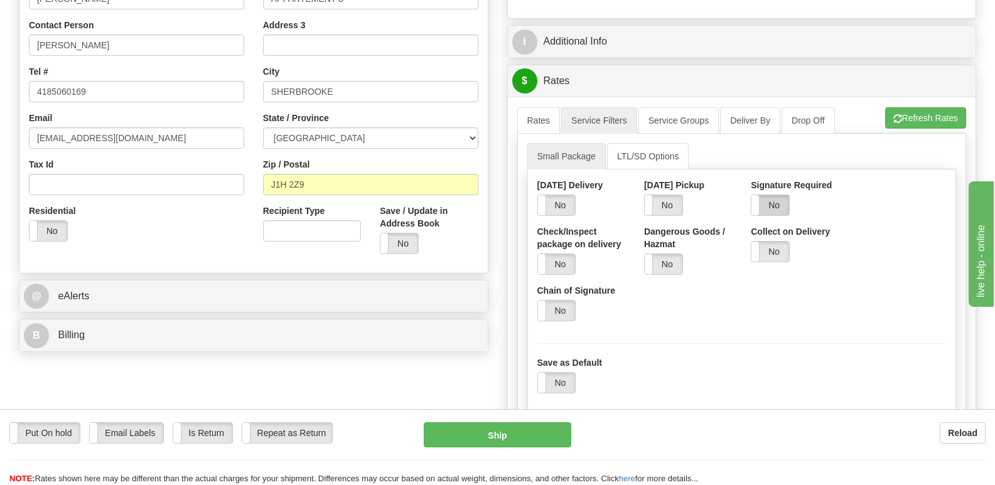
click at [773, 195] on label "No" at bounding box center [770, 205] width 38 height 20
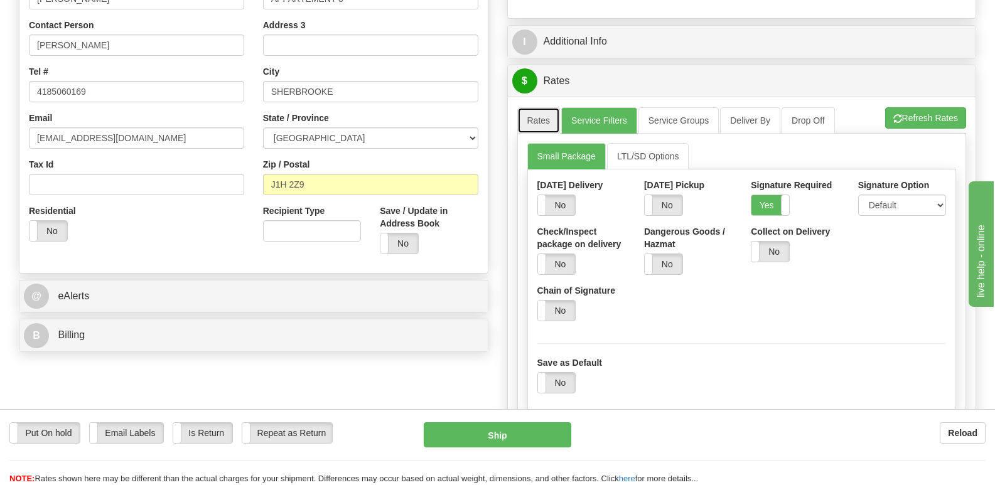
click at [535, 107] on link "Rates" at bounding box center [538, 120] width 43 height 26
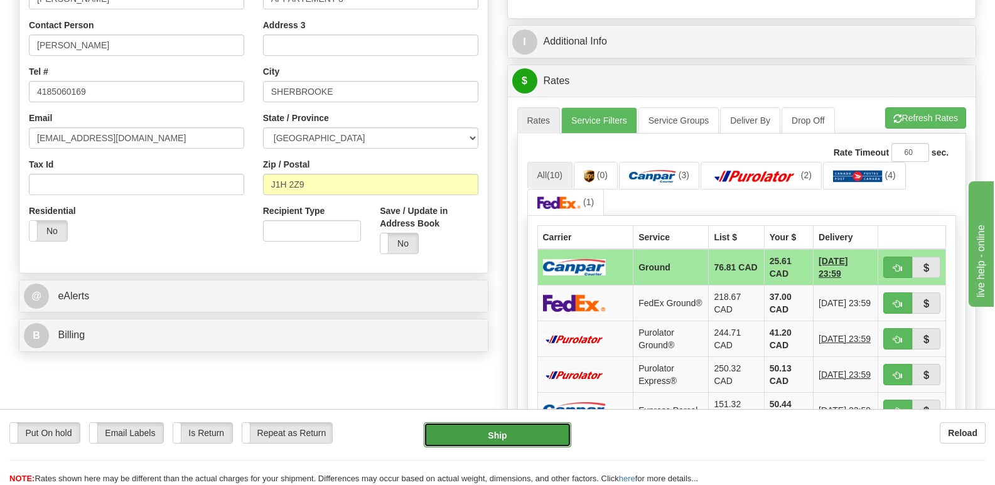
click at [512, 438] on button "Ship" at bounding box center [497, 434] width 147 height 25
type input "1"
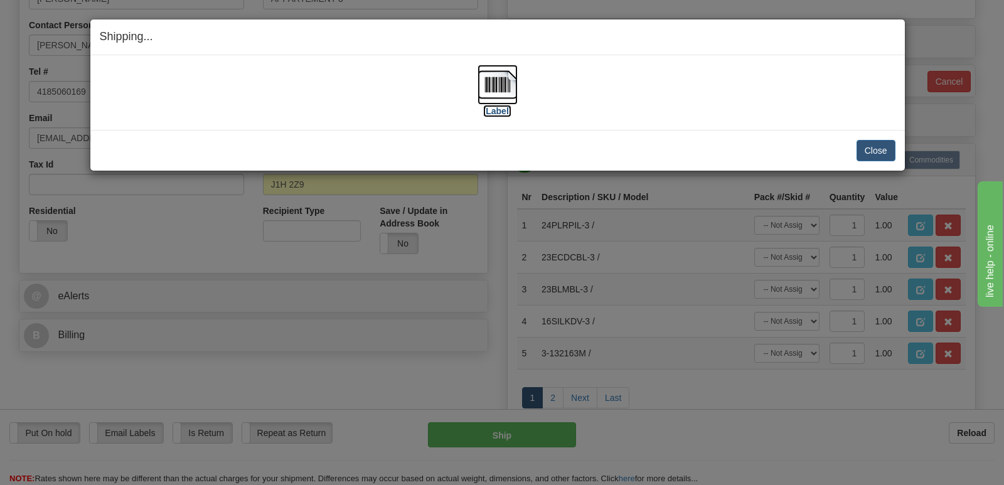
click at [505, 109] on label "[Label]" at bounding box center [497, 111] width 29 height 13
click at [493, 109] on label "[Label]" at bounding box center [497, 111] width 29 height 13
click at [887, 151] on button "Close" at bounding box center [876, 150] width 39 height 21
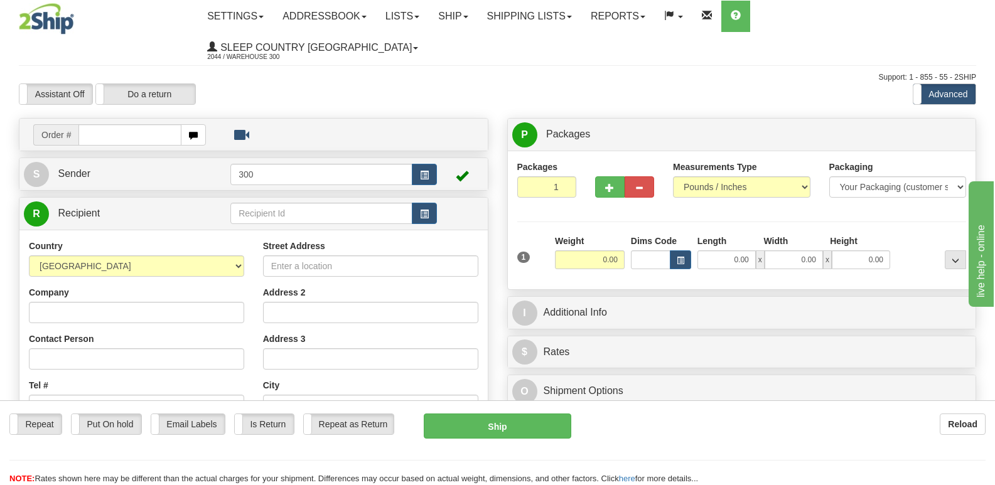
click at [159, 124] on input "text" at bounding box center [129, 134] width 102 height 21
type input "9002i038372"
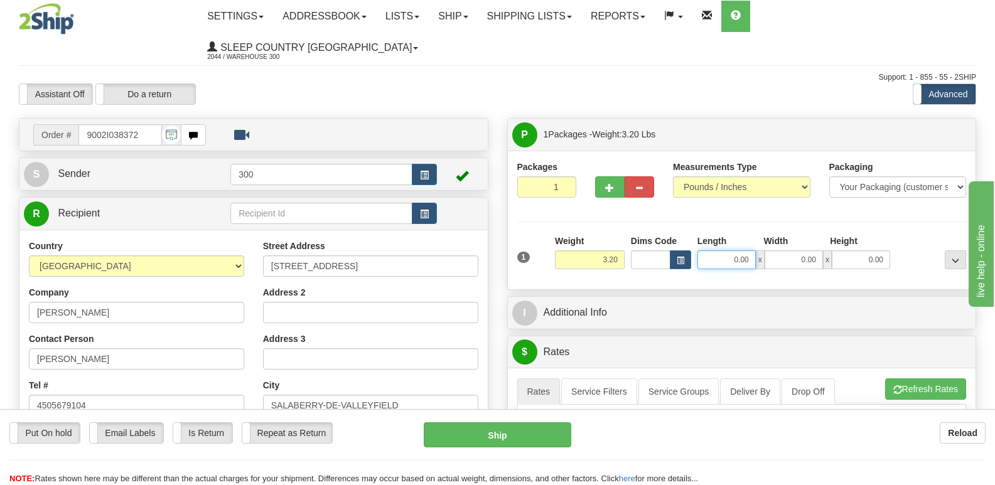
drag, startPoint x: 761, startPoint y: 220, endPoint x: 814, endPoint y: 212, distance: 53.4
click at [812, 235] on div "Length Width Height 0.00 x 0.00 x 0.00" at bounding box center [793, 252] width 199 height 35
type input "12.00"
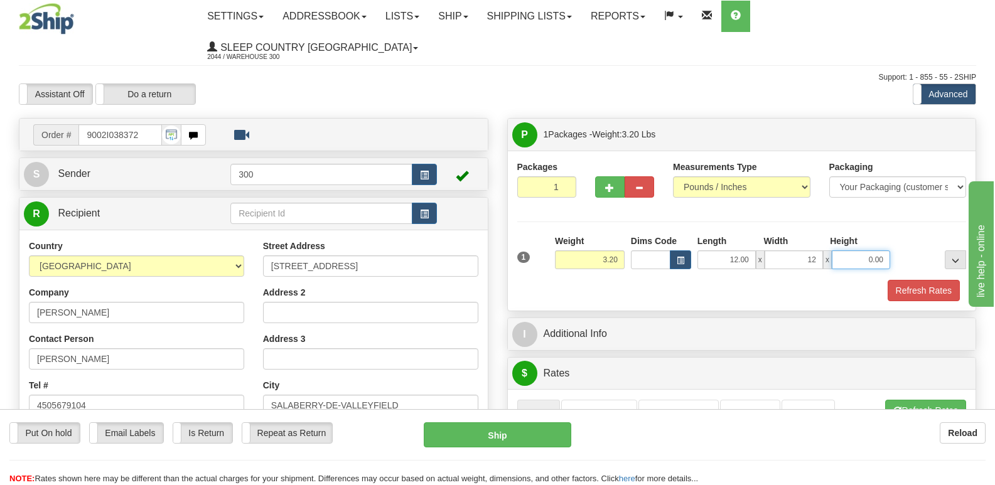
type input "12.00"
type input "20.00"
click at [900, 280] on button "Refresh Rates" at bounding box center [924, 290] width 72 height 21
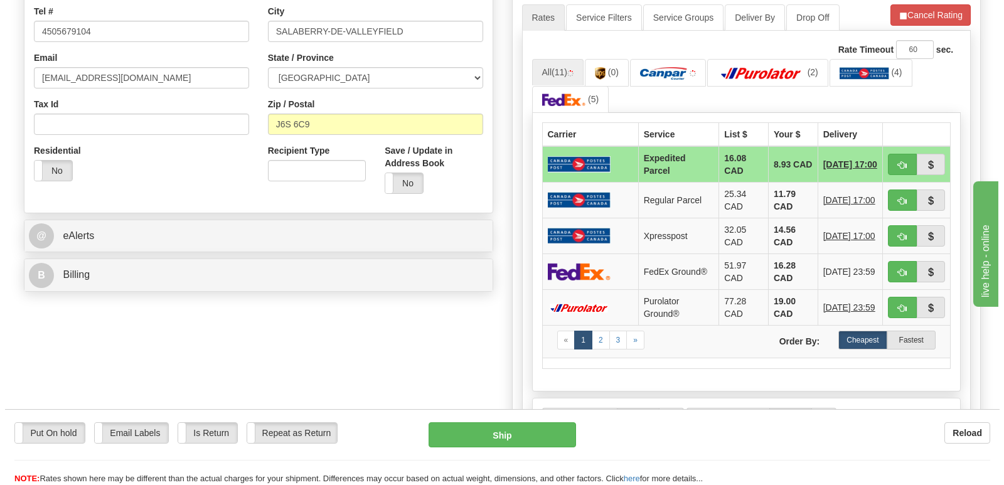
scroll to position [377, 0]
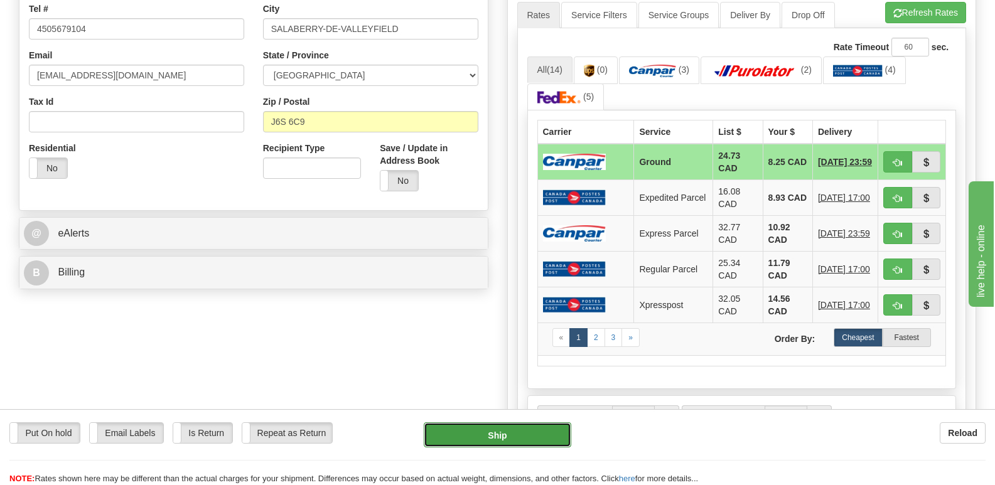
click at [507, 433] on button "Ship" at bounding box center [497, 434] width 147 height 25
type input "1"
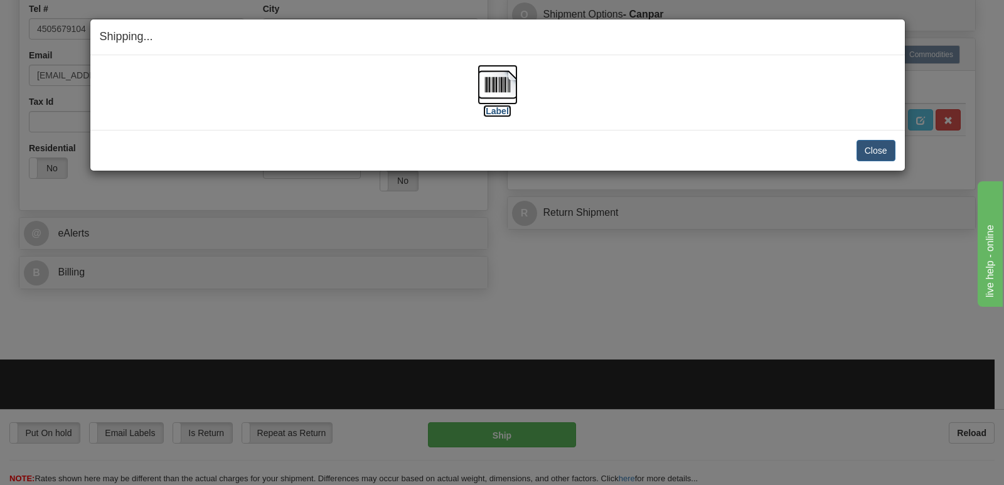
click at [499, 114] on label "[Label]" at bounding box center [497, 111] width 29 height 13
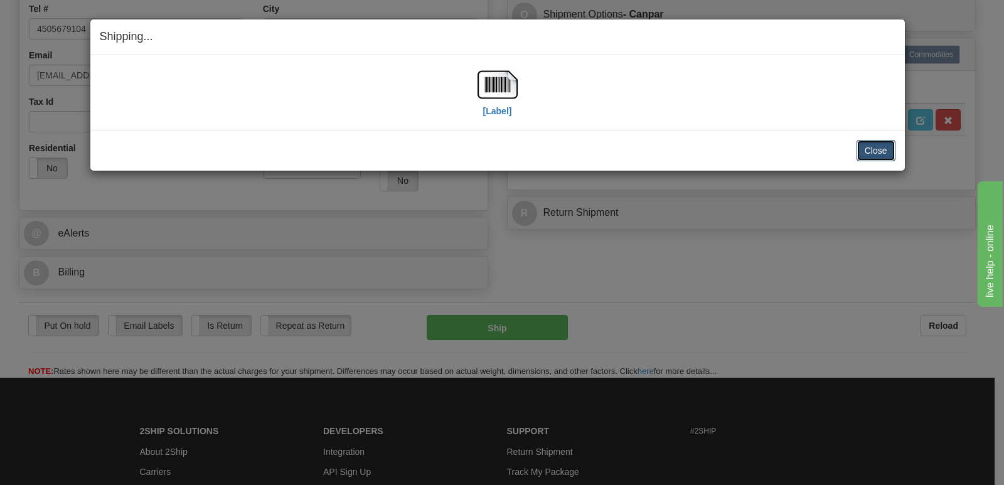
click at [883, 153] on button "Close" at bounding box center [876, 150] width 39 height 21
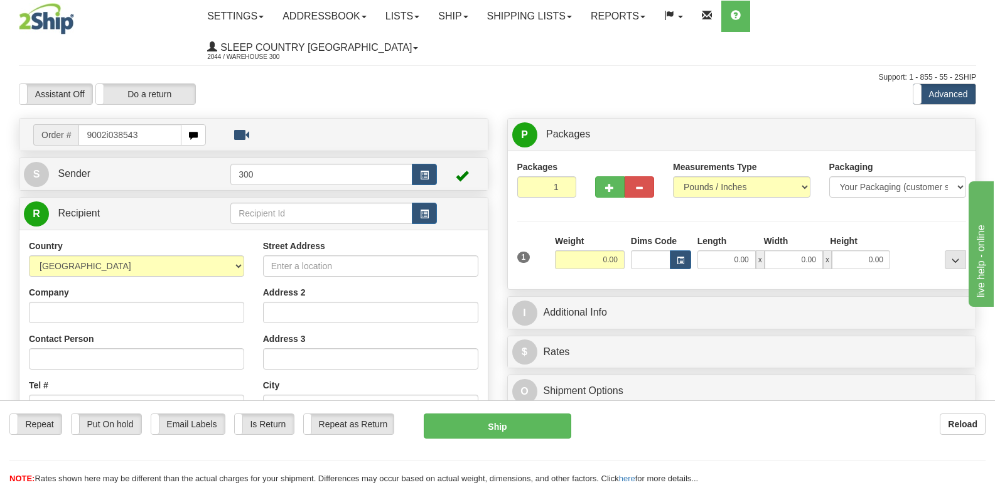
type input "9002i038543"
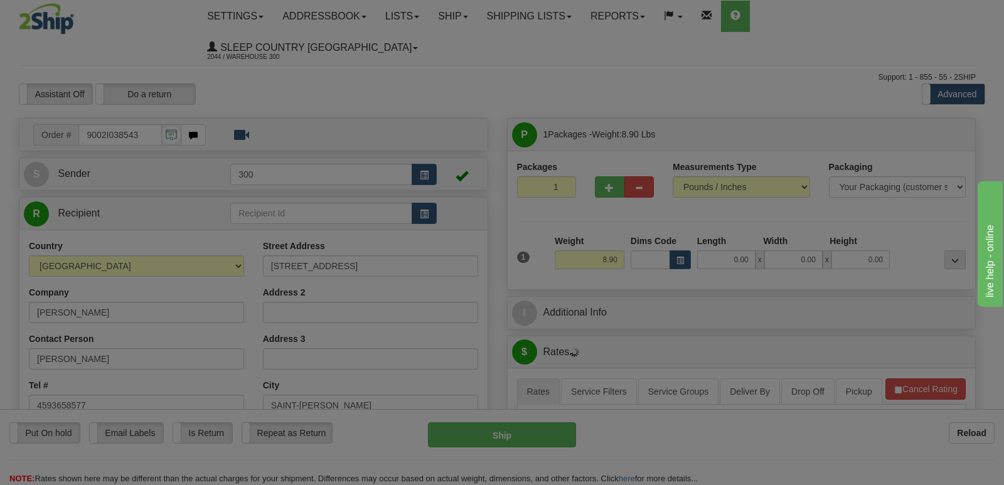
type input "SAINT-[PERSON_NAME]"
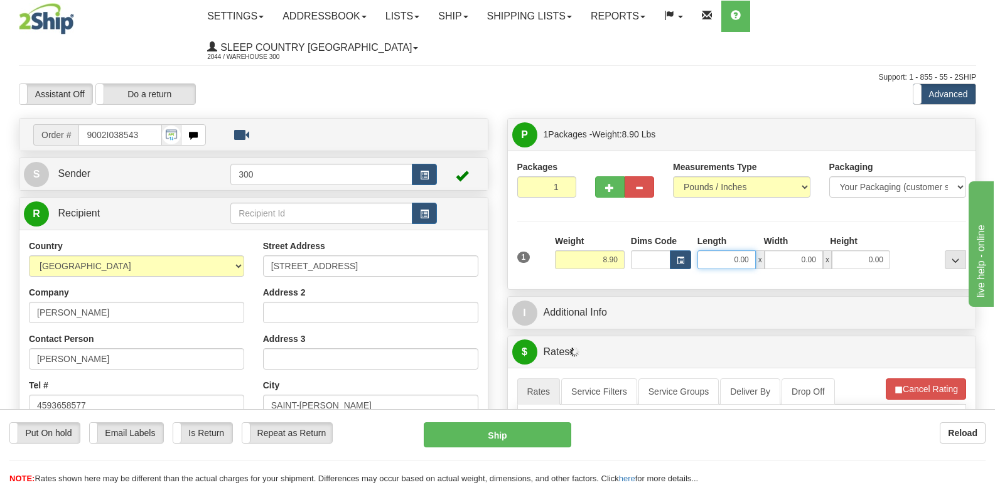
drag, startPoint x: 723, startPoint y: 234, endPoint x: 841, endPoint y: 232, distance: 118.0
click at [838, 250] on div "0.00 x 0.00 x 0.00" at bounding box center [793, 259] width 193 height 19
type input "25.00"
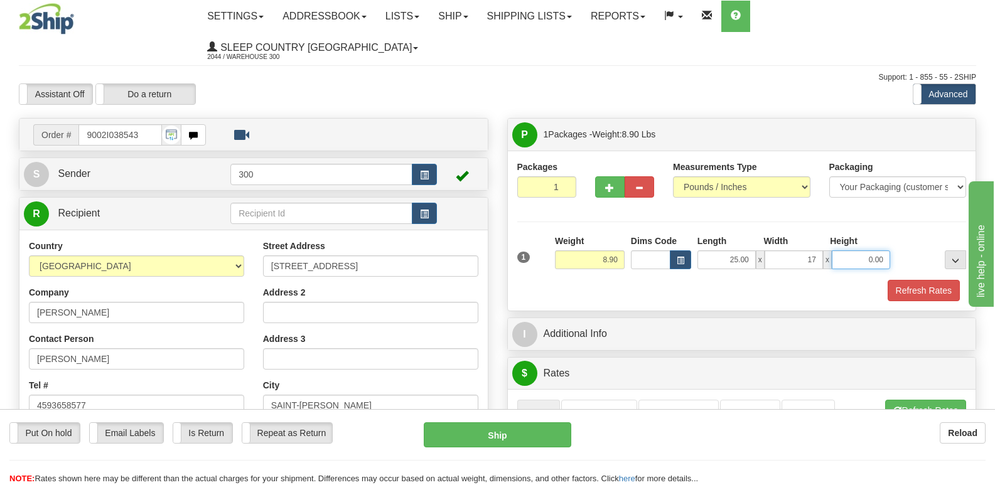
type input "17.00"
type input "3"
click at [915, 280] on button "Refresh Rates" at bounding box center [924, 290] width 72 height 21
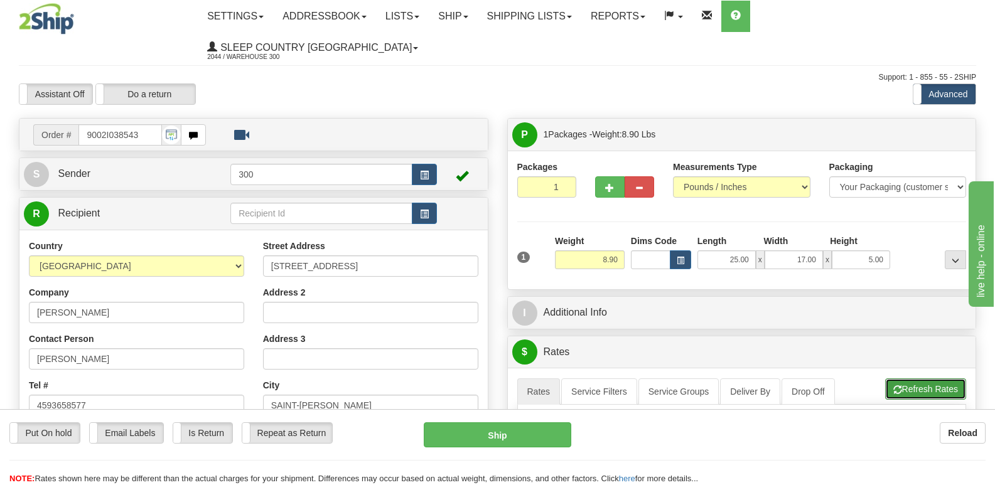
click at [925, 379] on button "Refresh Rates" at bounding box center [925, 389] width 81 height 21
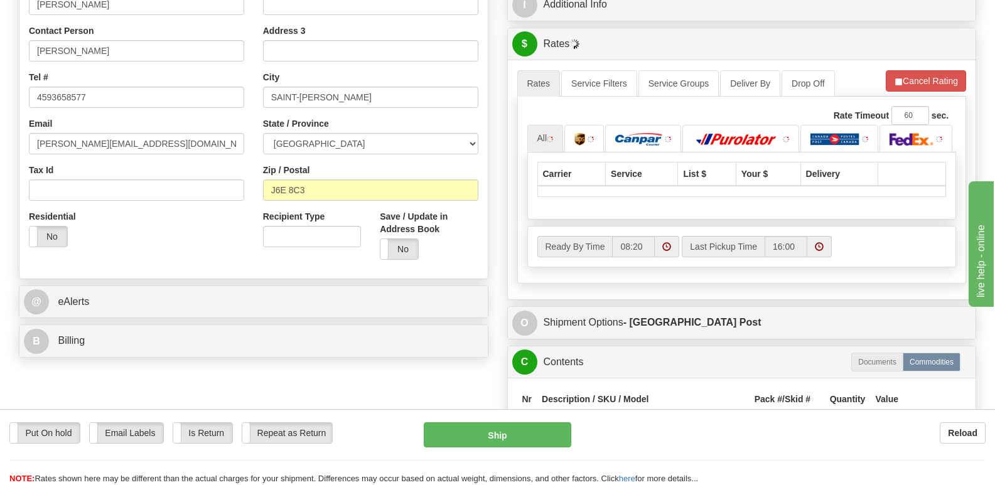
scroll to position [314, 0]
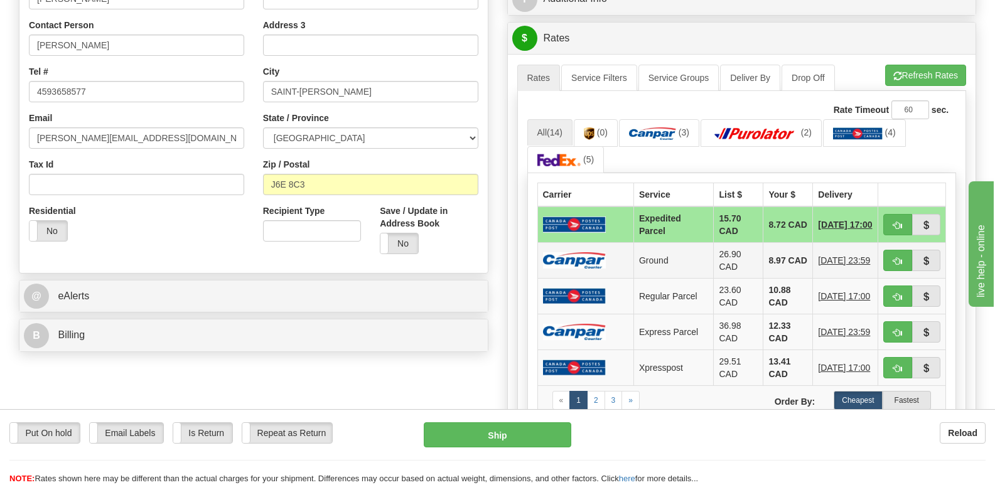
click at [618, 243] on td at bounding box center [585, 261] width 96 height 36
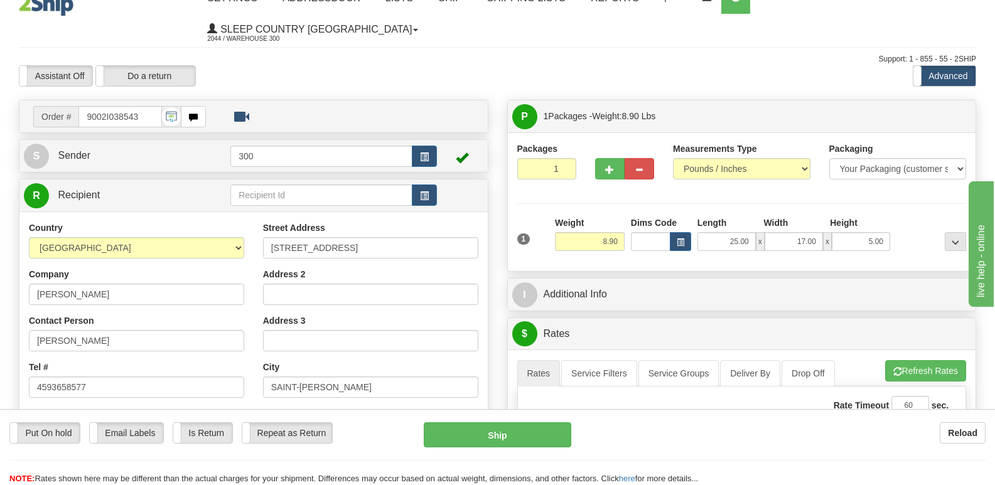
scroll to position [0, 0]
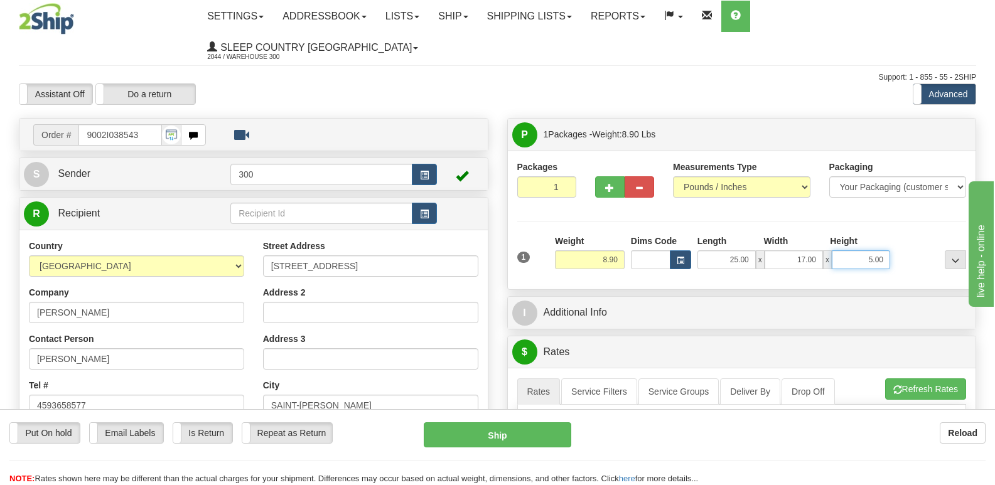
drag, startPoint x: 871, startPoint y: 232, endPoint x: 929, endPoint y: 235, distance: 57.8
click at [929, 235] on div "1 Weight 8.90 Dims Code x x" at bounding box center [742, 257] width 456 height 45
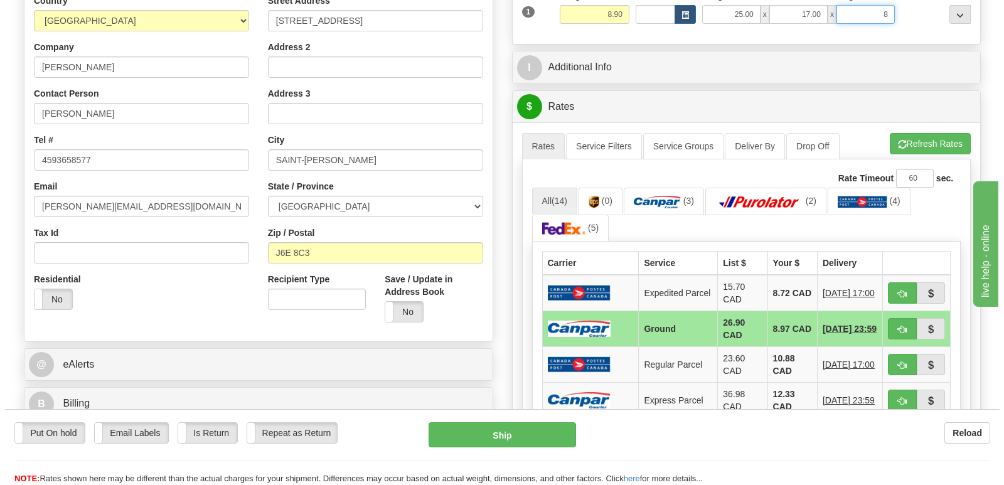
scroll to position [251, 0]
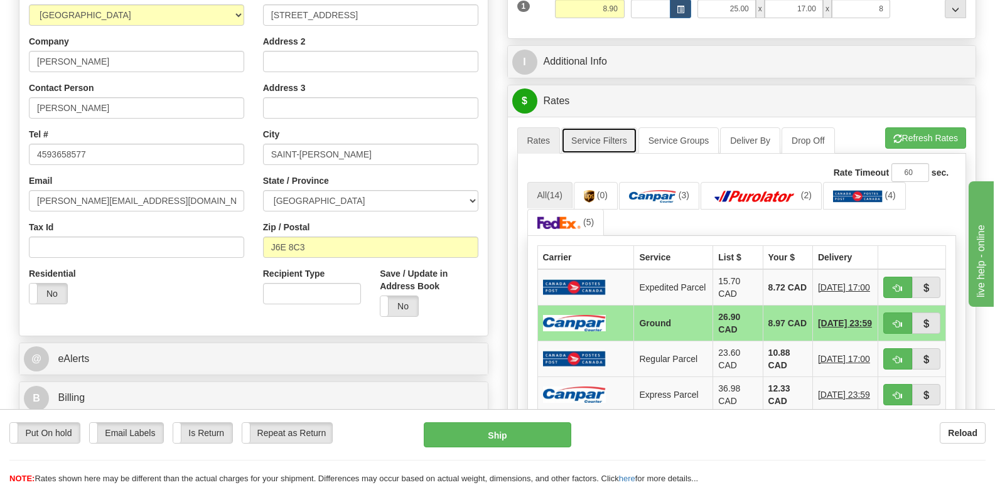
click at [608, 127] on link "Service Filters" at bounding box center [599, 140] width 76 height 26
type input "8.00"
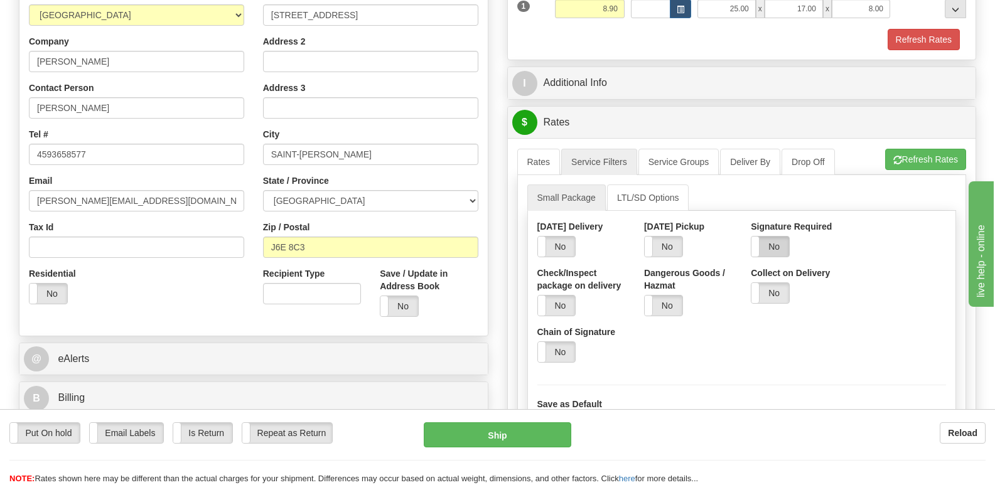
click at [788, 237] on label "No" at bounding box center [770, 247] width 38 height 20
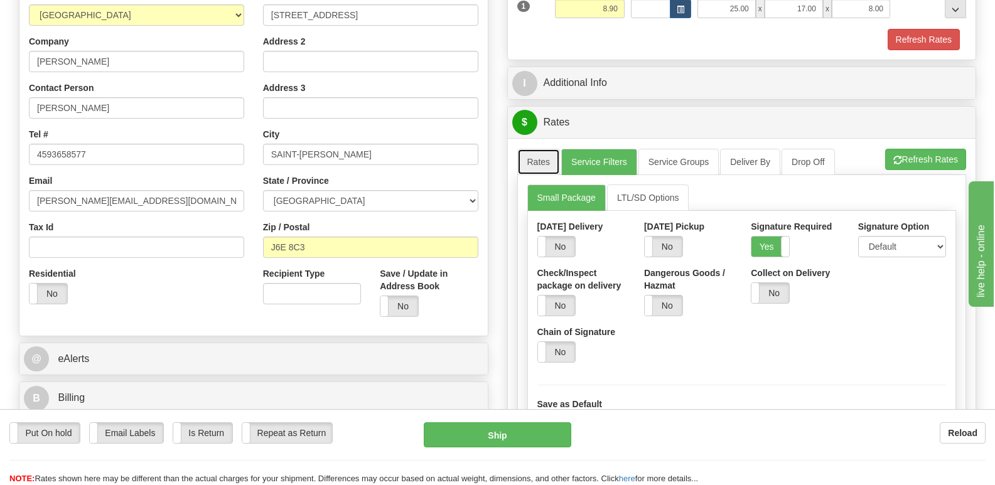
click at [550, 149] on link "Rates" at bounding box center [538, 162] width 43 height 26
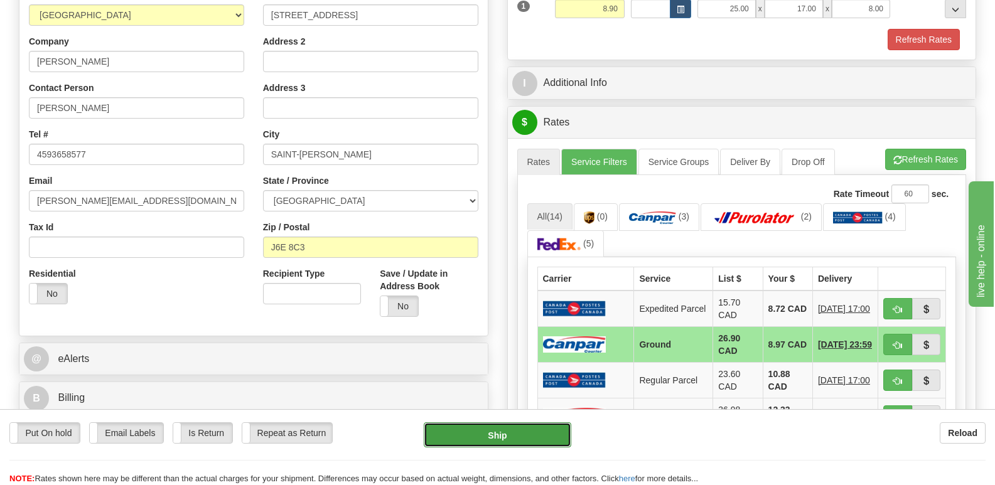
click at [532, 434] on button "Ship" at bounding box center [497, 434] width 147 height 25
type input "1"
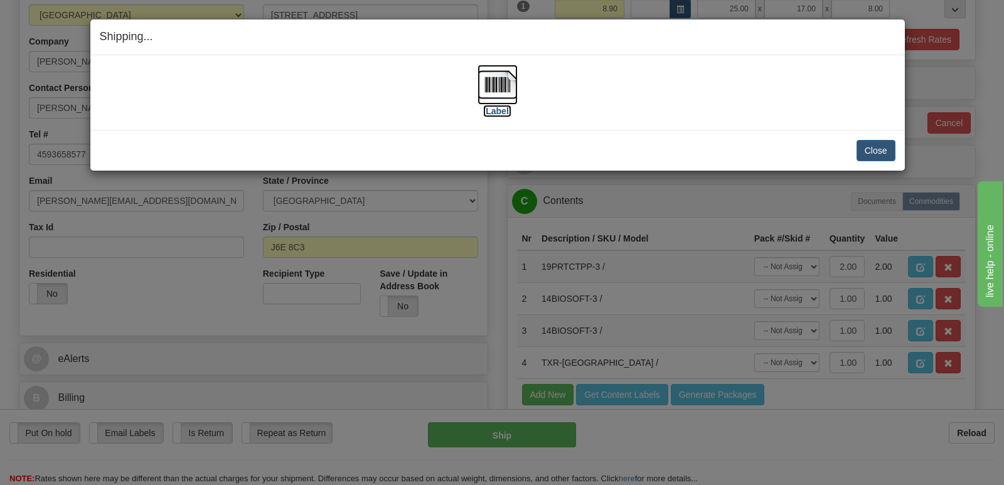
click at [500, 111] on label "[Label]" at bounding box center [497, 111] width 29 height 13
click at [881, 144] on button "Close" at bounding box center [876, 150] width 39 height 21
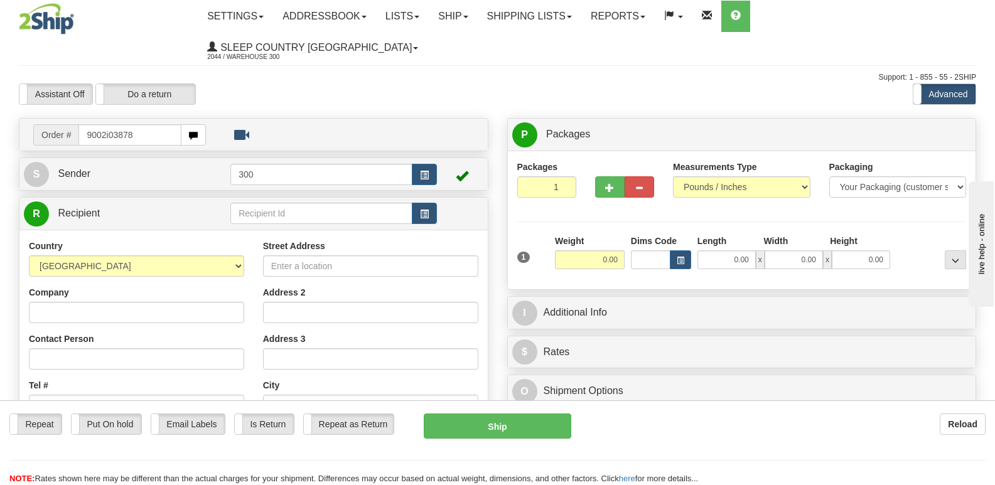
type input "9002i038789"
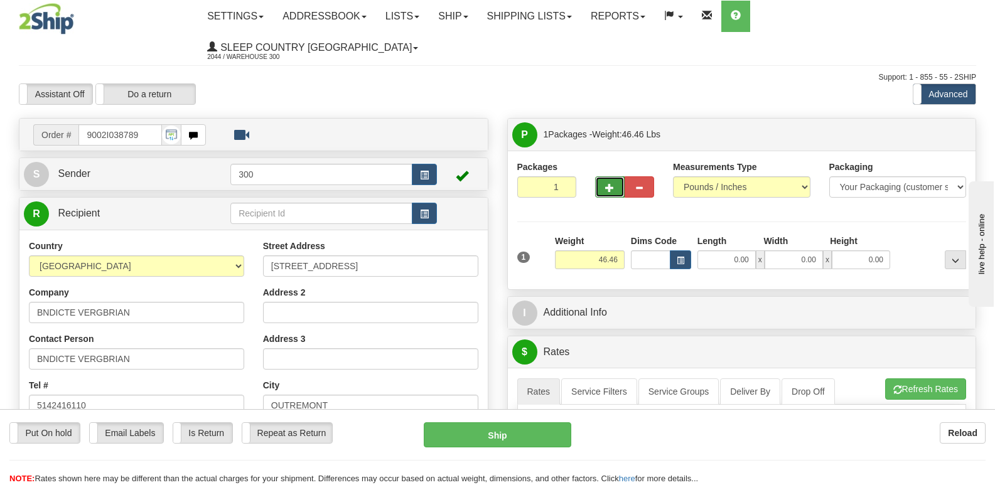
click at [610, 184] on span "button" at bounding box center [609, 188] width 9 height 8
type input "2"
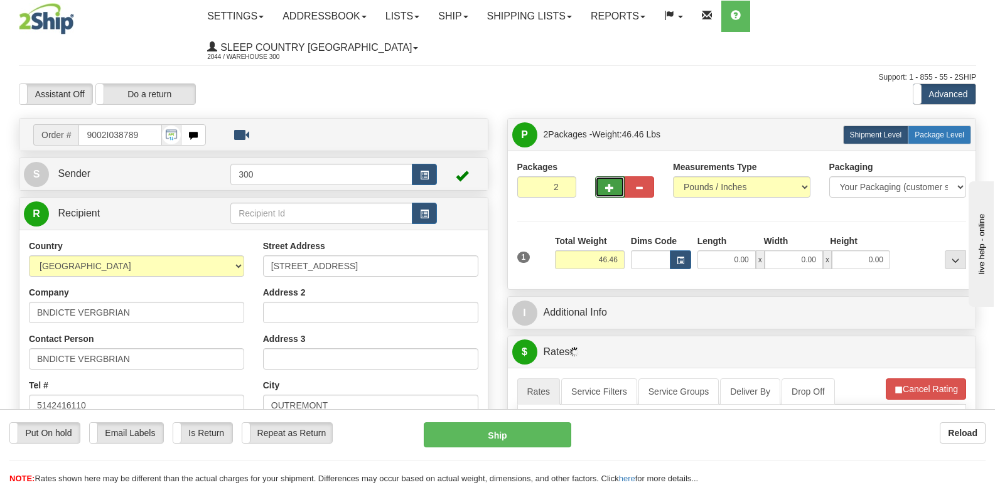
click at [933, 131] on span "Package Level" at bounding box center [940, 135] width 50 height 9
radio input "true"
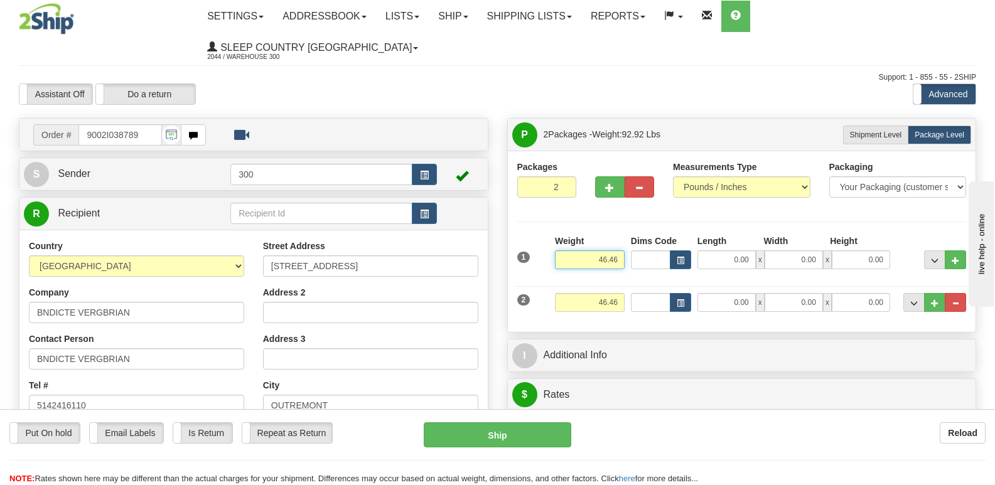
drag, startPoint x: 594, startPoint y: 227, endPoint x: 648, endPoint y: 235, distance: 54.0
click at [643, 235] on div "1 Weight 46.46 Dims Code x x" at bounding box center [742, 257] width 456 height 45
type input "40.46"
click at [611, 293] on input "46.46" at bounding box center [590, 302] width 70 height 19
drag, startPoint x: 599, startPoint y: 271, endPoint x: 664, endPoint y: 271, distance: 65.3
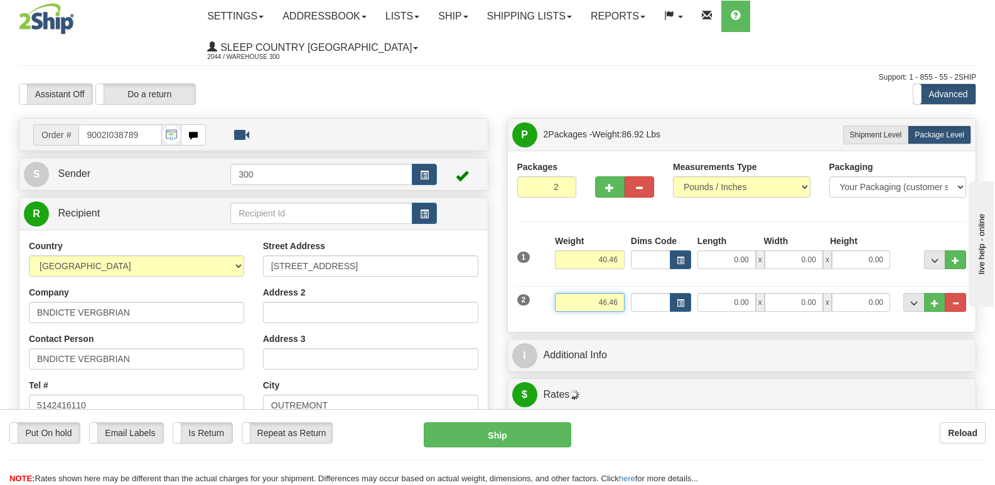
click at [662, 280] on div "2 Weight 46.46 Dims Code Length Width Height" at bounding box center [742, 301] width 456 height 42
type input "6.46"
click at [723, 293] on input "0.00" at bounding box center [726, 302] width 58 height 19
type input "0.00"
drag, startPoint x: 731, startPoint y: 227, endPoint x: 805, endPoint y: 228, distance: 73.5
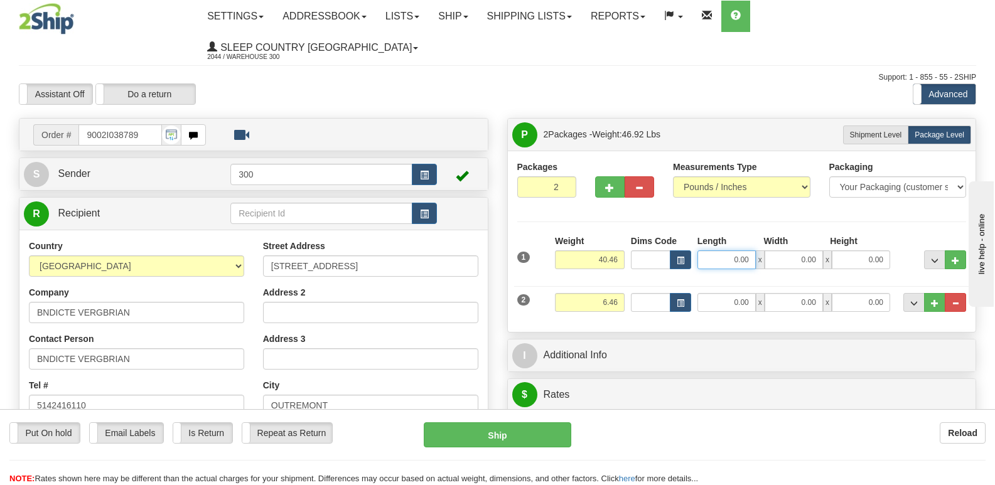
click at [805, 250] on div "0.00 x 0.00 x 0.00" at bounding box center [793, 259] width 193 height 19
type input "16.00"
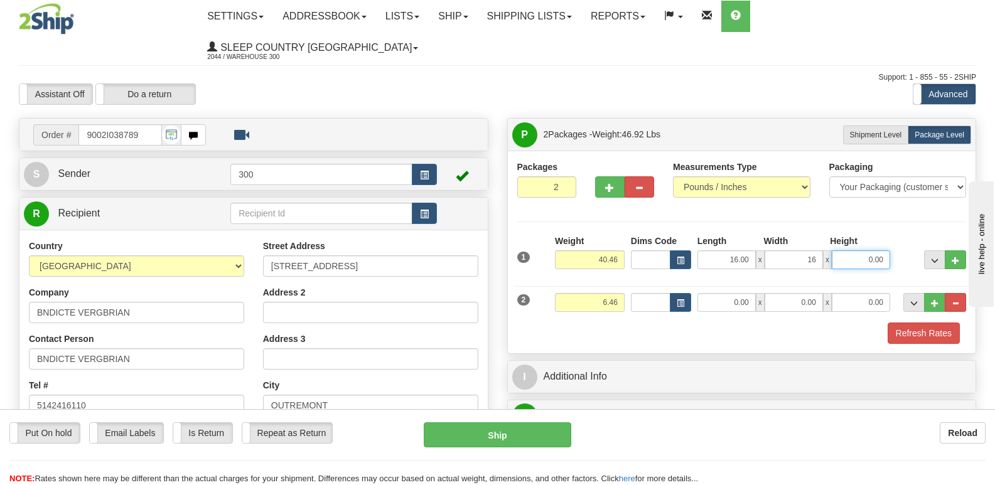
type input "16.00"
type input "40.00"
drag, startPoint x: 726, startPoint y: 273, endPoint x: 891, endPoint y: 289, distance: 165.2
click at [851, 284] on div "2 Weight 6.46 Dims Code Length Width Height" at bounding box center [742, 301] width 456 height 42
type input "14.00"
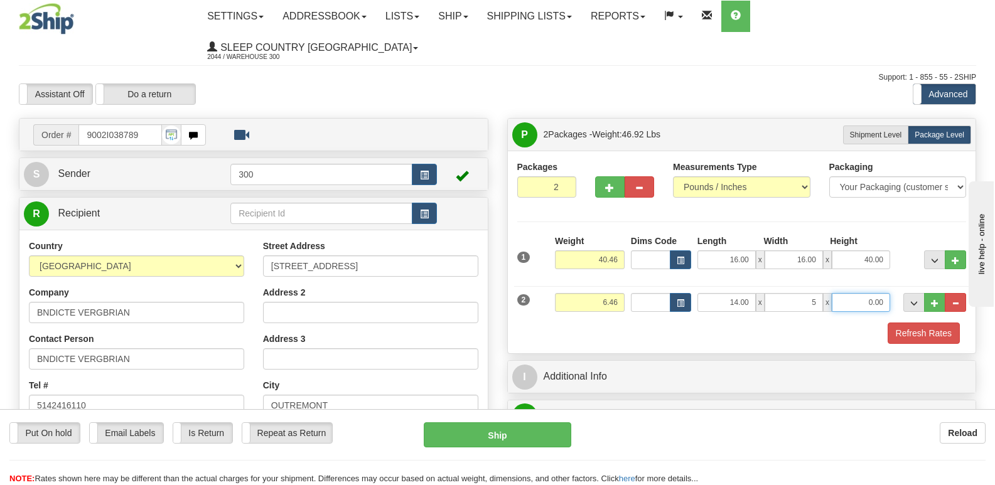
type input "5.00"
click at [910, 323] on button "Refresh Rates" at bounding box center [924, 333] width 72 height 21
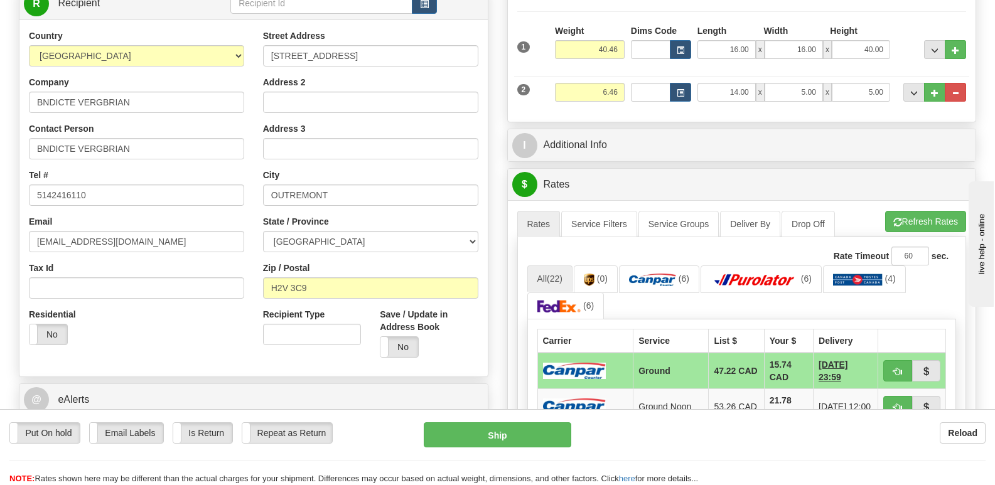
scroll to position [126, 0]
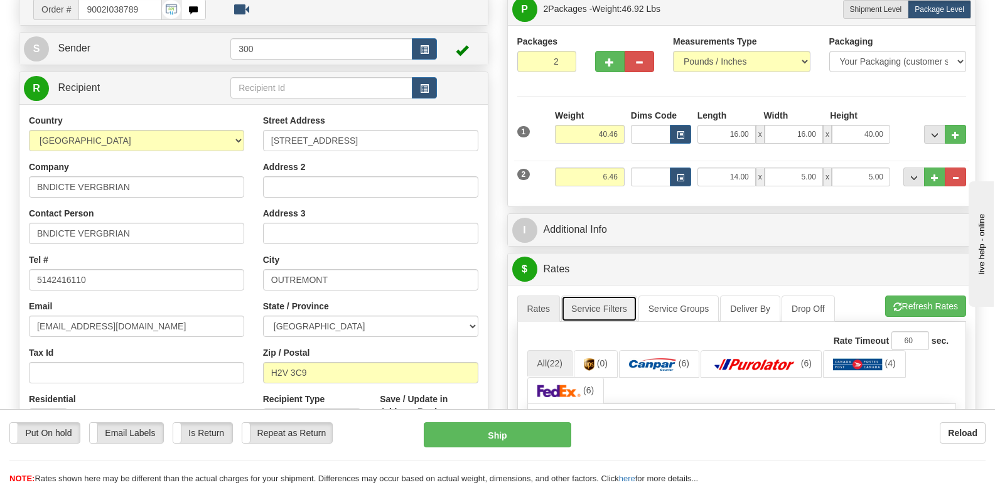
click at [603, 296] on link "Service Filters" at bounding box center [599, 309] width 76 height 26
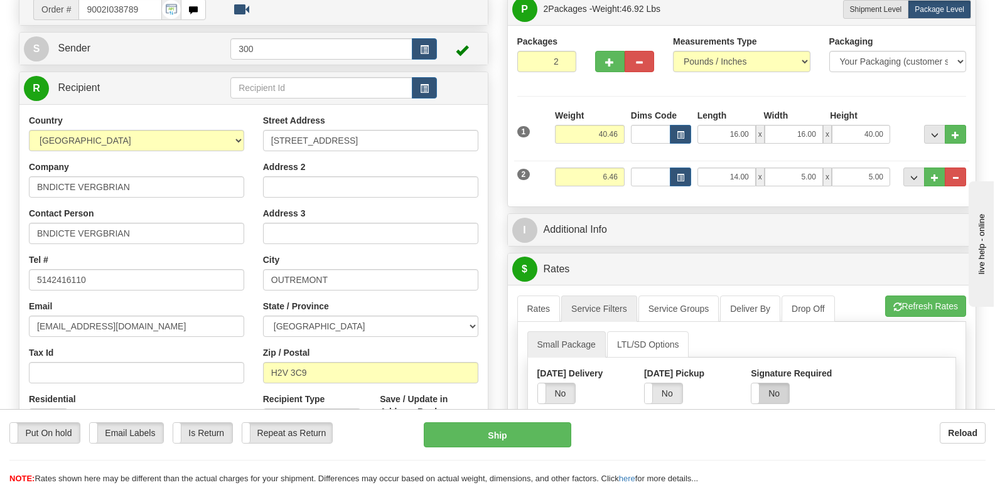
click at [768, 384] on label "No" at bounding box center [770, 394] width 38 height 20
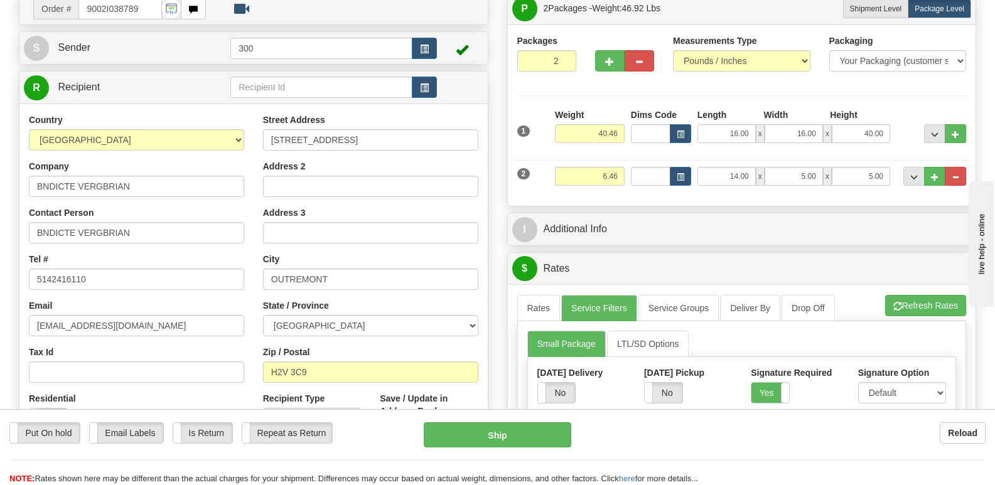
scroll to position [314, 0]
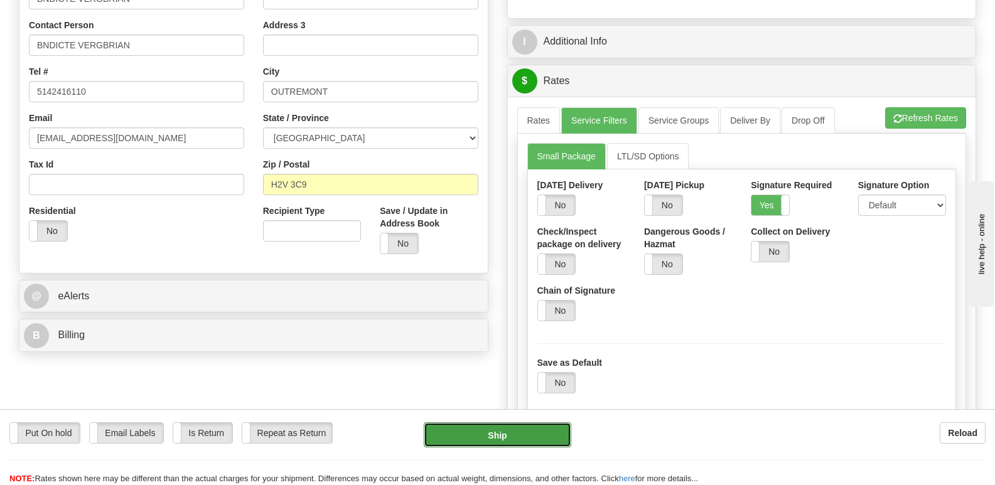
click at [524, 434] on button "Ship" at bounding box center [497, 434] width 147 height 25
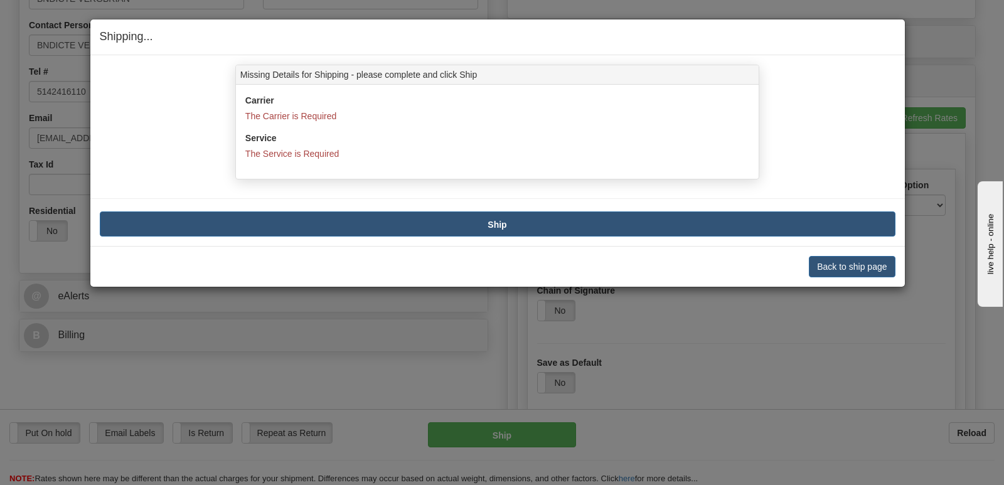
click at [716, 237] on div "Missing Details for Shipping - please complete and click Ship Carrier The Carri…" at bounding box center [497, 150] width 815 height 191
click at [826, 269] on button "Back to ship page" at bounding box center [852, 266] width 86 height 21
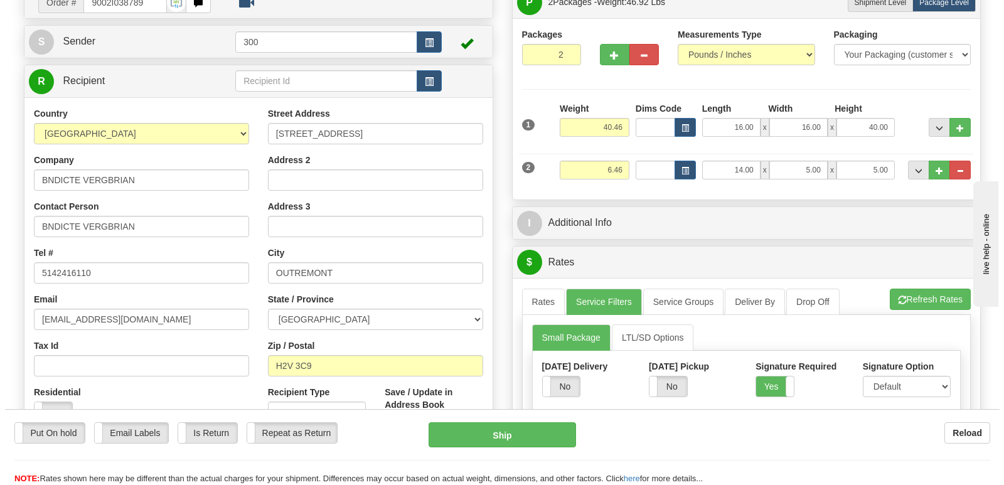
scroll to position [188, 0]
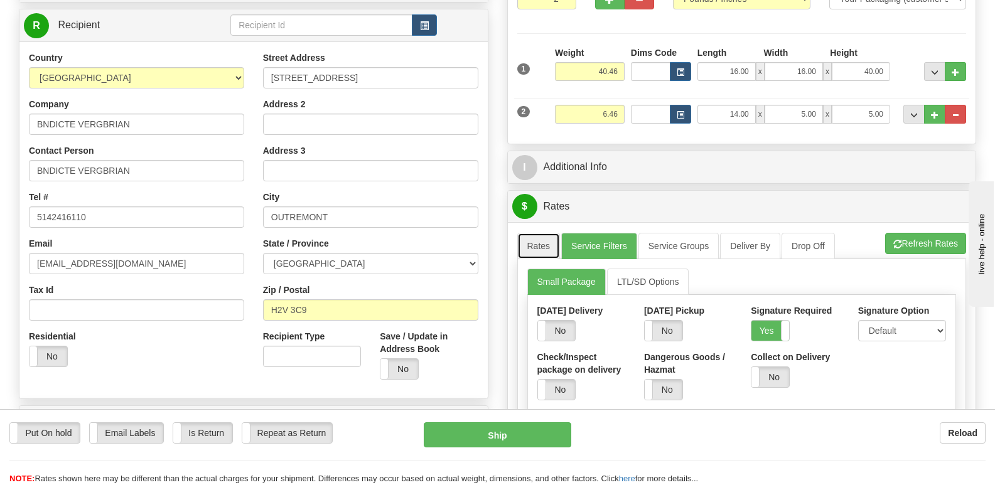
click at [541, 233] on link "Rates" at bounding box center [538, 246] width 43 height 26
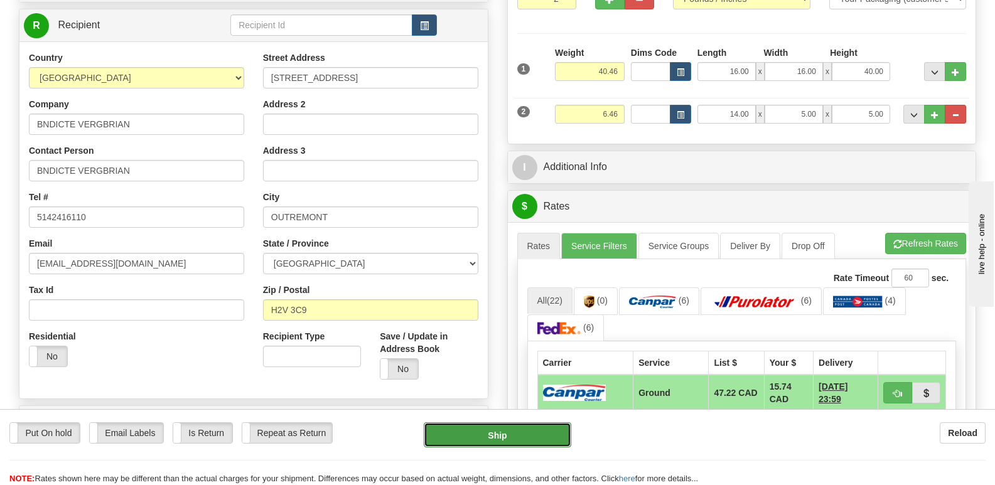
click at [510, 437] on button "Ship" at bounding box center [497, 434] width 147 height 25
type input "1"
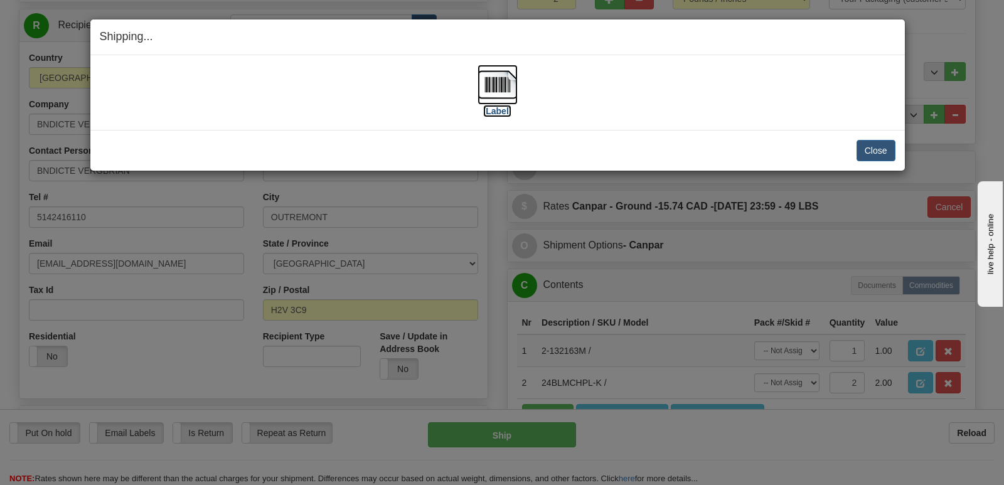
click at [510, 112] on label "[Label]" at bounding box center [497, 111] width 29 height 13
click at [863, 144] on button "Close" at bounding box center [876, 150] width 39 height 21
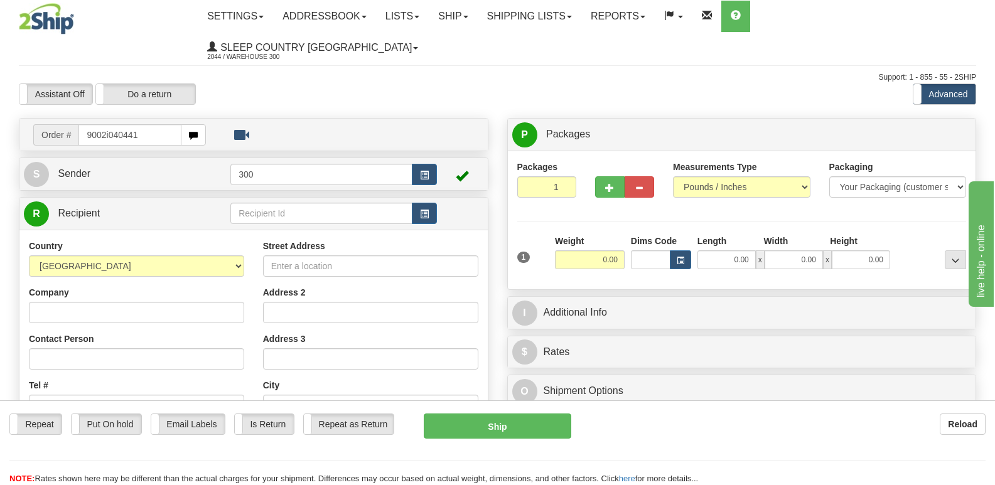
type input "9002i040441"
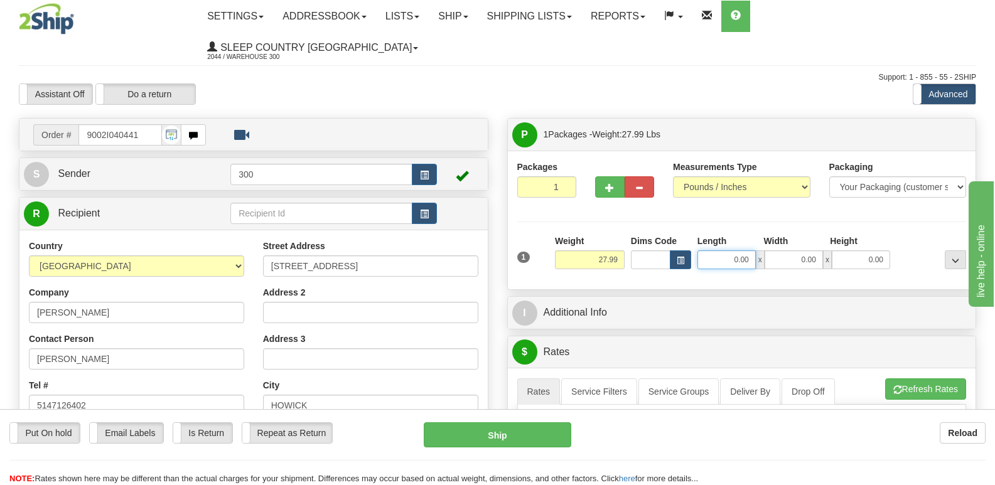
drag, startPoint x: 798, startPoint y: 232, endPoint x: 808, endPoint y: 232, distance: 10.0
click at [807, 250] on div "0.00 x 0.00 x 0.00" at bounding box center [793, 259] width 193 height 19
type input "14.00"
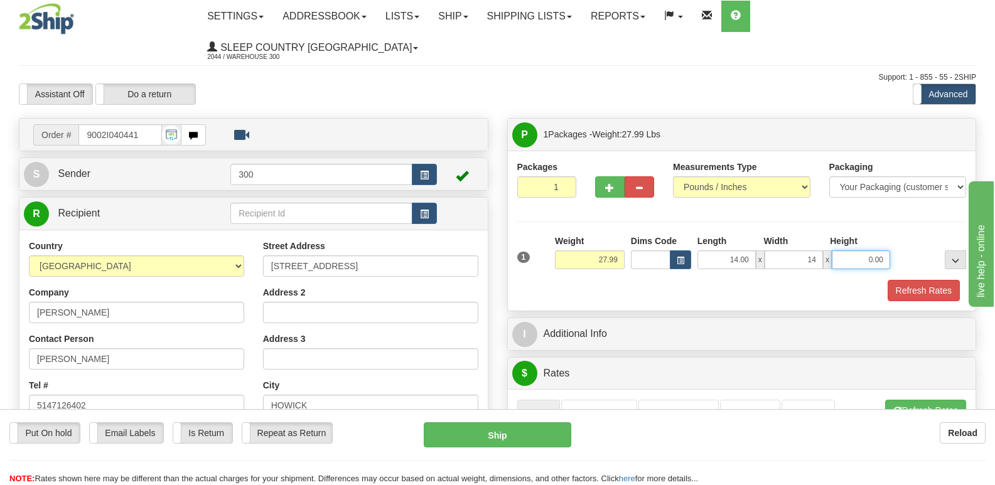
type input "14.00"
type input "40.00"
click at [903, 280] on button "Refresh Rates" at bounding box center [924, 290] width 72 height 21
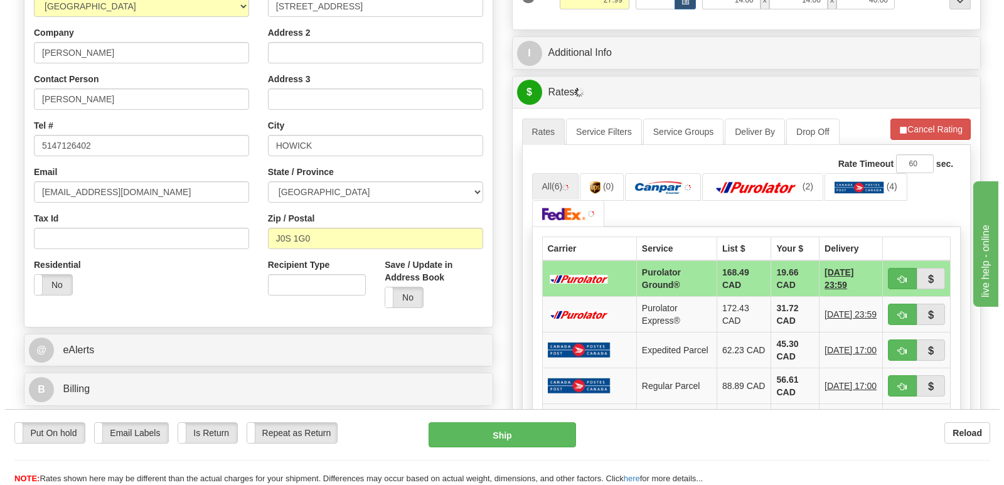
scroll to position [188, 0]
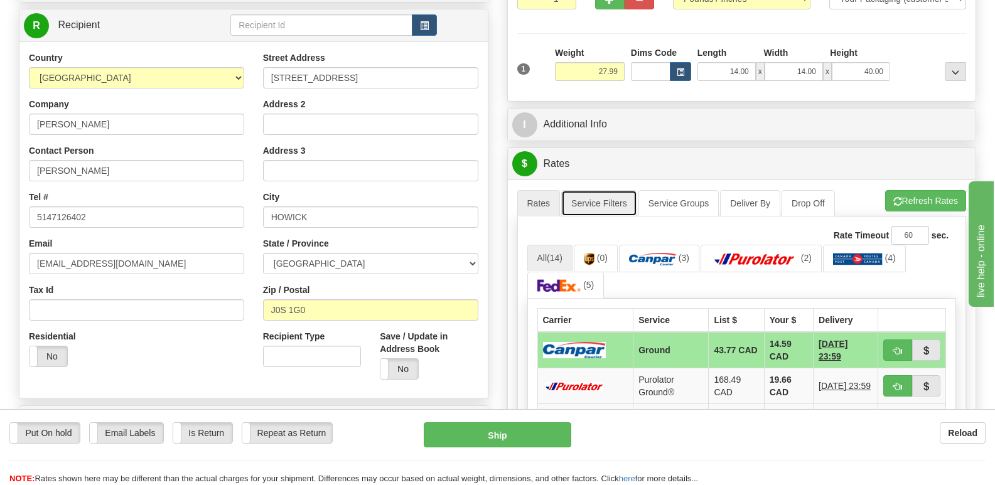
click at [601, 190] on link "Service Filters" at bounding box center [599, 203] width 76 height 26
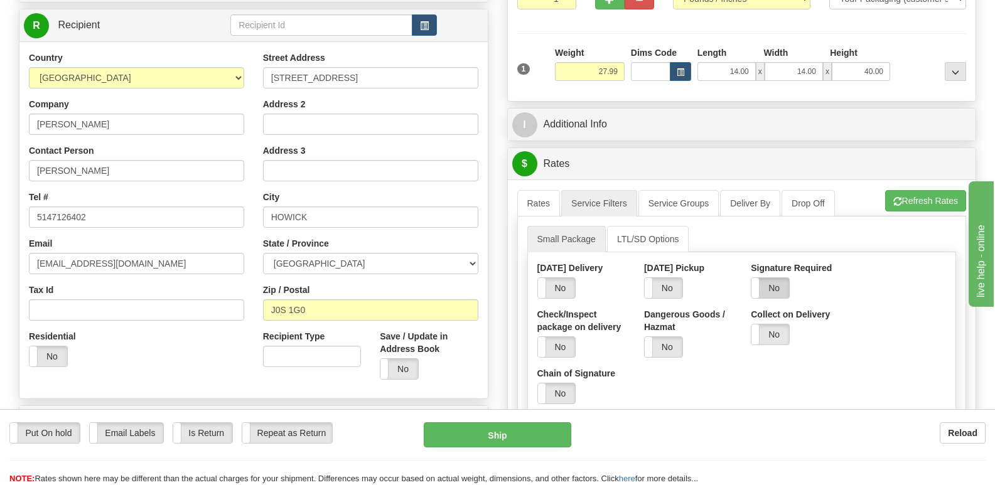
click at [780, 278] on label "No" at bounding box center [770, 288] width 38 height 20
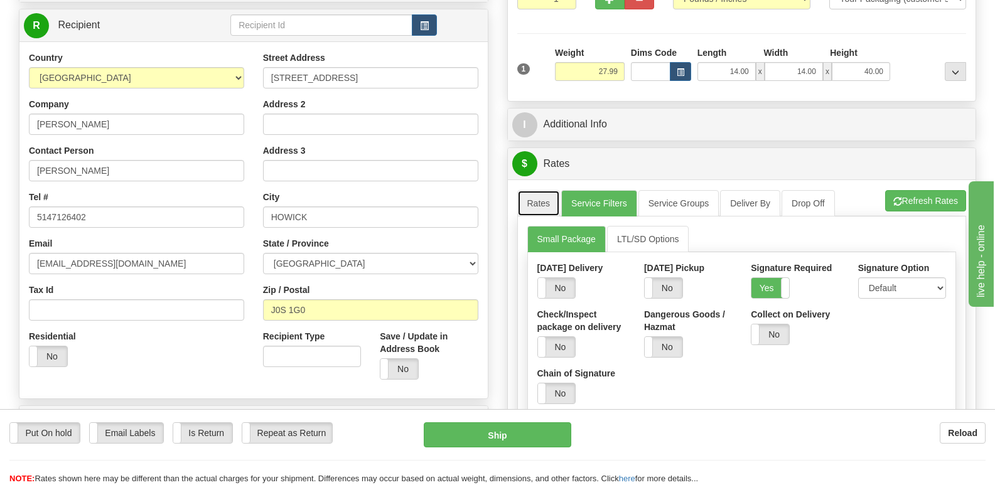
click at [548, 190] on link "Rates" at bounding box center [538, 203] width 43 height 26
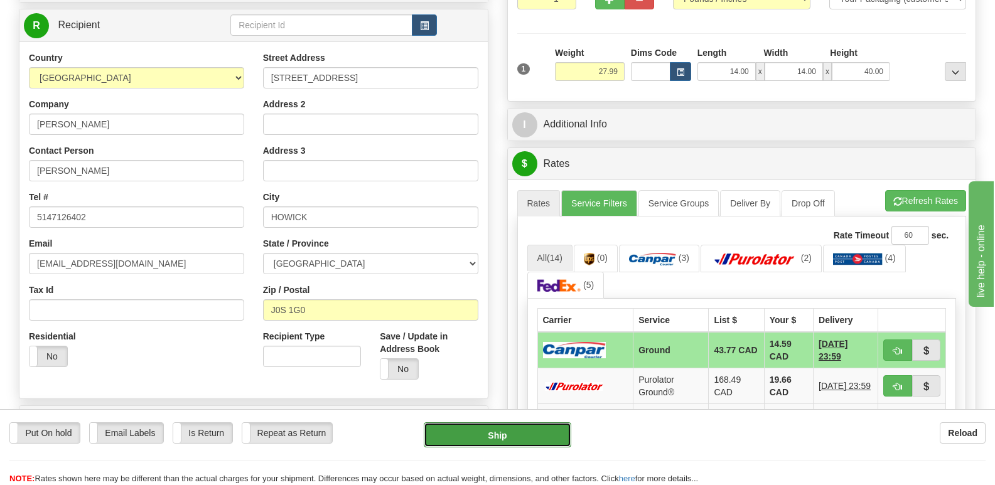
click at [539, 436] on button "Ship" at bounding box center [497, 434] width 147 height 25
type input "1"
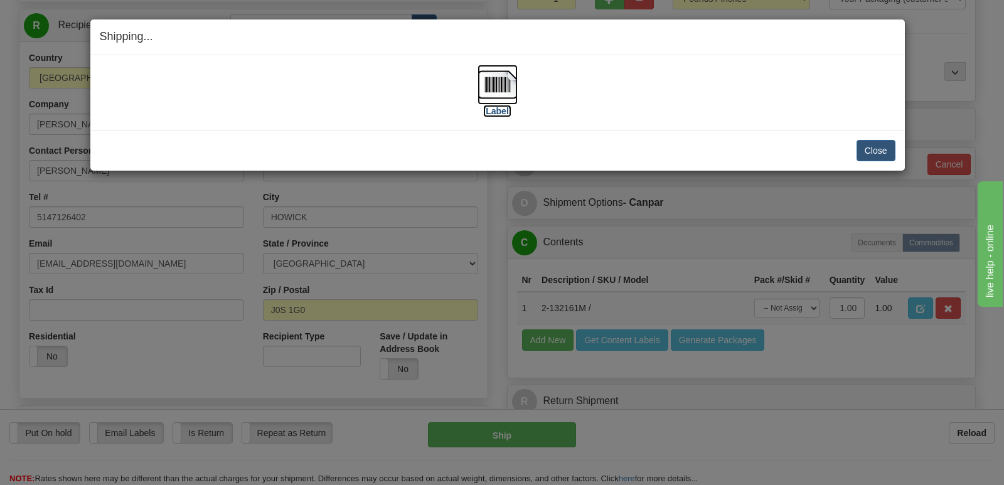
click at [504, 105] on label "[Label]" at bounding box center [497, 111] width 29 height 13
click at [882, 153] on button "Close" at bounding box center [876, 150] width 39 height 21
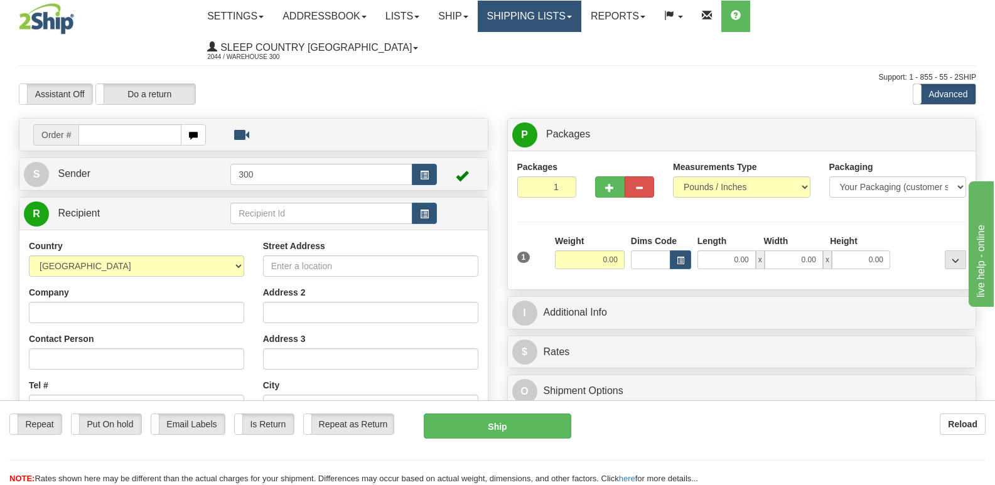
click at [581, 16] on link "Shipping lists" at bounding box center [530, 16] width 104 height 31
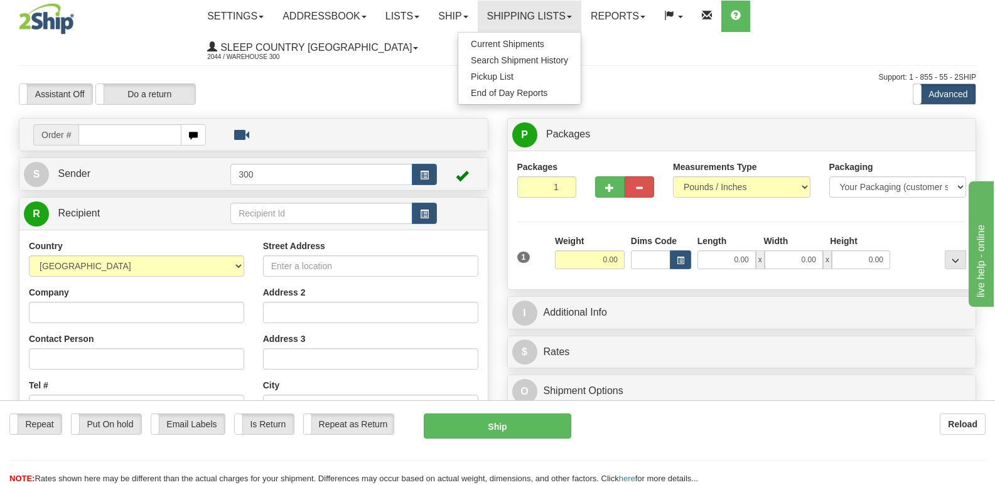
click at [394, 83] on div "Assistant On Assistant Off Do a return Do a return" at bounding box center [212, 93] width 407 height 21
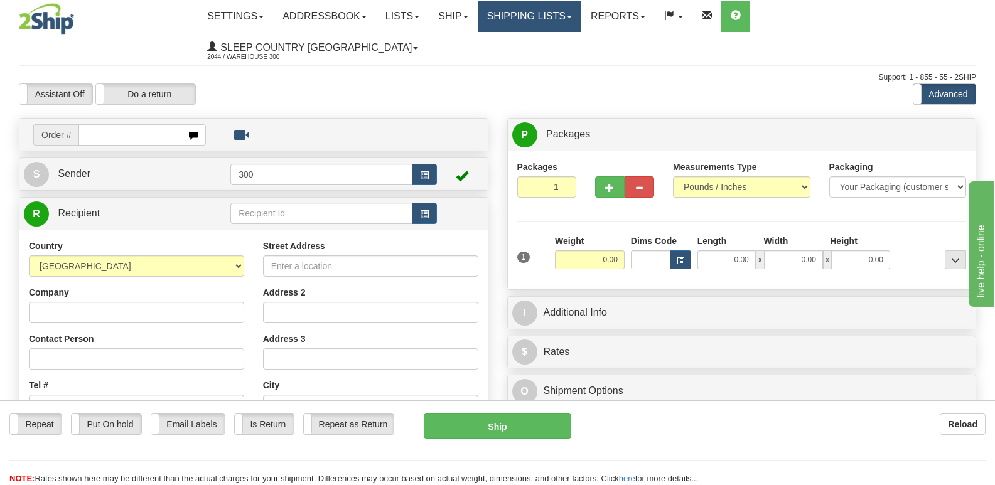
click at [581, 21] on link "Shipping lists" at bounding box center [530, 16] width 104 height 31
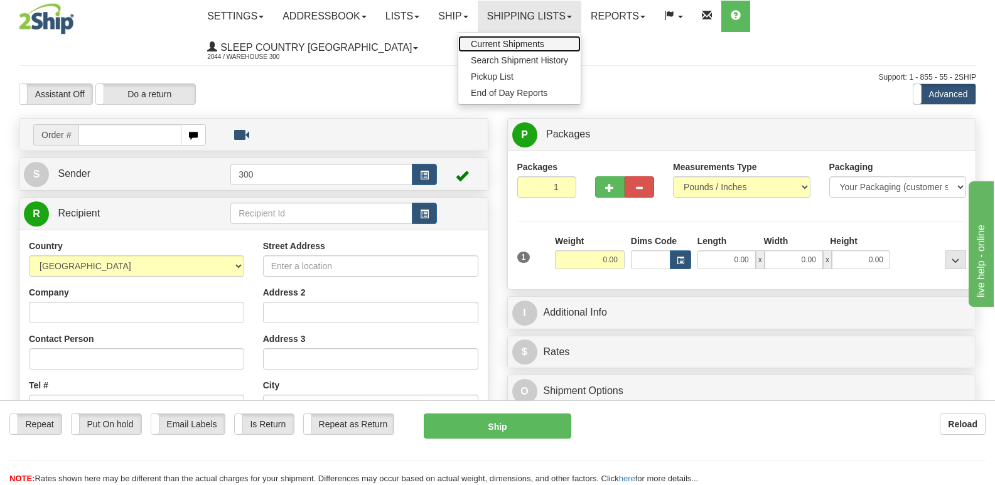
click at [544, 43] on span "Current Shipments" at bounding box center [507, 44] width 73 height 10
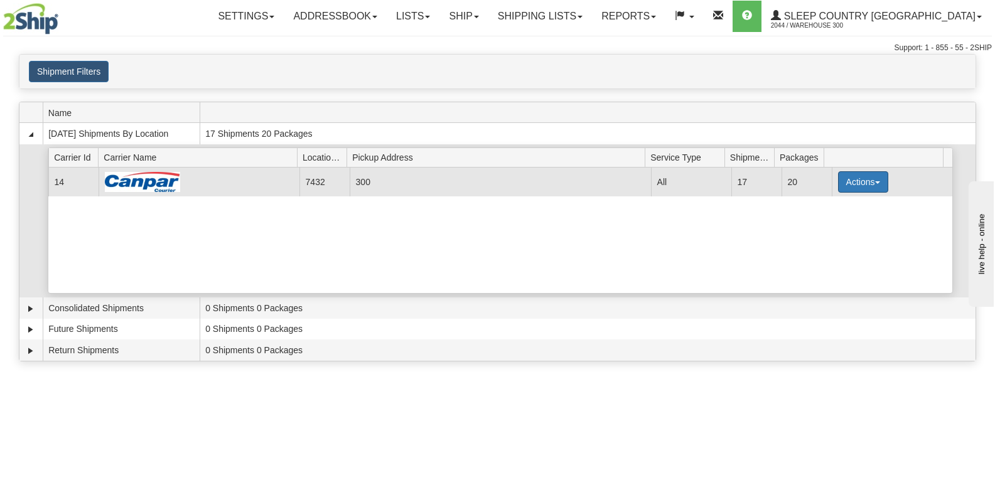
click at [868, 185] on button "Actions" at bounding box center [863, 181] width 50 height 21
click at [829, 225] on span "Close" at bounding box center [814, 221] width 29 height 9
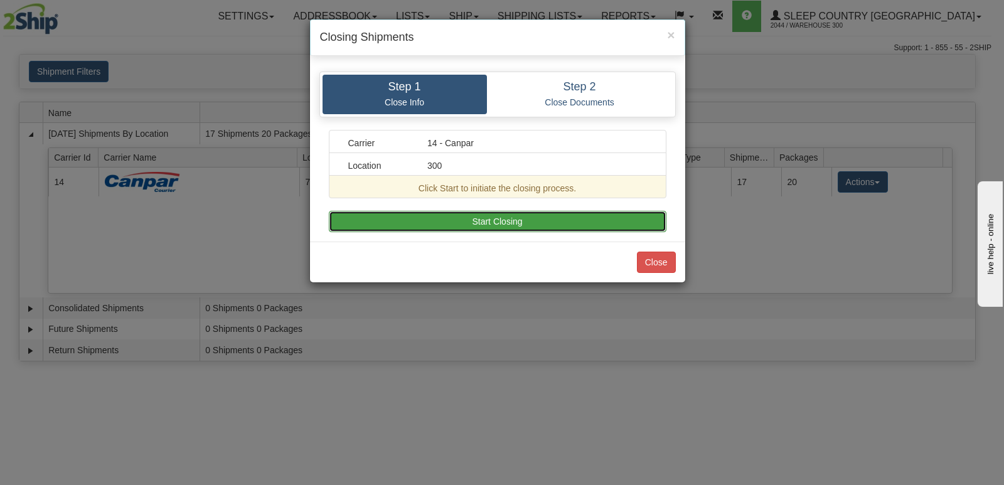
click at [489, 217] on button "Start Closing" at bounding box center [498, 221] width 338 height 21
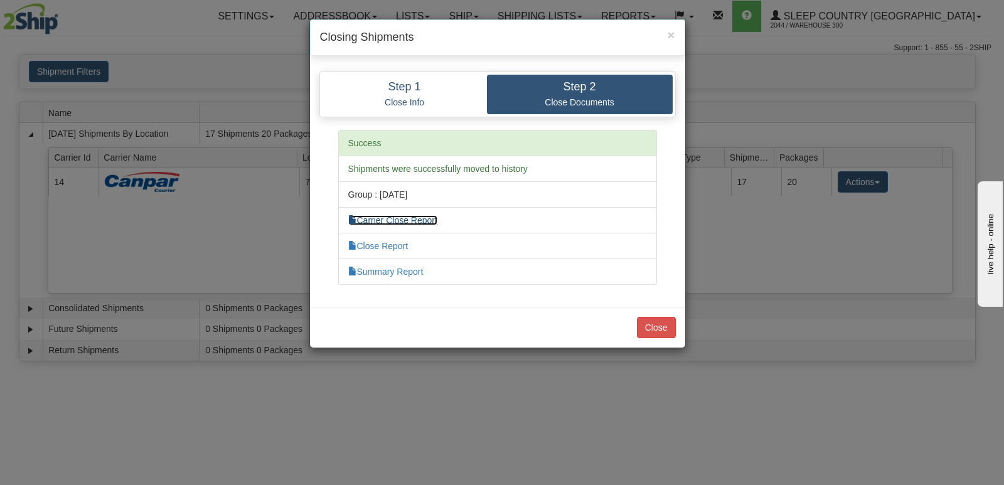
click at [429, 216] on link "Carrier Close Report" at bounding box center [392, 220] width 89 height 10
click at [394, 242] on link "Close Report" at bounding box center [378, 246] width 60 height 10
click at [393, 271] on link "Summary Report" at bounding box center [385, 272] width 75 height 10
click at [658, 329] on button "Close" at bounding box center [656, 327] width 39 height 21
